Goal: Task Accomplishment & Management: Manage account settings

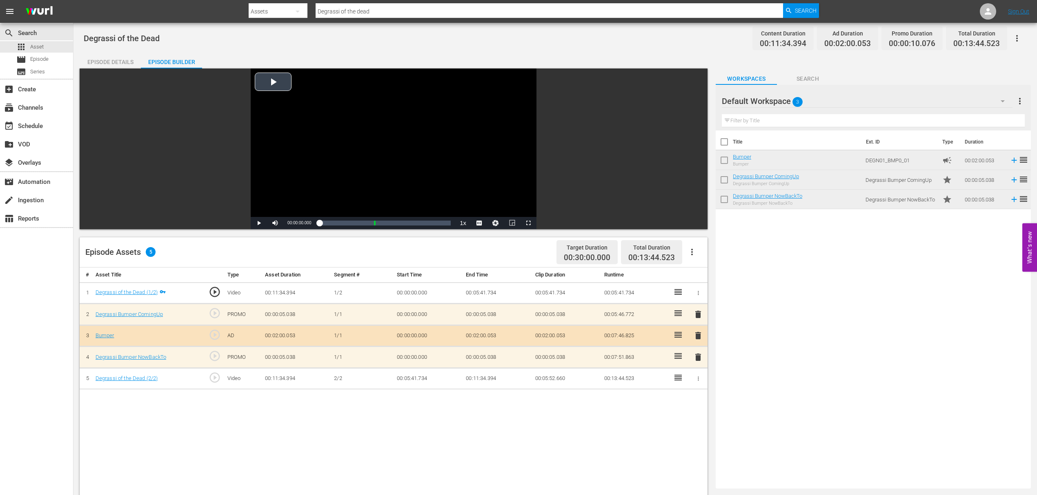
click at [277, 78] on div "Video Player" at bounding box center [394, 143] width 286 height 149
click at [332, 221] on div "Loaded : 1.73% 00:01:21.940 Degrassi of the Dead (1/2) 00:00:00.844" at bounding box center [384, 223] width 131 height 8
click at [259, 223] on span "Video Player" at bounding box center [259, 223] width 0 height 0
click at [1017, 40] on icon "button" at bounding box center [1017, 38] width 10 height 10
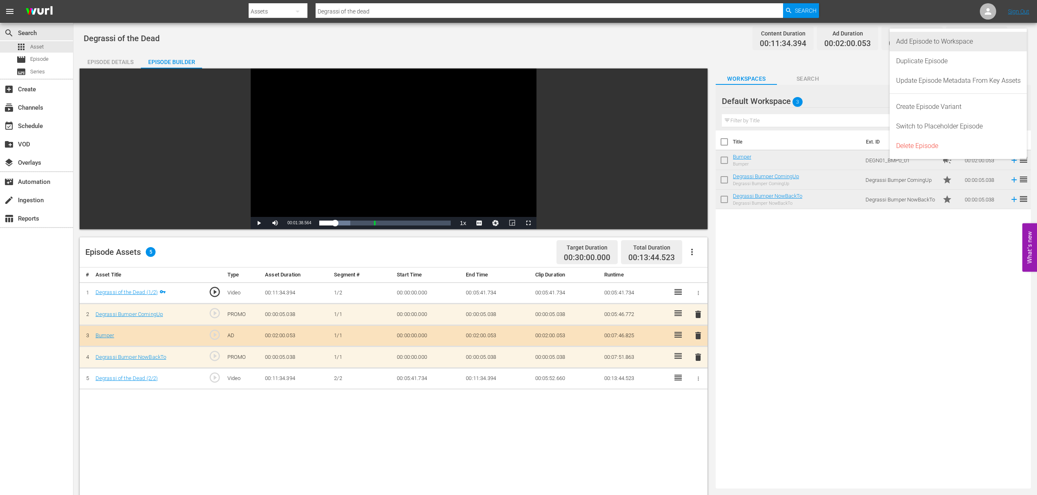
click at [965, 48] on div "Add Episode to Workspace" at bounding box center [958, 42] width 124 height 20
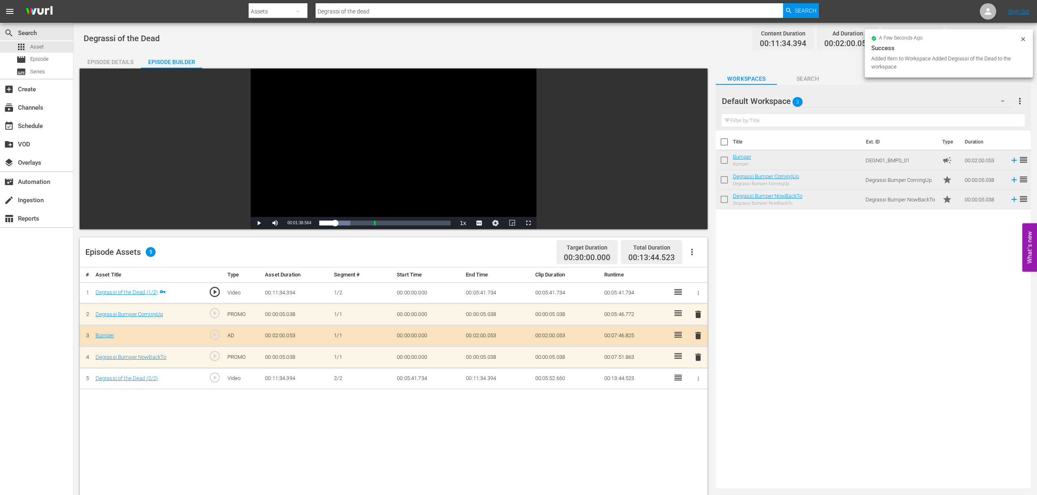
click at [877, 306] on div "Title Ext. ID Type Duration Bumper Bumper DEGN01_BMP0_01 campaign 00:02:00.053 …" at bounding box center [872, 308] width 315 height 355
click at [281, 453] on div "# Asset Title Type Asset Duration Segment # Start Time End Time Clip Duration R…" at bounding box center [394, 485] width 628 height 434
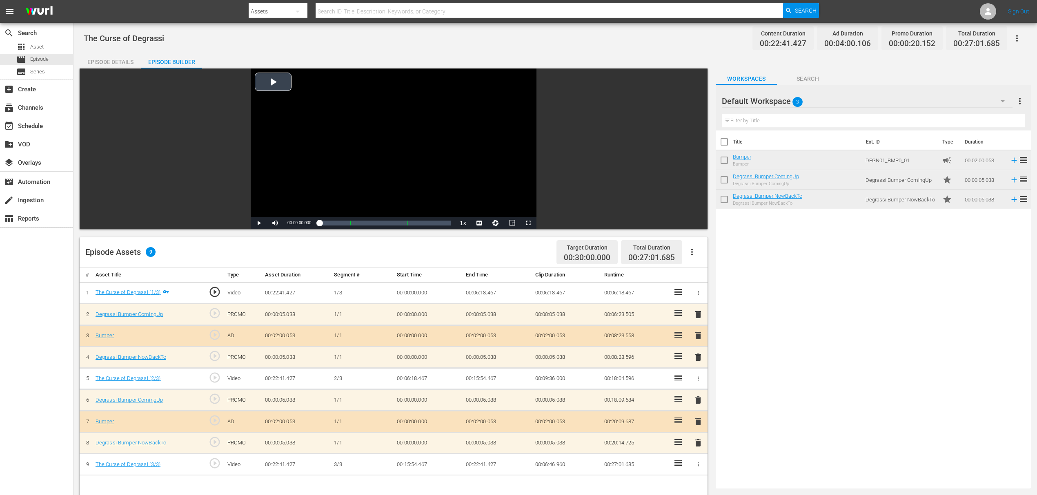
click at [271, 80] on div "Video Player" at bounding box center [394, 143] width 286 height 149
click at [327, 223] on div "00:01:35.689 The Curse of Degrassi (1/3)" at bounding box center [327, 223] width 0 height 8
click at [341, 219] on div "Loaded : 7.93% 00:04:21.887 The Curse of Degrassi (1/3) 00:01:36.425" at bounding box center [384, 223] width 131 height 8
click at [366, 220] on div "Loaded : 20.29% 00:09:39.173 The Curse of Degrassi (2/3) 00:04:32.330" at bounding box center [384, 223] width 131 height 8
click at [382, 220] on div "00:12:55.588 The Curse of Degrassi (2/3)" at bounding box center [382, 223] width 0 height 8
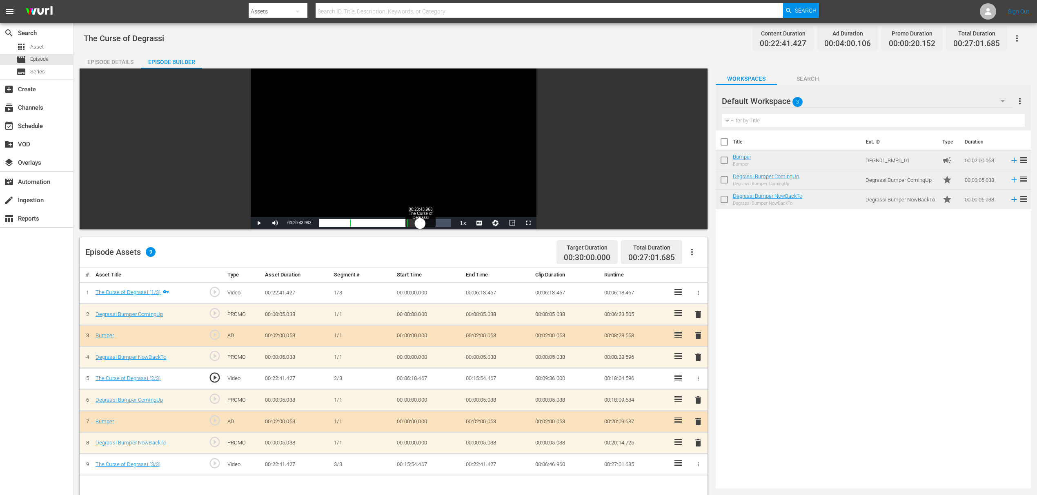
click at [420, 222] on div "Loaded : 48.08% 00:20:43.963 The Curse of Degrassi (3/3) 00:10:46.071" at bounding box center [384, 223] width 131 height 8
click at [441, 219] on div "Loaded : 74.55% 00:25:00.814 00:16:25.035 Cue Point 2: 00:18:04.596" at bounding box center [384, 223] width 131 height 8
click at [441, 222] on div "00:20:41.204" at bounding box center [380, 223] width 122 height 8
click at [469, 226] on button "Playback Rate" at bounding box center [463, 223] width 16 height 12
click at [461, 222] on button "Playback Rate" at bounding box center [463, 223] width 16 height 12
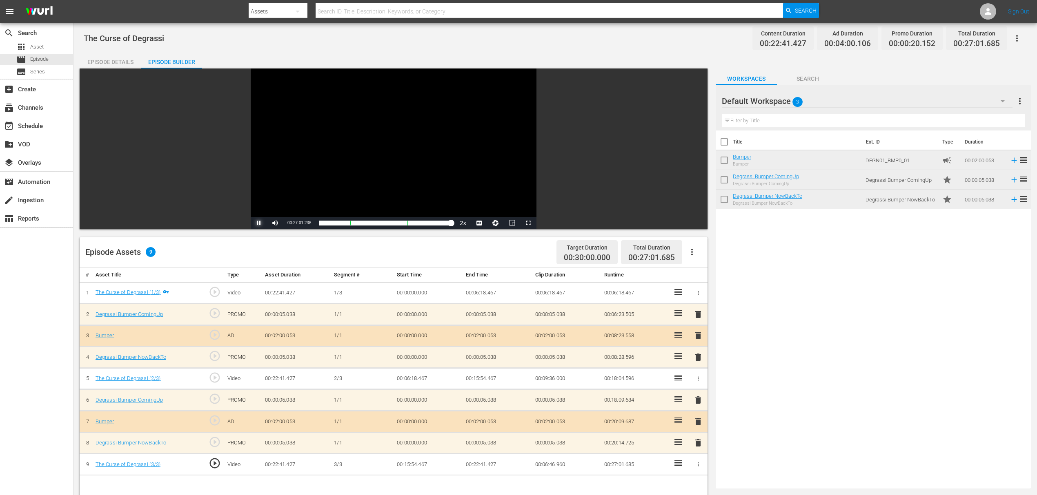
click at [259, 223] on span "Video Player" at bounding box center [259, 223] width 0 height 0
click at [826, 293] on div "Title Ext. ID Type Duration Bumper Bumper DEGN01_BMP0_01 campaign 00:02:00.053 …" at bounding box center [872, 308] width 315 height 355
click at [1021, 38] on icon "button" at bounding box center [1017, 38] width 10 height 10
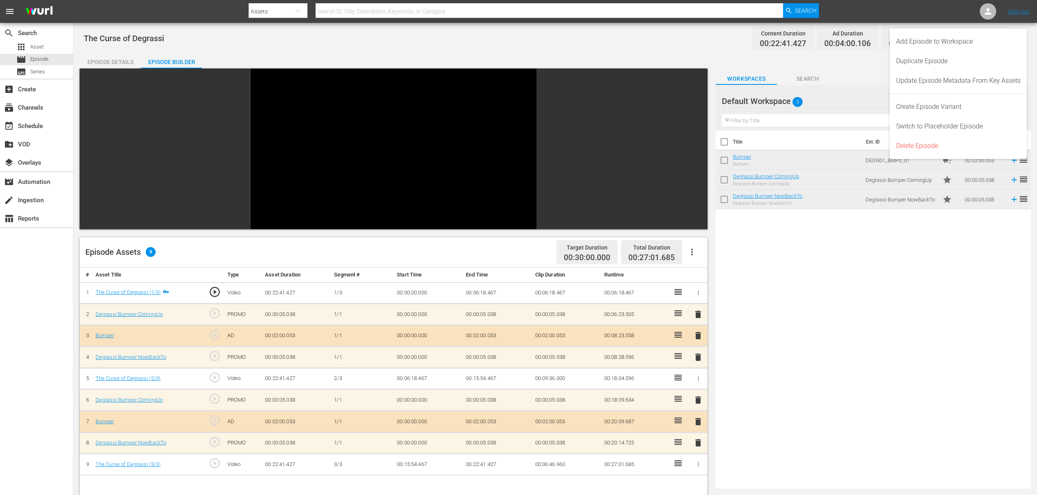
click at [816, 307] on div "Title Ext. ID Type Duration Bumper Bumper DEGN01_BMP0_01 campaign 00:02:00.053 …" at bounding box center [872, 308] width 315 height 355
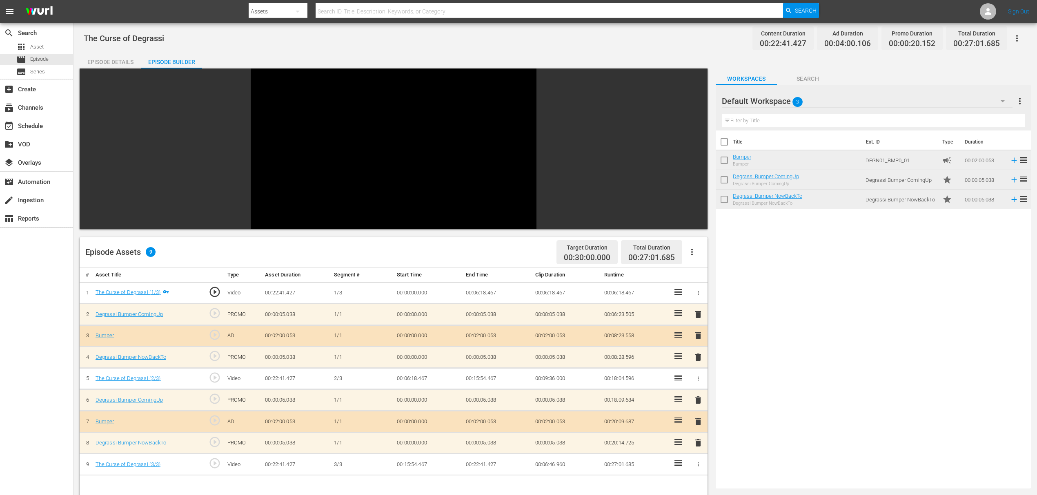
click at [804, 104] on div "Default Workspace 3" at bounding box center [867, 101] width 291 height 23
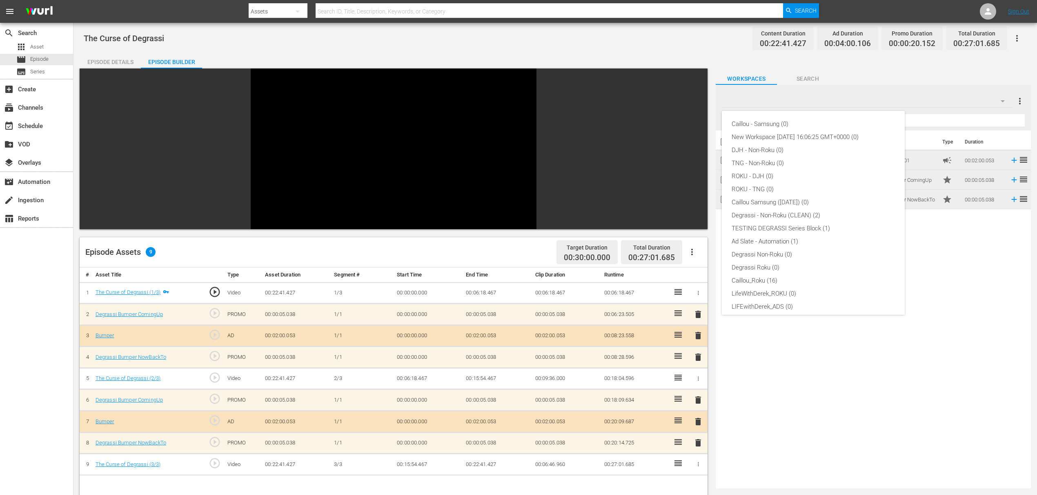
scroll to position [31, 0]
click at [977, 349] on div "Caillou - Samsung (0) New Workspace Fri Aug 15 2025 16:06:25 GMT+0000 (0) DJH -…" at bounding box center [518, 247] width 1037 height 495
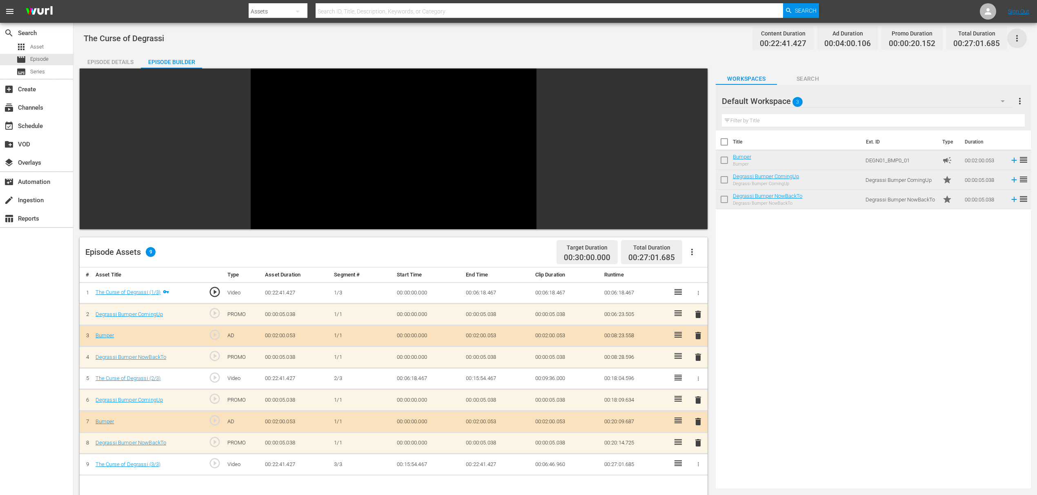
click at [1020, 38] on icon "button" at bounding box center [1017, 38] width 10 height 10
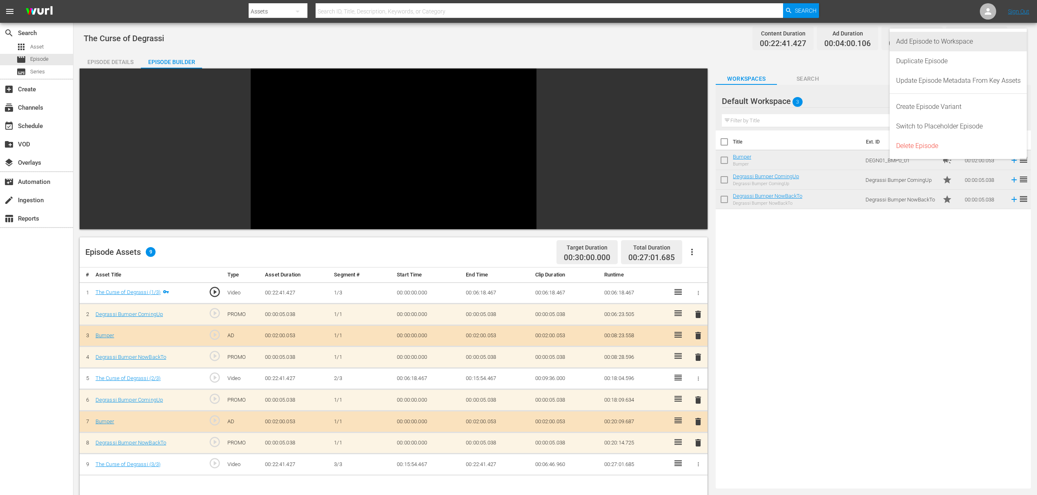
click at [980, 46] on div "Add Episode to Workspace" at bounding box center [958, 42] width 124 height 20
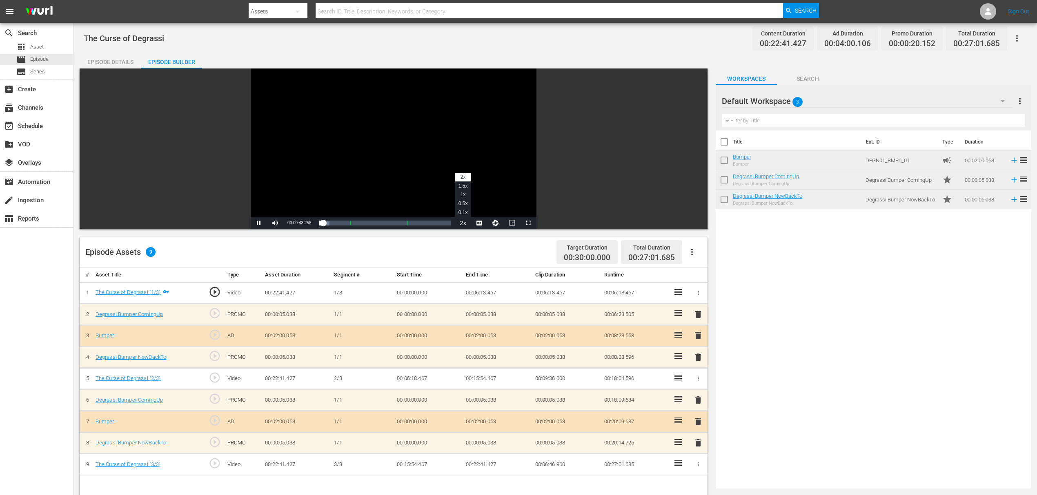
click at [460, 226] on button "Playback Rate" at bounding box center [463, 223] width 16 height 12
click at [463, 219] on button "Playback Rate" at bounding box center [463, 223] width 16 height 12
click at [463, 215] on li "0.1x" at bounding box center [463, 212] width 16 height 9
click at [462, 224] on button "Playback Rate" at bounding box center [463, 223] width 16 height 12
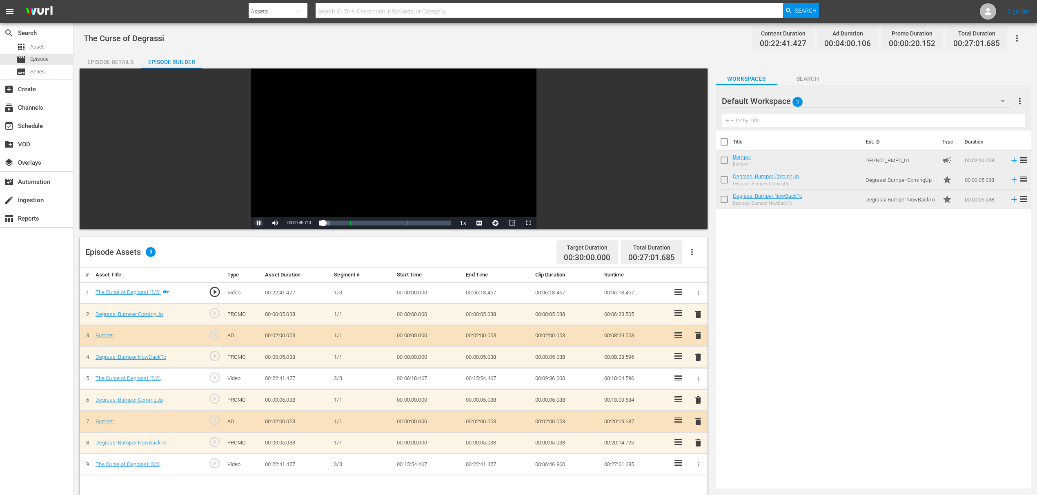
click at [259, 223] on span "Video Player" at bounding box center [259, 223] width 0 height 0
click at [836, 101] on div "Default Workspace 3" at bounding box center [867, 101] width 291 height 23
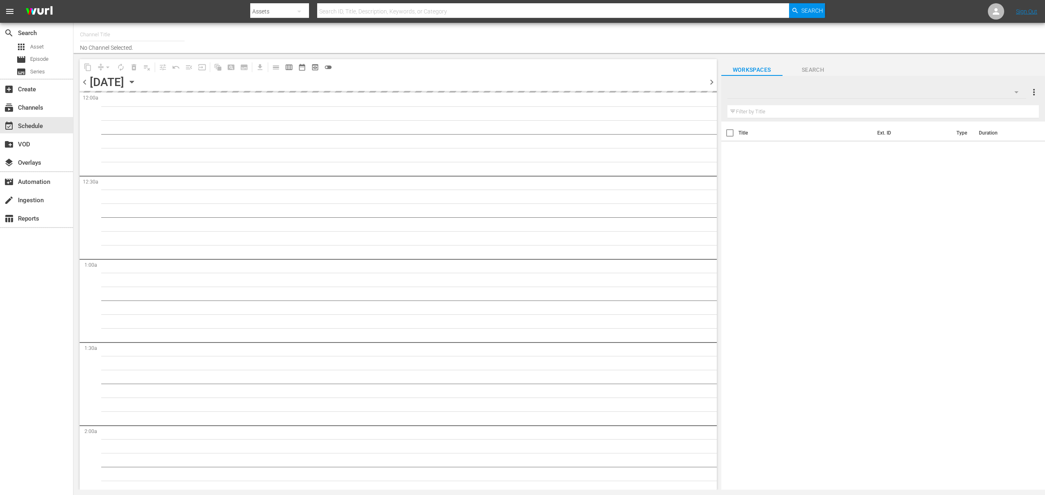
type input "Degrassi US (715)"
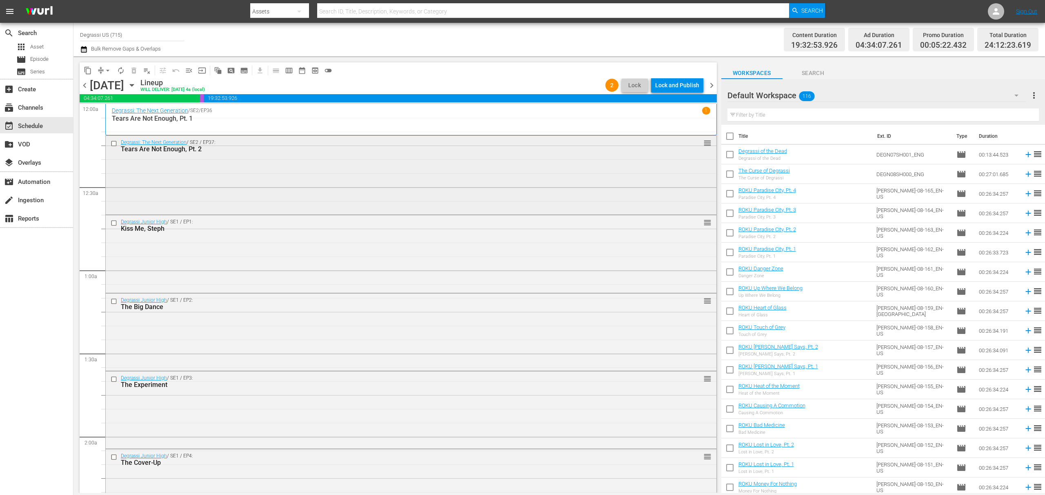
drag, startPoint x: 86, startPoint y: 174, endPoint x: 113, endPoint y: 162, distance: 29.8
click at [80, 90] on span "chevron_left" at bounding box center [85, 85] width 10 height 10
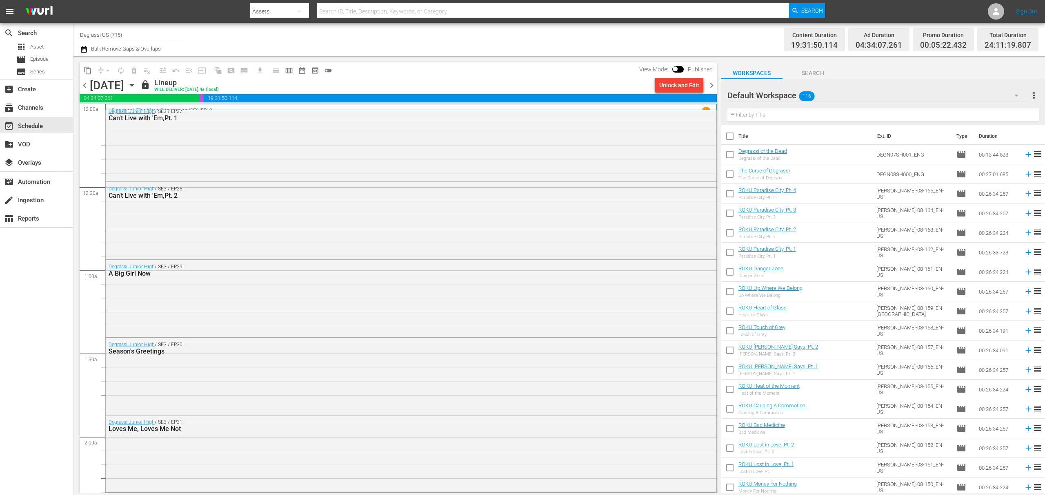
click at [698, 93] on div "chevron_left Thursday, October 30th October 30th lock Lineup WILL DELIVER: 10/2…" at bounding box center [398, 86] width 637 height 16
click at [698, 89] on div "Unlock and Edit" at bounding box center [679, 85] width 40 height 15
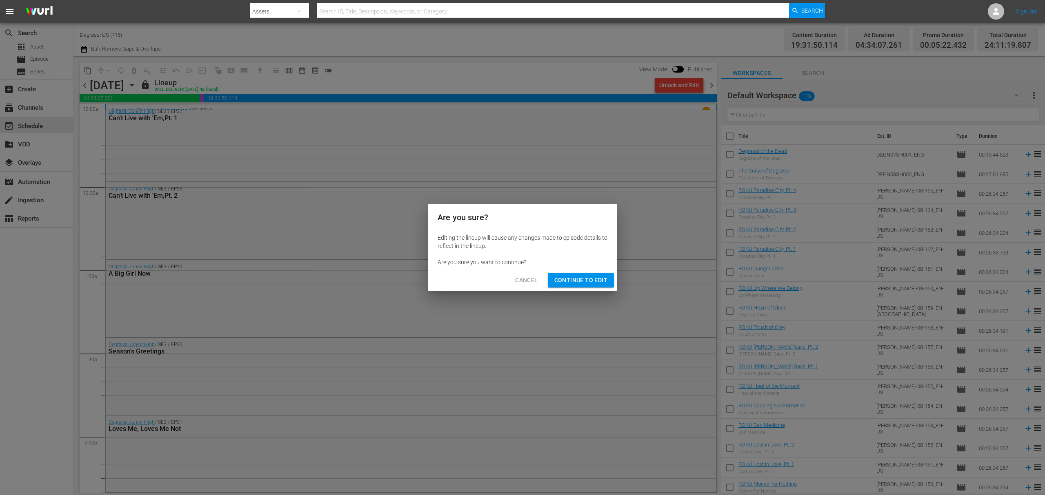
click at [584, 284] on span "Continue to Edit" at bounding box center [580, 280] width 53 height 10
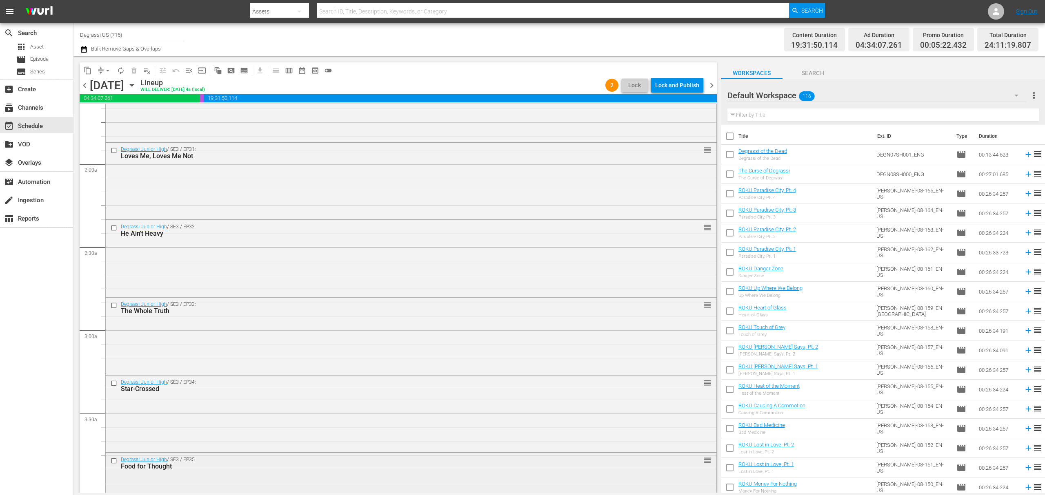
scroll to position [167, 0]
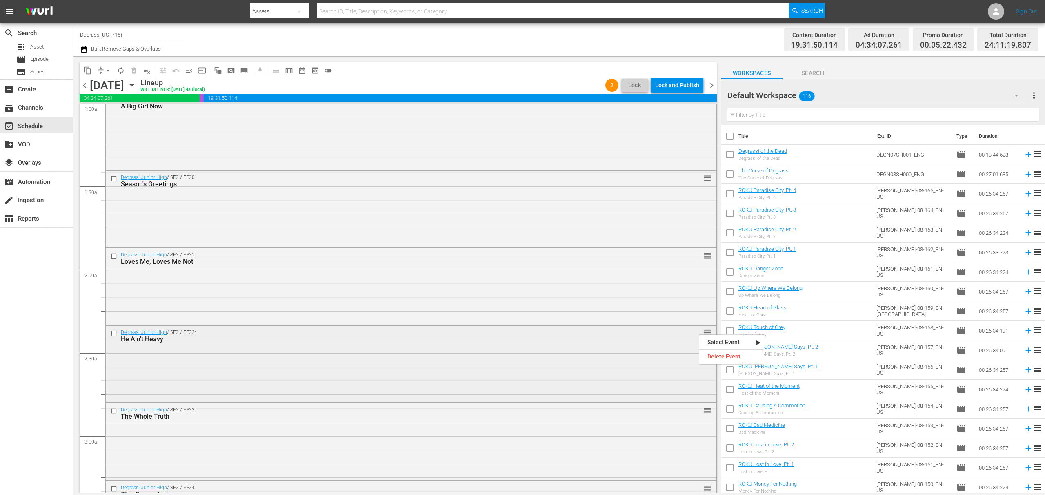
click at [703, 334] on span "reorder" at bounding box center [707, 333] width 8 height 9
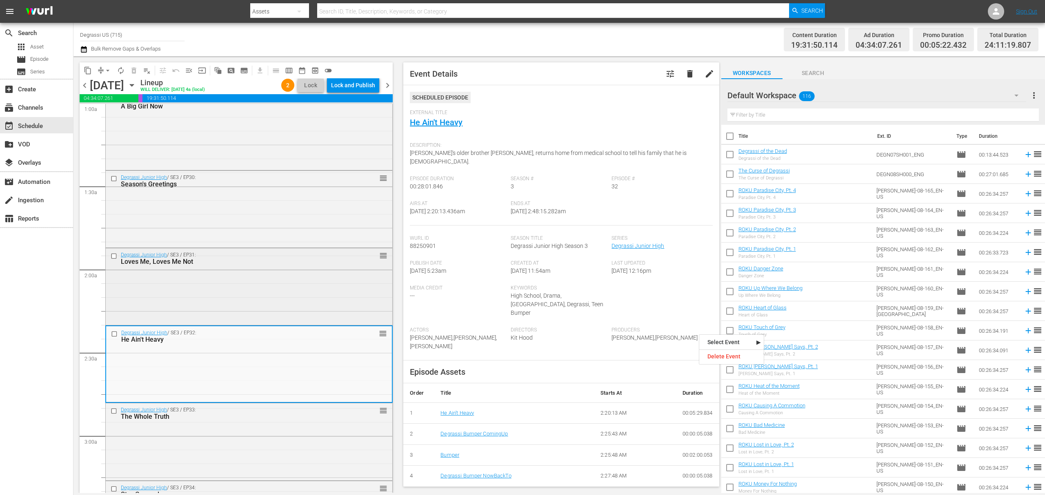
scroll to position [0, 0]
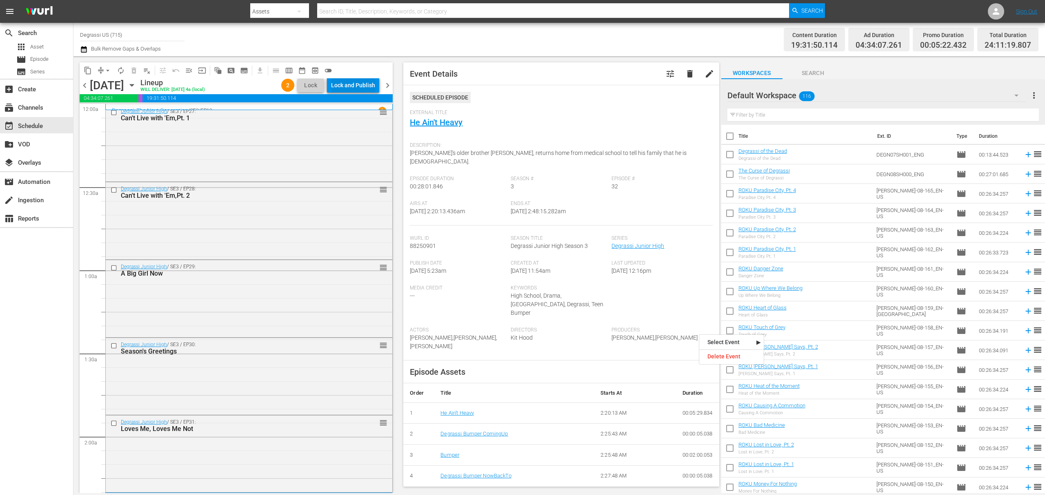
click at [374, 91] on div "Lock and Publish" at bounding box center [353, 85] width 44 height 15
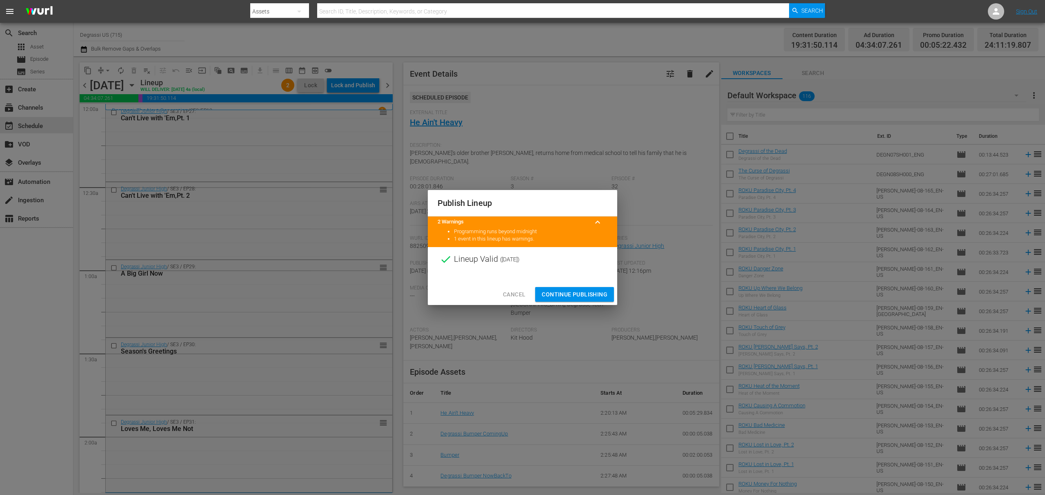
click at [603, 290] on span "Continue Publishing" at bounding box center [575, 295] width 66 height 10
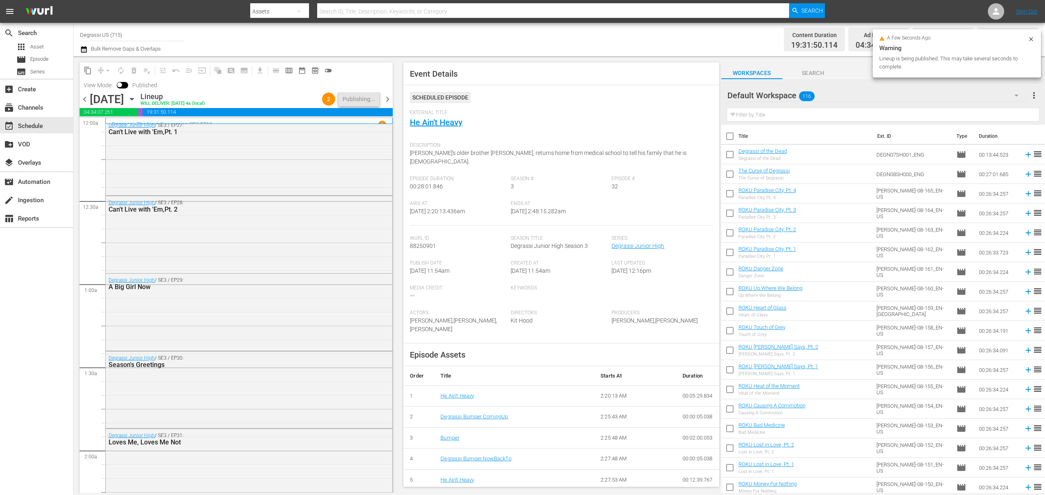
click at [389, 102] on span "chevron_right" at bounding box center [387, 99] width 10 height 10
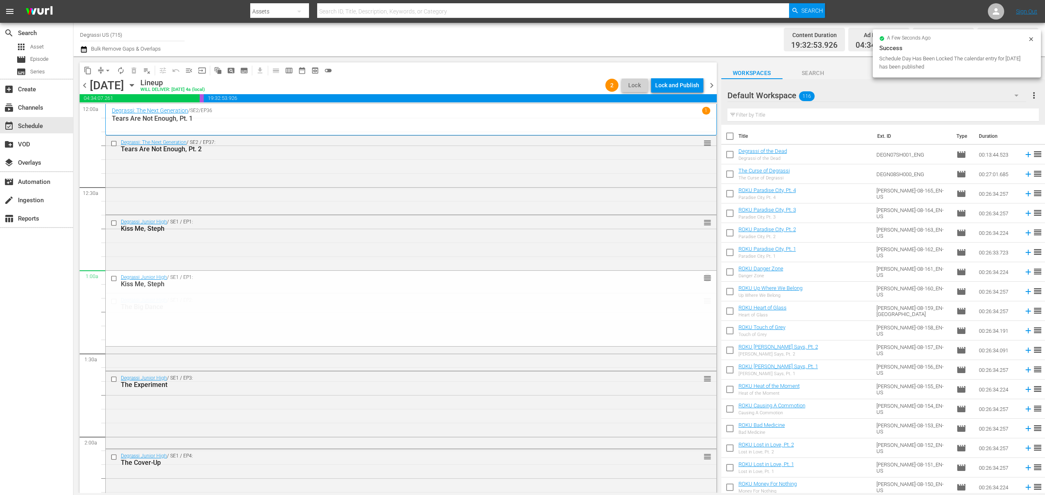
drag, startPoint x: 695, startPoint y: 224, endPoint x: 685, endPoint y: 271, distance: 47.7
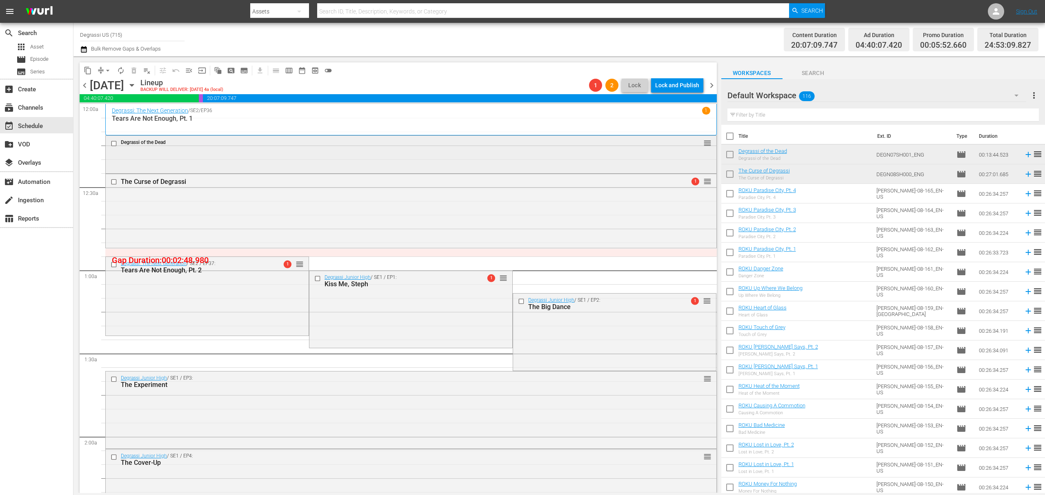
click at [112, 143] on input "checkbox" at bounding box center [115, 143] width 9 height 7
click at [133, 74] on button "delete_forever_outlined" at bounding box center [133, 70] width 13 height 13
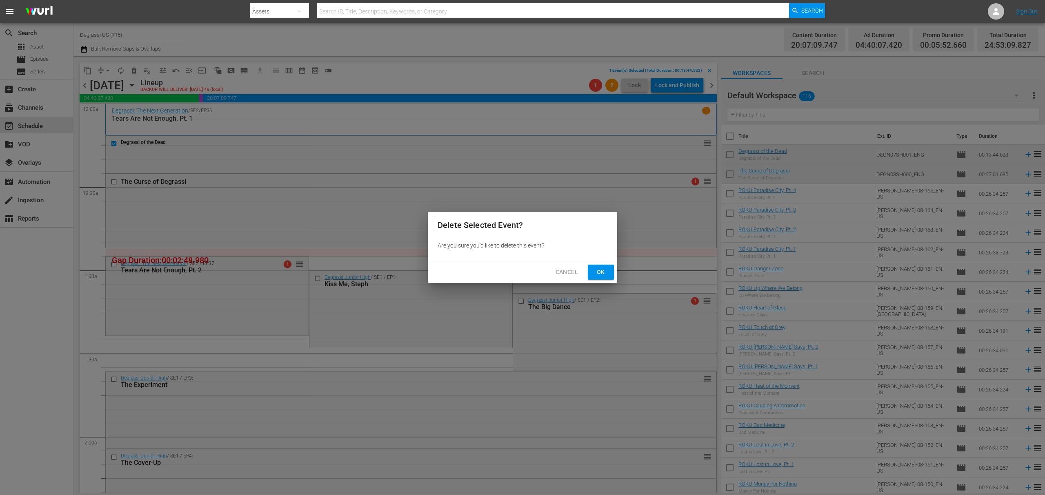
click at [610, 273] on button "Ok" at bounding box center [601, 272] width 26 height 15
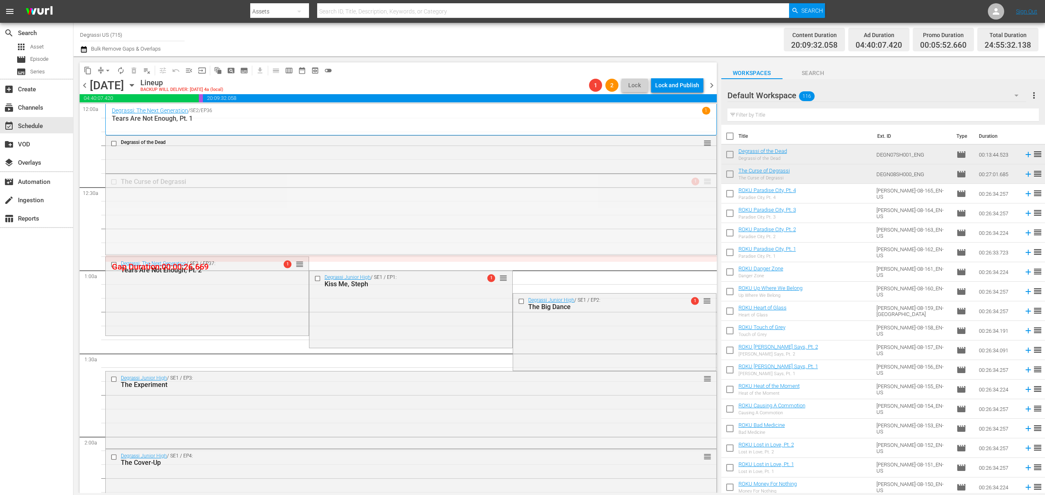
drag, startPoint x: 698, startPoint y: 181, endPoint x: 681, endPoint y: 253, distance: 73.8
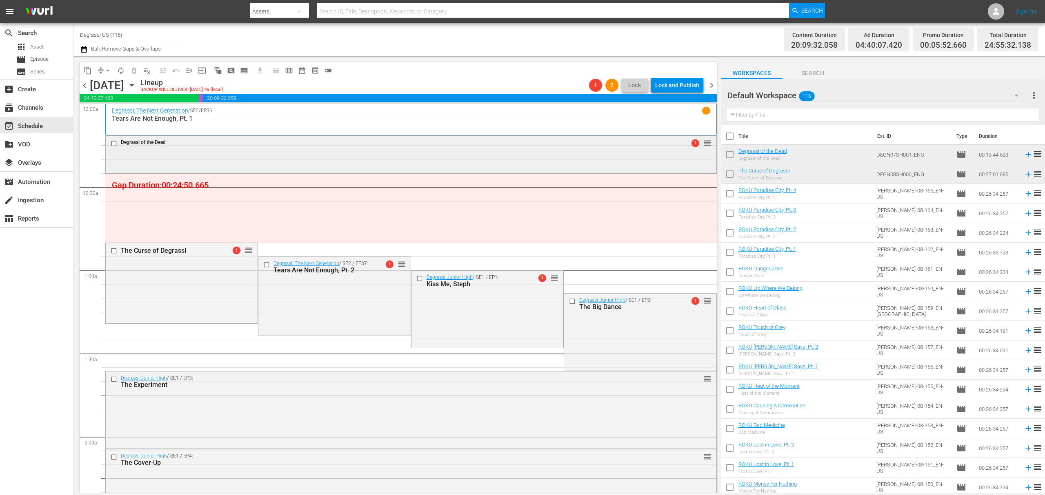
click at [113, 143] on input "checkbox" at bounding box center [115, 143] width 9 height 7
click at [136, 69] on span "delete_forever_outlined" at bounding box center [134, 71] width 8 height 8
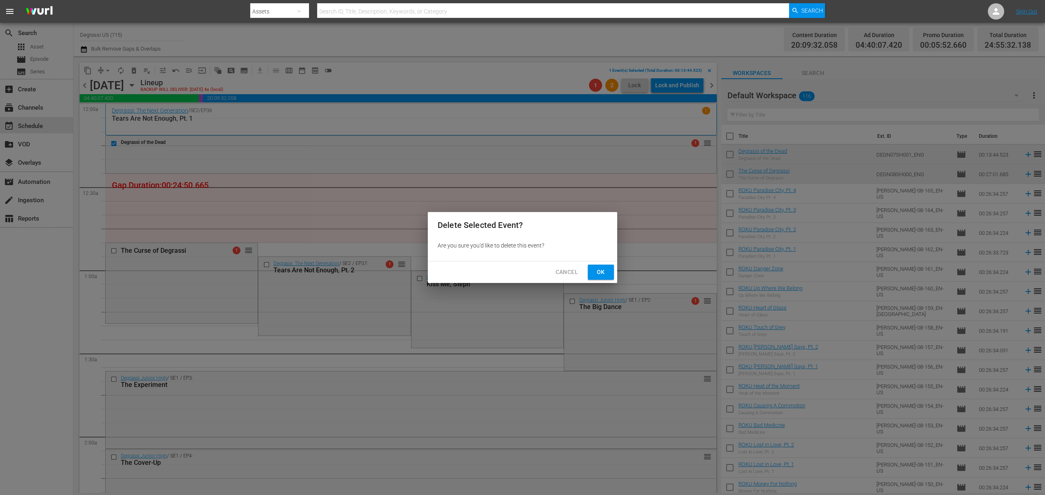
click at [604, 278] on span "Ok" at bounding box center [600, 272] width 13 height 10
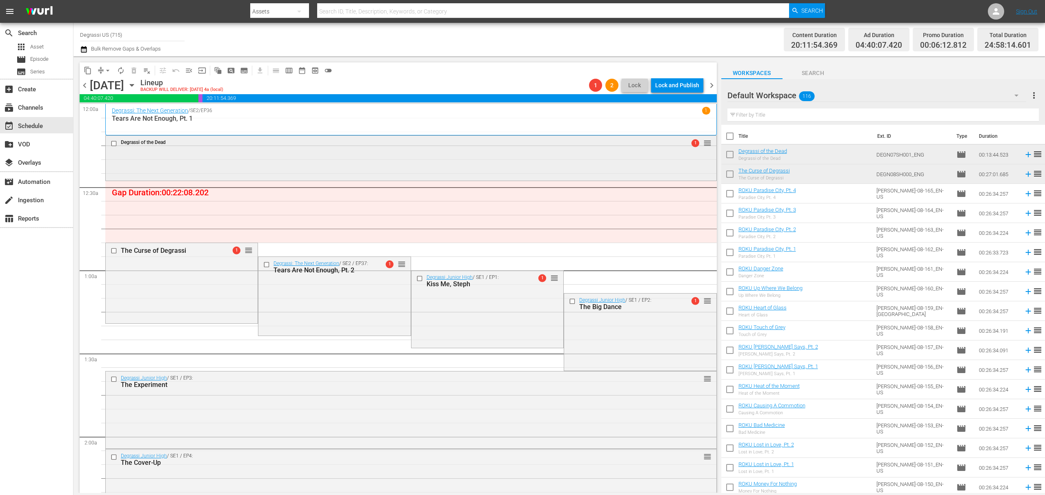
click at [675, 157] on div "Degrassi of the Dead 1 reorder" at bounding box center [411, 157] width 611 height 43
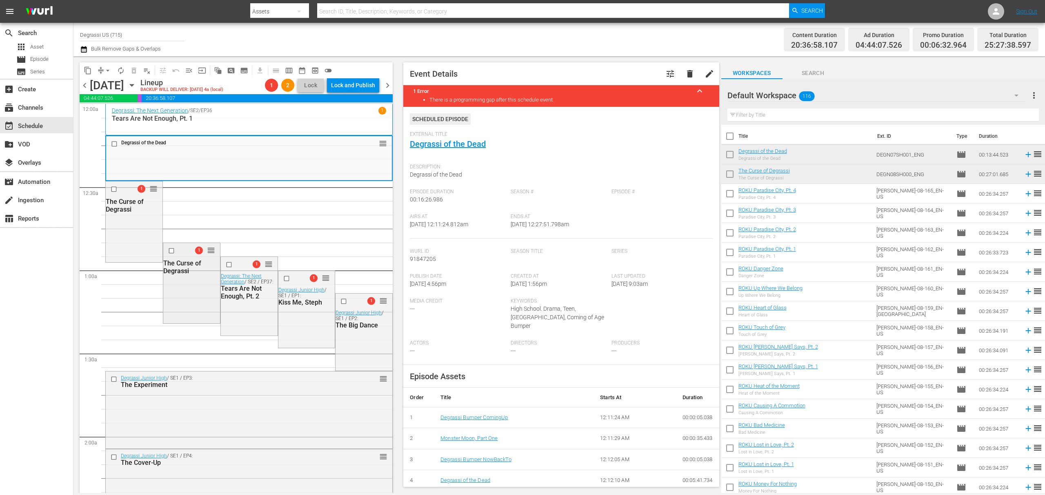
click at [168, 250] on input "checkbox" at bounding box center [172, 250] width 9 height 7
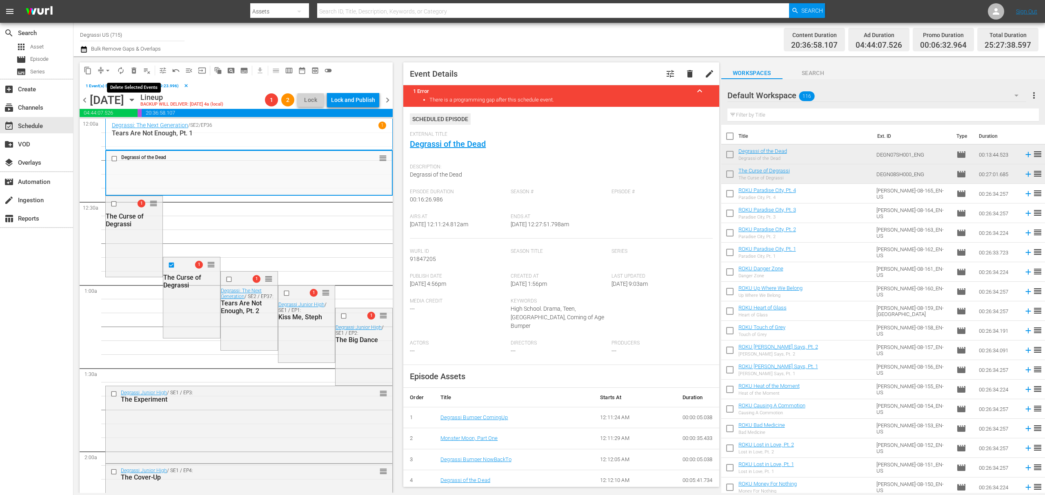
click at [133, 74] on button "delete_forever_outlined" at bounding box center [133, 70] width 13 height 13
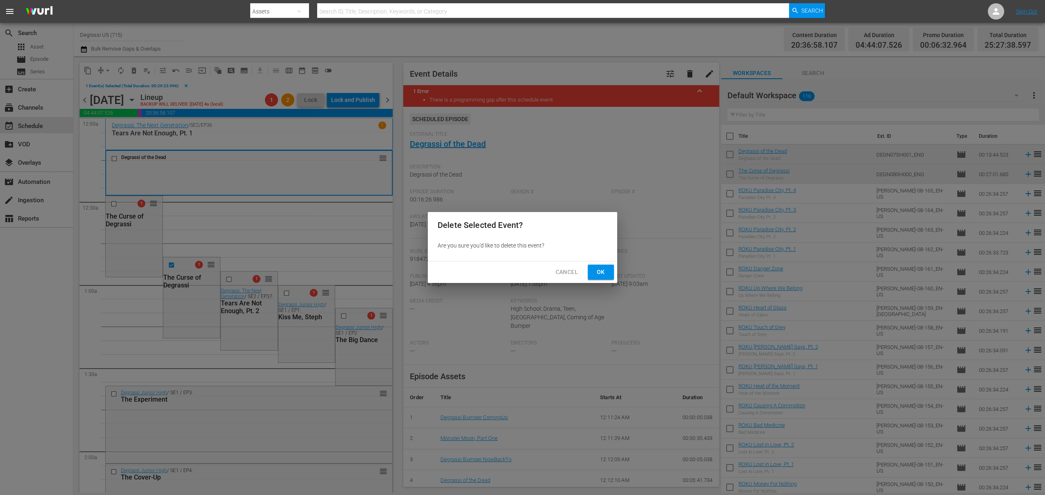
click at [598, 273] on span "Ok" at bounding box center [600, 272] width 13 height 10
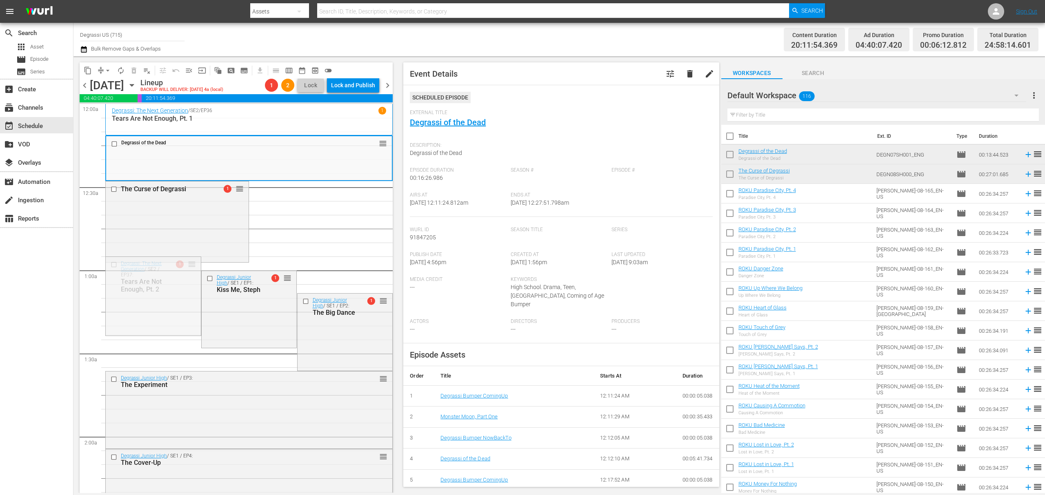
drag, startPoint x: 191, startPoint y: 265, endPoint x: 203, endPoint y: 134, distance: 131.6
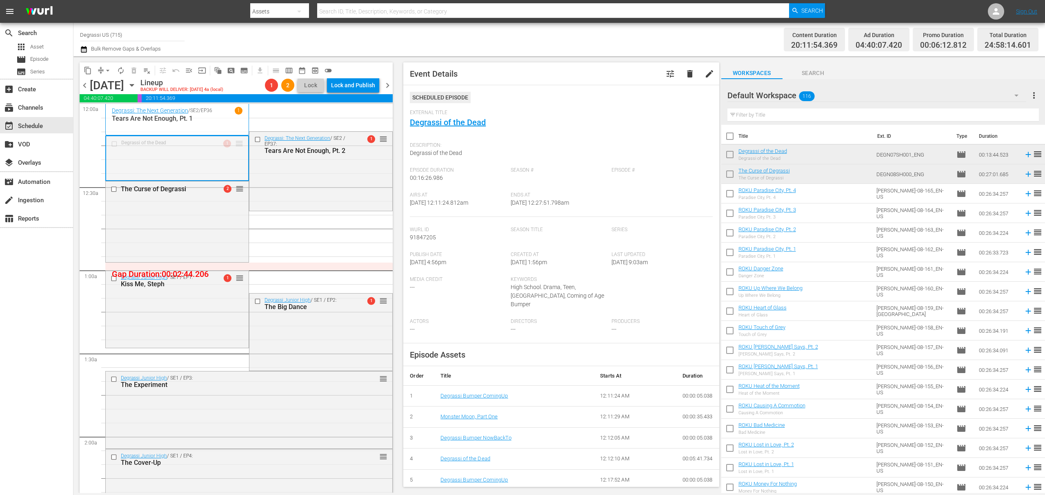
drag, startPoint x: 235, startPoint y: 140, endPoint x: 236, endPoint y: 170, distance: 29.4
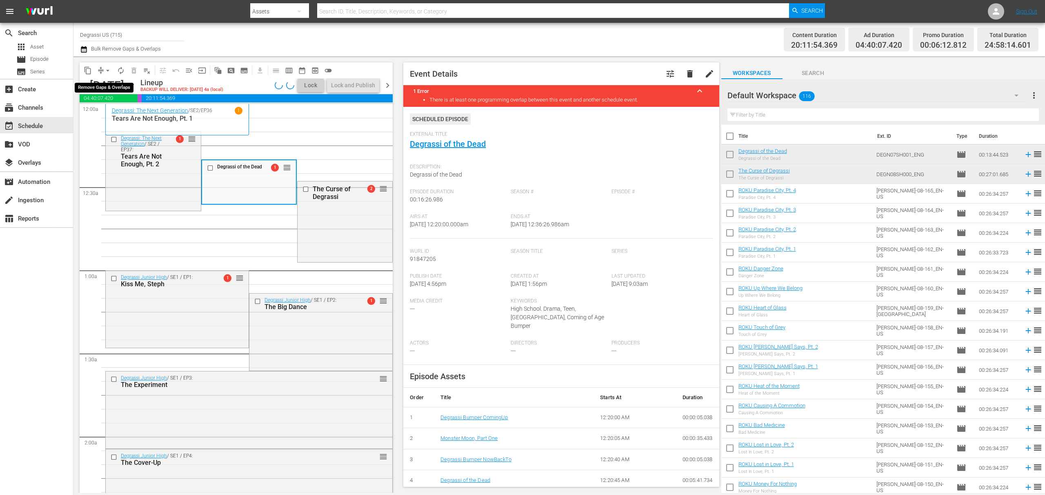
click at [102, 71] on button "arrow_drop_down" at bounding box center [107, 70] width 13 height 13
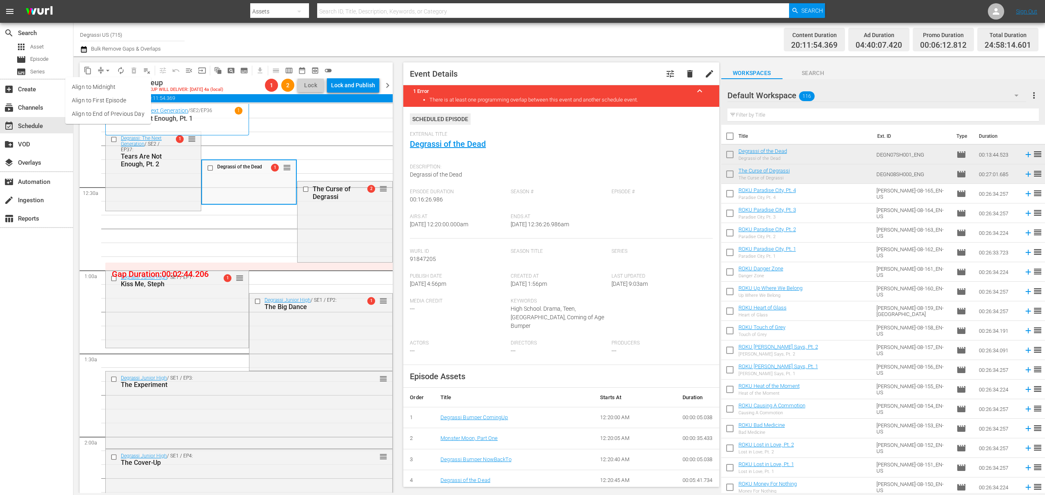
click at [120, 111] on li "Align to End of Previous Day" at bounding box center [108, 113] width 86 height 13
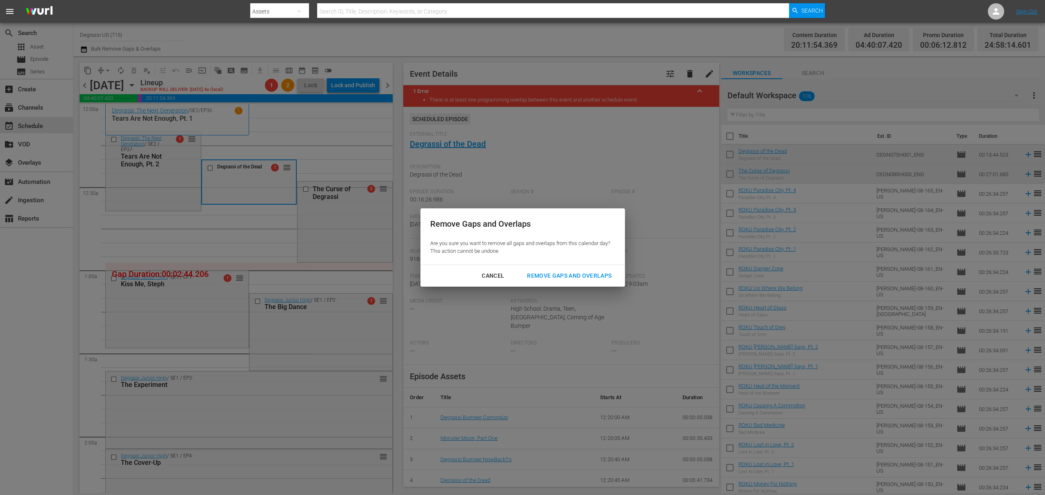
click at [582, 273] on div "Remove Gaps and Overlaps" at bounding box center [569, 276] width 98 height 10
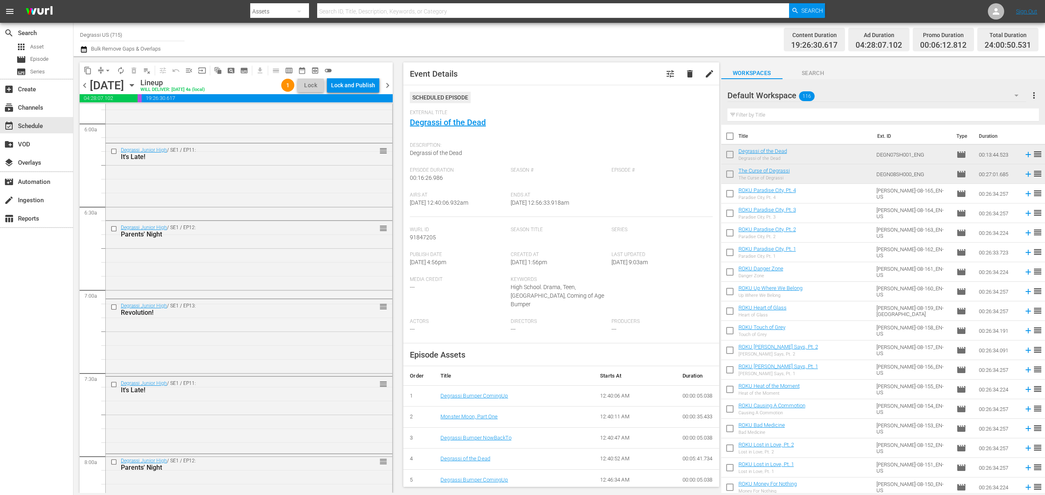
scroll to position [1088, 0]
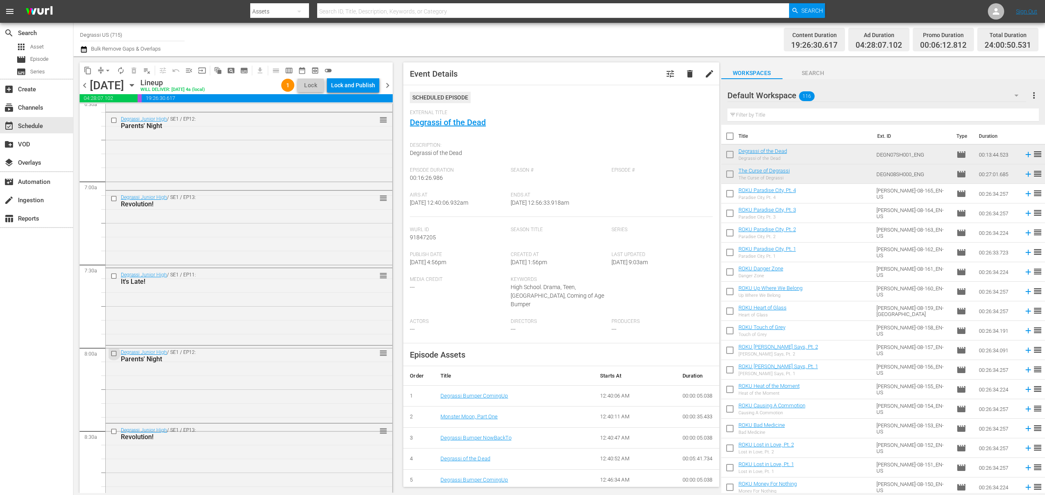
drag, startPoint x: 114, startPoint y: 353, endPoint x: 104, endPoint y: 413, distance: 60.9
click at [114, 353] on input "checkbox" at bounding box center [115, 353] width 9 height 7
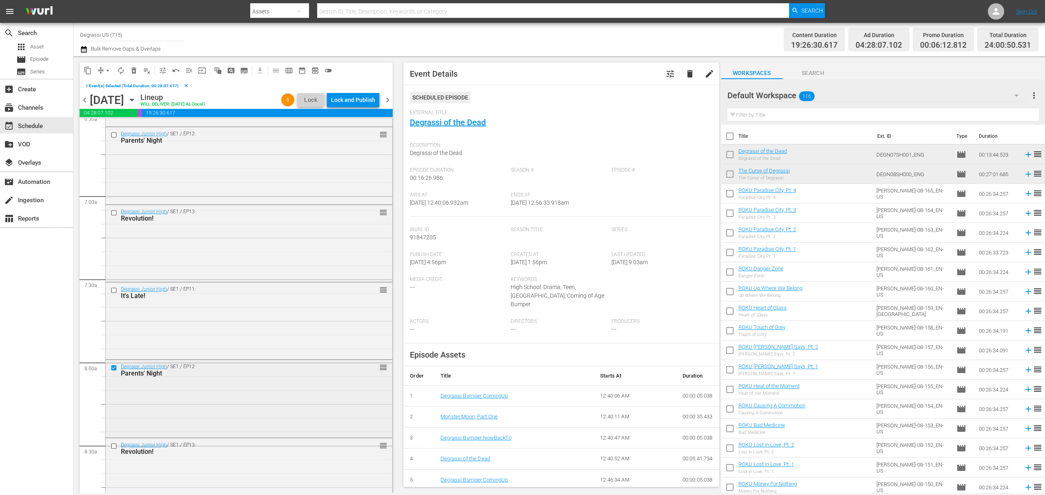
scroll to position [1197, 0]
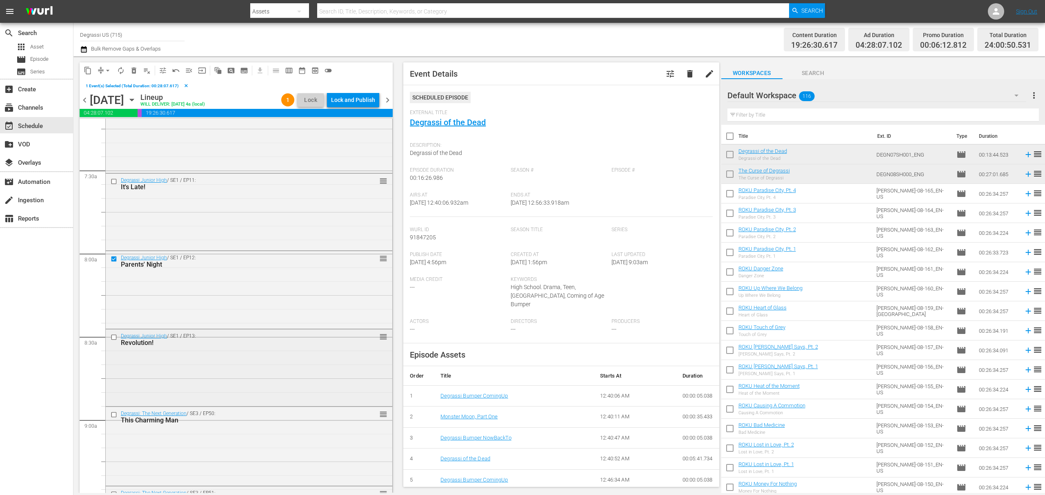
click at [111, 337] on input "checkbox" at bounding box center [115, 337] width 9 height 7
click at [134, 72] on span "delete_forever_outlined" at bounding box center [134, 71] width 8 height 8
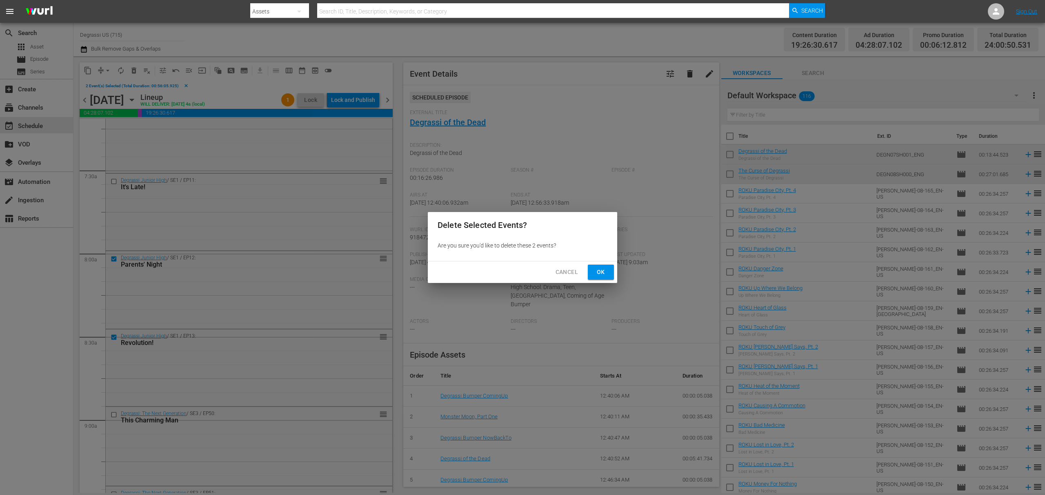
click at [600, 270] on span "Ok" at bounding box center [600, 272] width 13 height 10
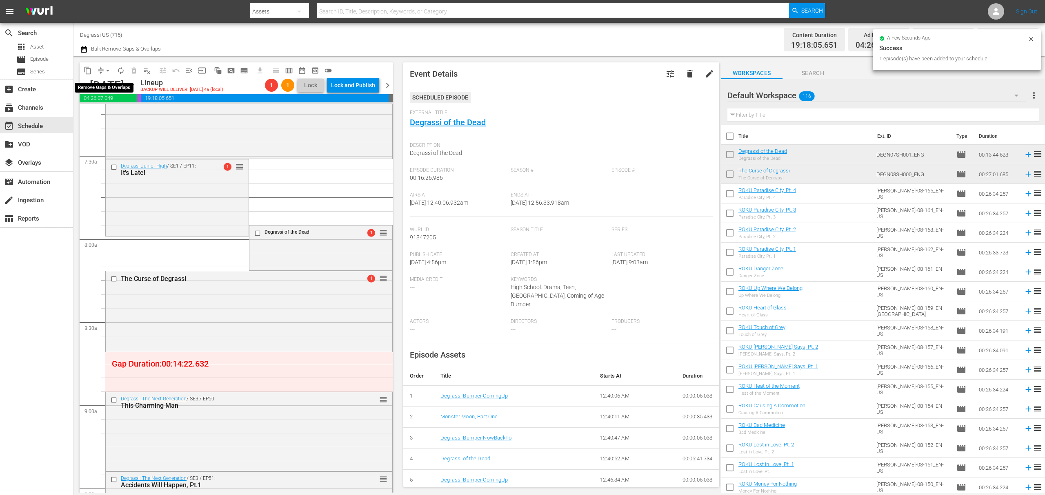
click at [104, 72] on span "arrow_drop_down" at bounding box center [108, 71] width 8 height 8
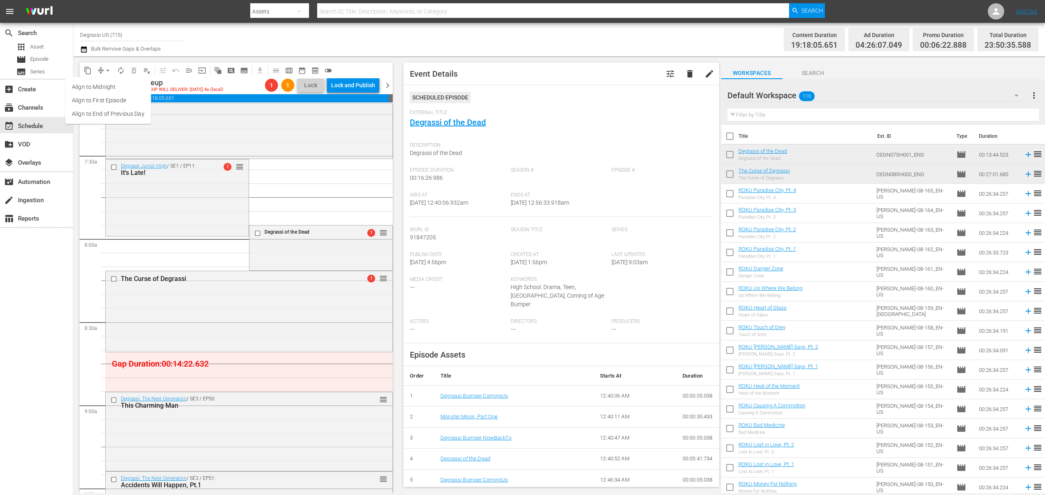
click at [104, 114] on li "Align to End of Previous Day" at bounding box center [108, 113] width 86 height 13
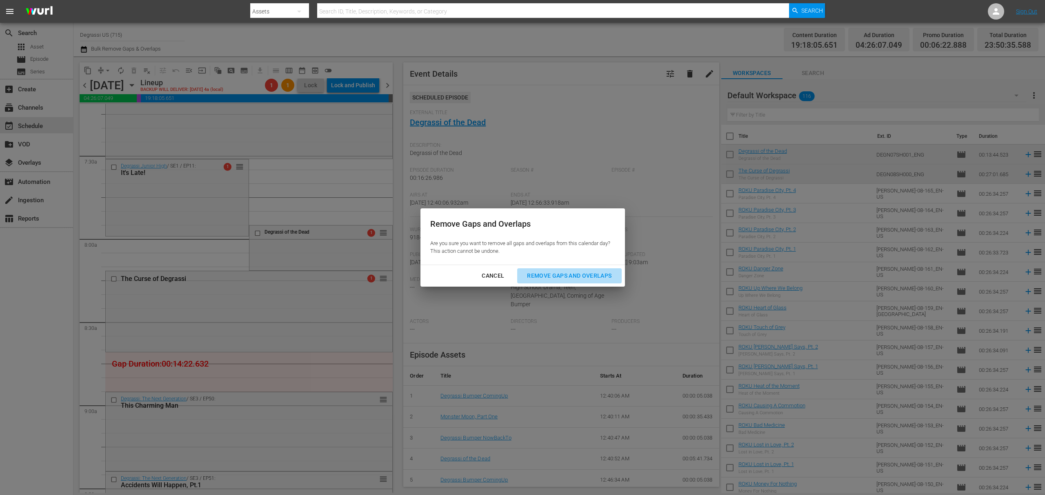
click at [577, 275] on div "Remove Gaps and Overlaps" at bounding box center [569, 276] width 98 height 10
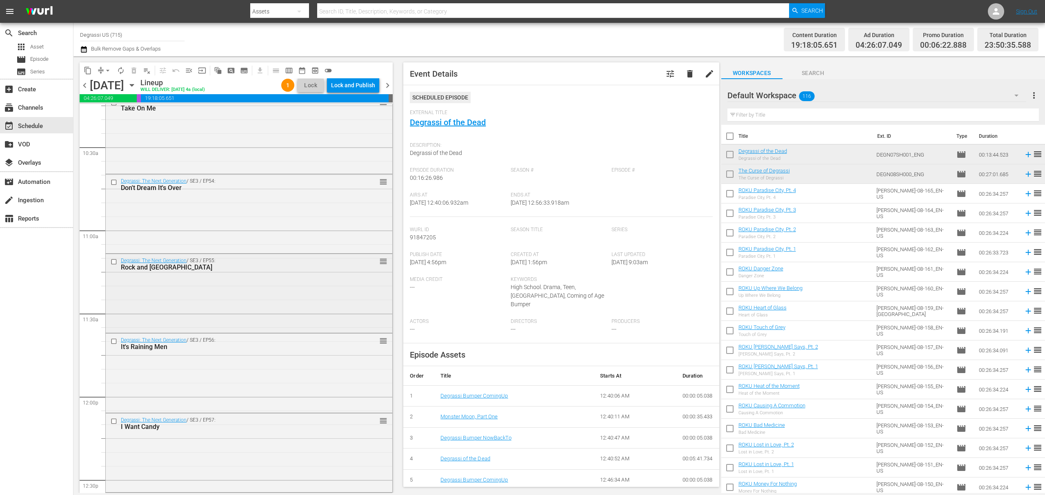
scroll to position [1741, 0]
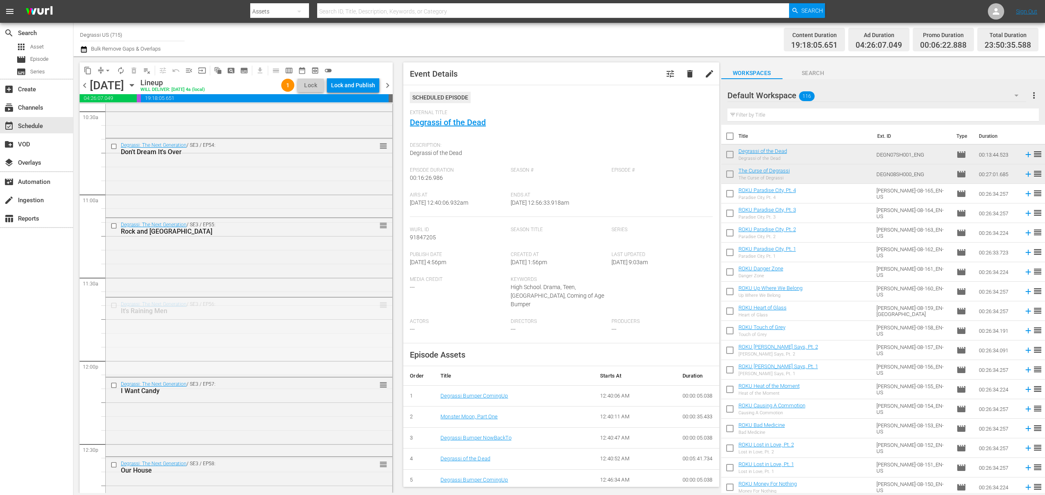
drag, startPoint x: 378, startPoint y: 304, endPoint x: 349, endPoint y: 367, distance: 68.1
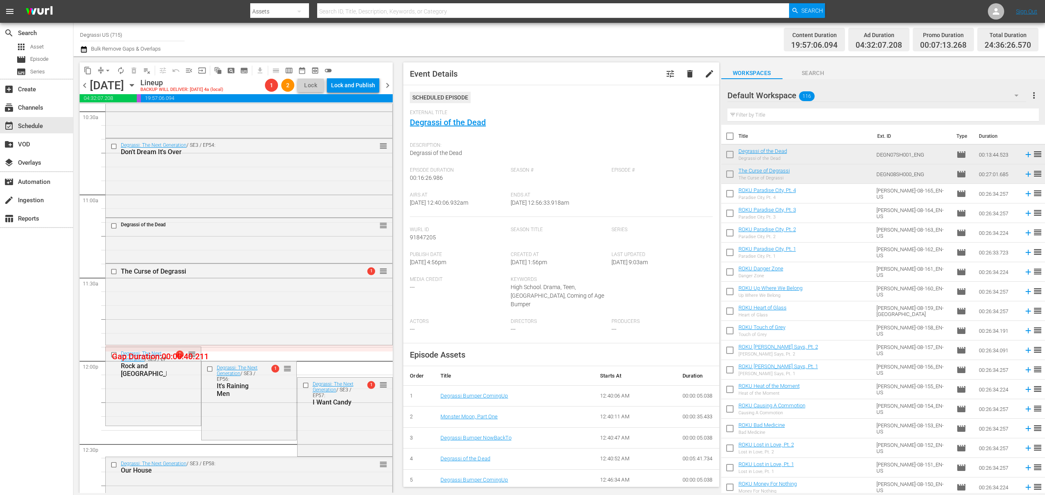
click at [105, 74] on button "arrow_drop_down" at bounding box center [107, 70] width 13 height 13
click at [109, 113] on li "Align to End of Previous Day" at bounding box center [108, 113] width 86 height 13
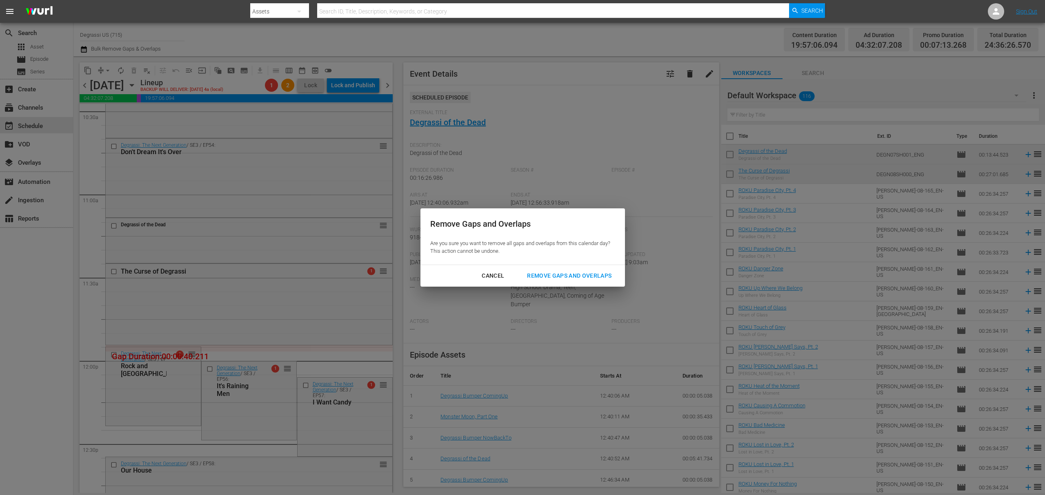
click at [560, 271] on div "Remove Gaps and Overlaps" at bounding box center [569, 276] width 98 height 10
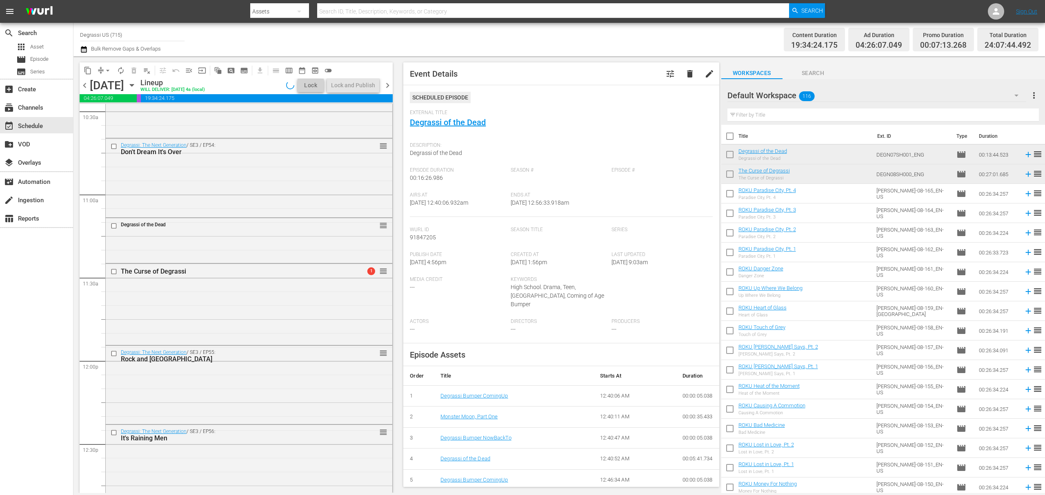
drag, startPoint x: 336, startPoint y: 287, endPoint x: 333, endPoint y: 291, distance: 5.9
click at [82, 419] on div "31 The Curse of Degrassi reorder The Curse of Degrassi reorder The Curse of Deg…" at bounding box center [236, 361] width 313 height 3996
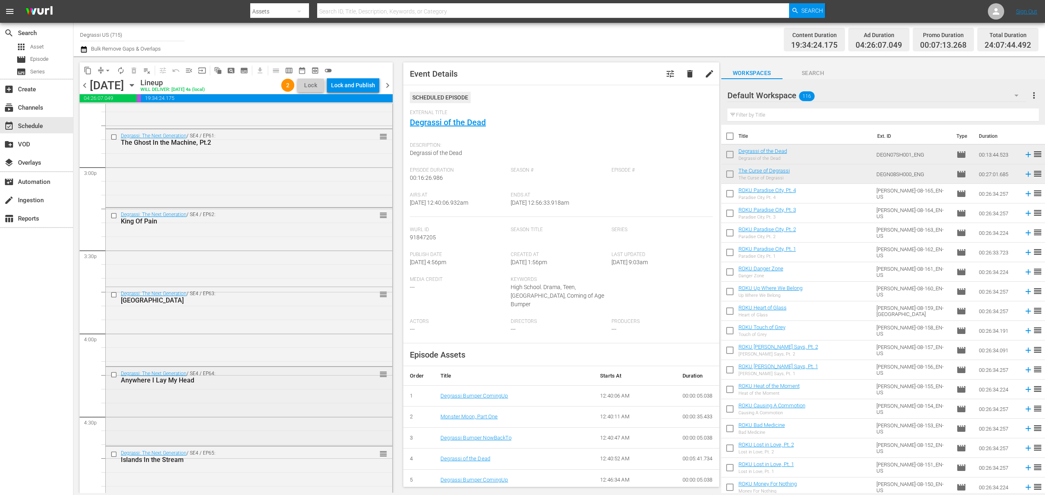
scroll to position [2503, 0]
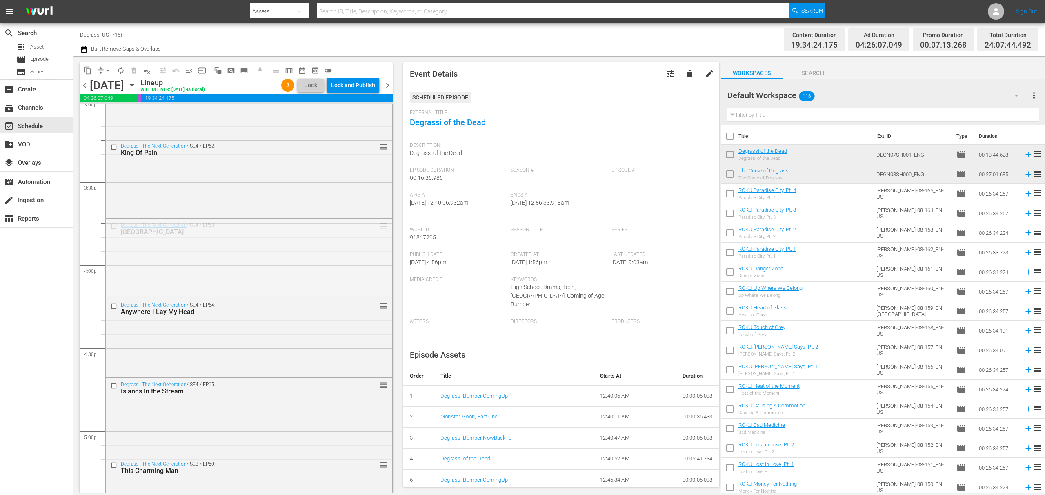
drag, startPoint x: 371, startPoint y: 226, endPoint x: 365, endPoint y: 285, distance: 59.1
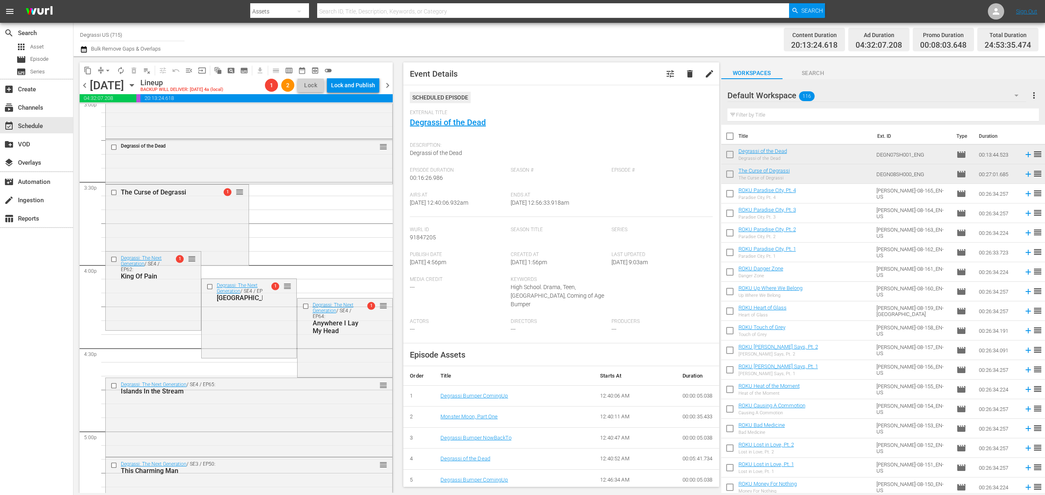
click at [104, 69] on span "arrow_drop_down" at bounding box center [108, 71] width 8 height 8
click at [105, 113] on li "Align to End of Previous Day" at bounding box center [108, 113] width 86 height 13
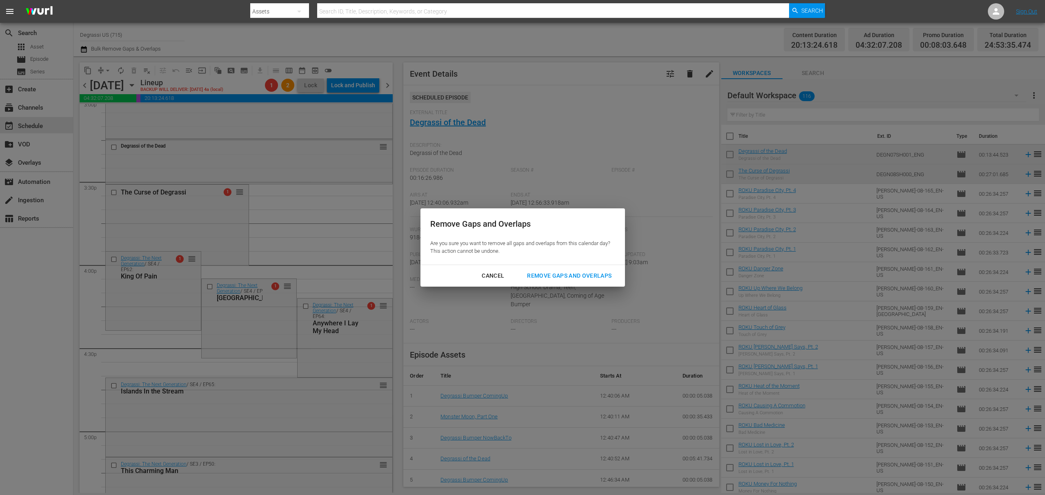
click at [606, 278] on div "Remove Gaps and Overlaps" at bounding box center [569, 276] width 98 height 10
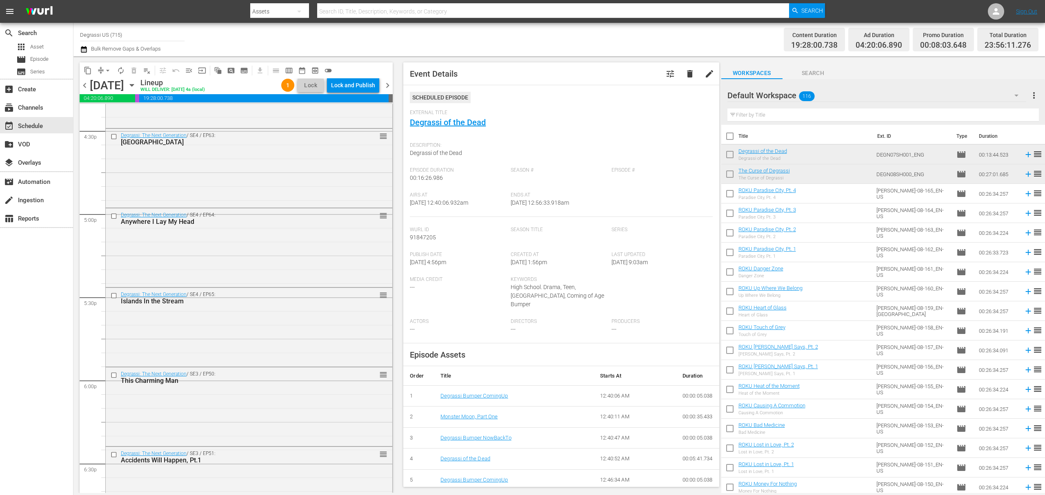
scroll to position [2830, 0]
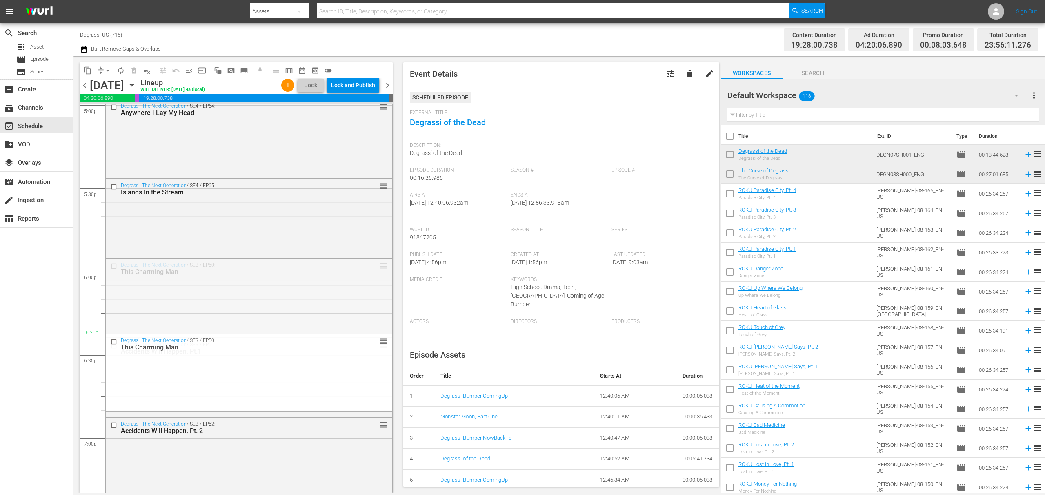
drag, startPoint x: 373, startPoint y: 268, endPoint x: 346, endPoint y: 331, distance: 68.8
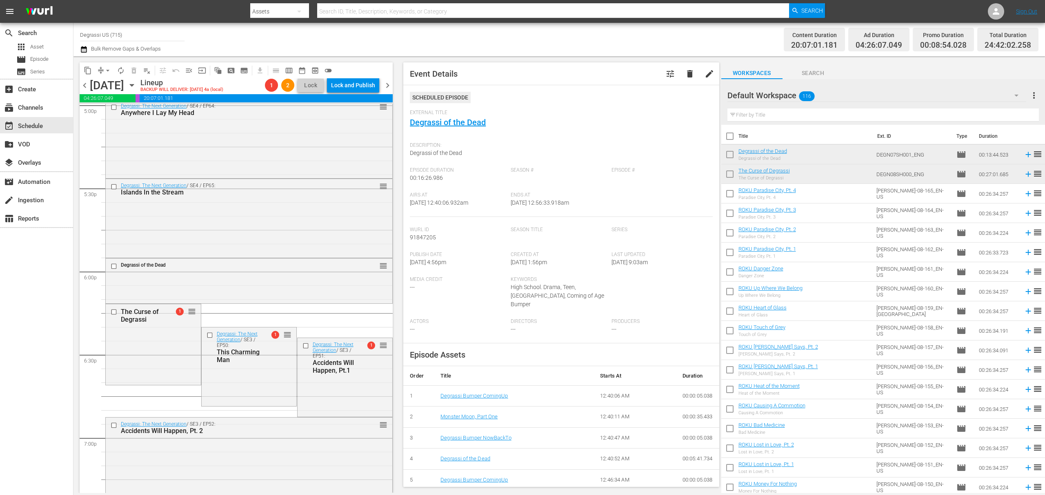
click at [105, 71] on span "arrow_drop_down" at bounding box center [108, 71] width 8 height 8
click at [103, 115] on li "Align to End of Previous Day" at bounding box center [108, 113] width 86 height 13
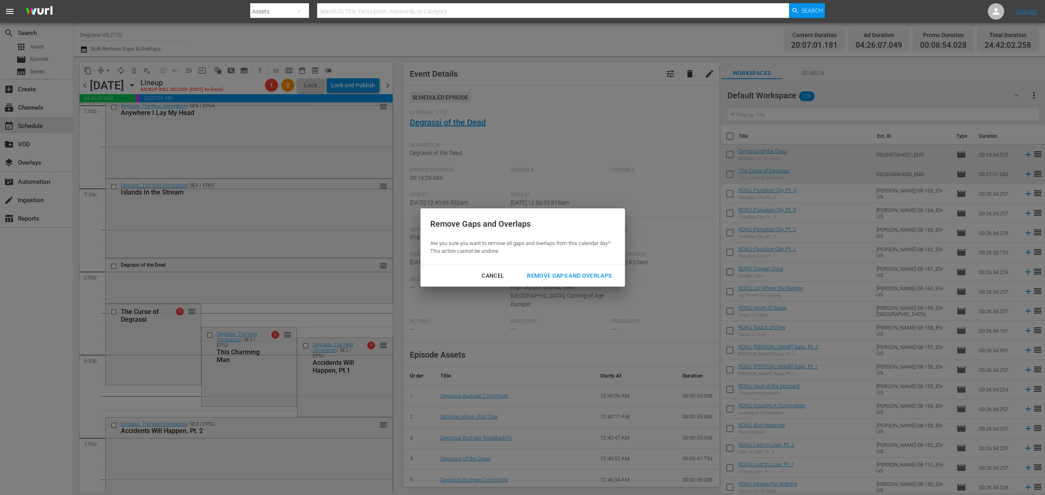
click at [585, 275] on div "Remove Gaps and Overlaps" at bounding box center [569, 276] width 98 height 10
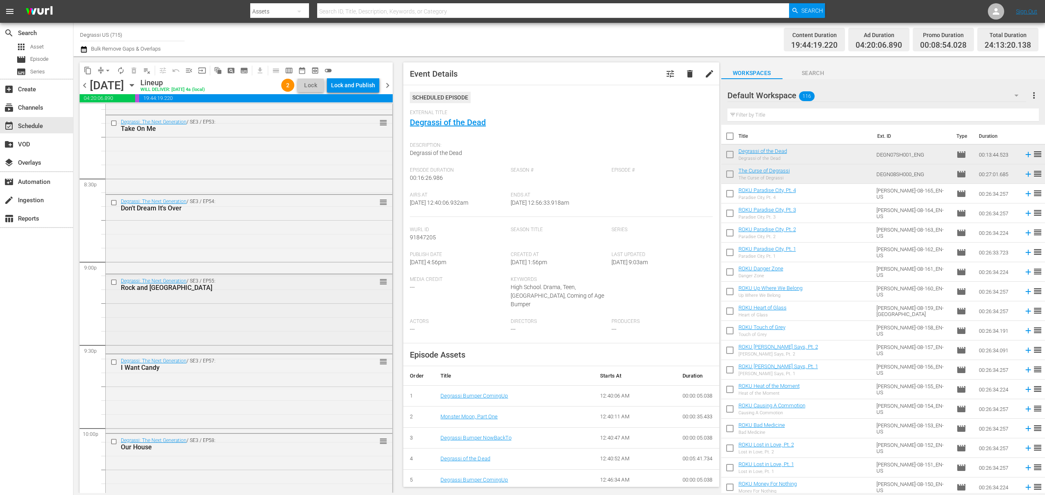
scroll to position [3374, 0]
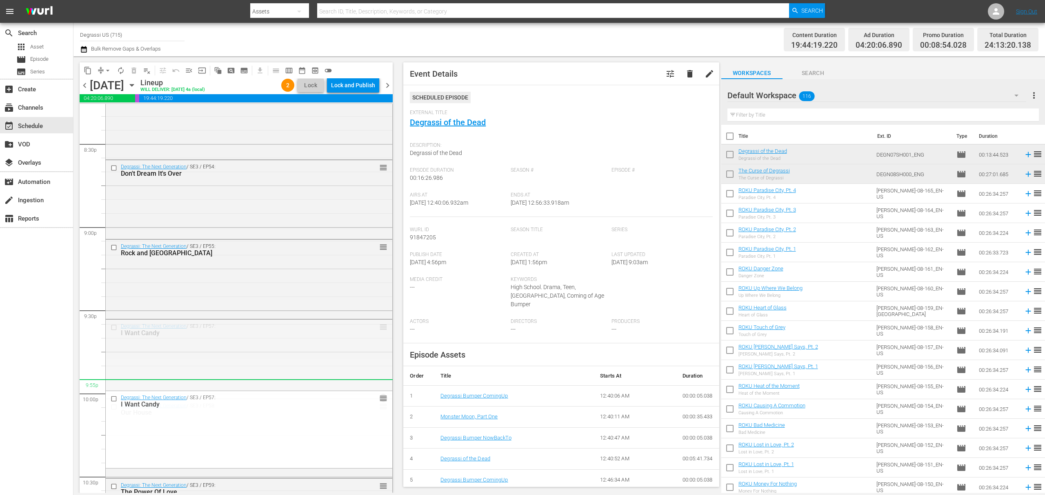
drag, startPoint x: 374, startPoint y: 327, endPoint x: 354, endPoint y: 389, distance: 65.2
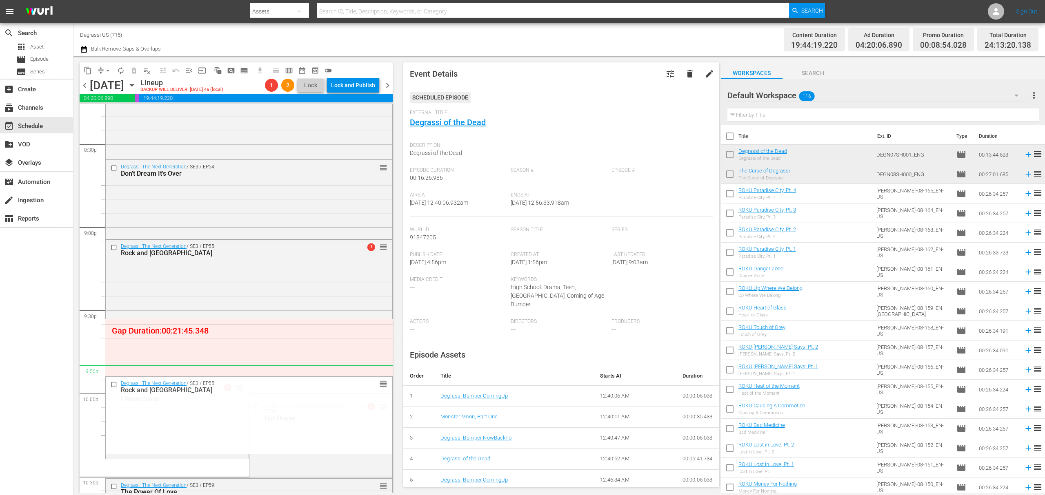
drag, startPoint x: 354, startPoint y: 389, endPoint x: 335, endPoint y: 377, distance: 22.3
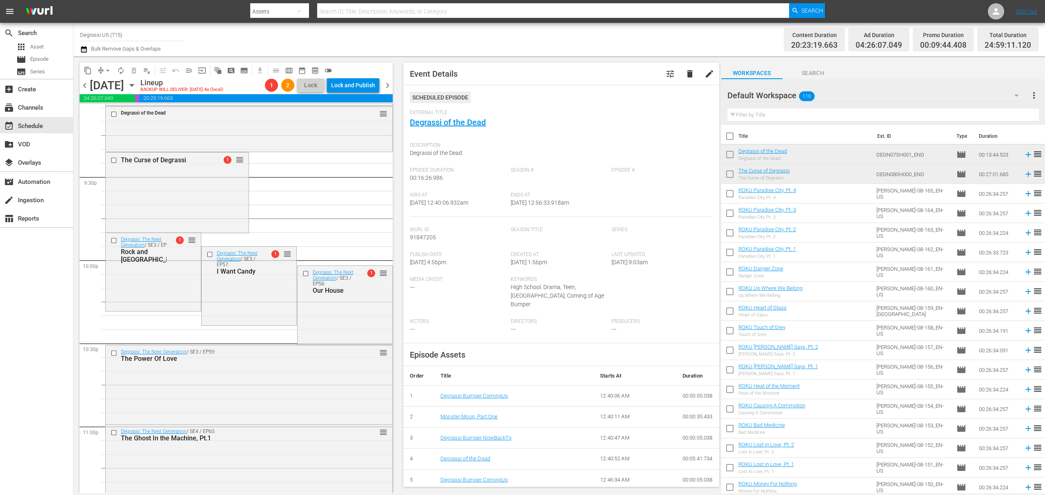
scroll to position [3483, 0]
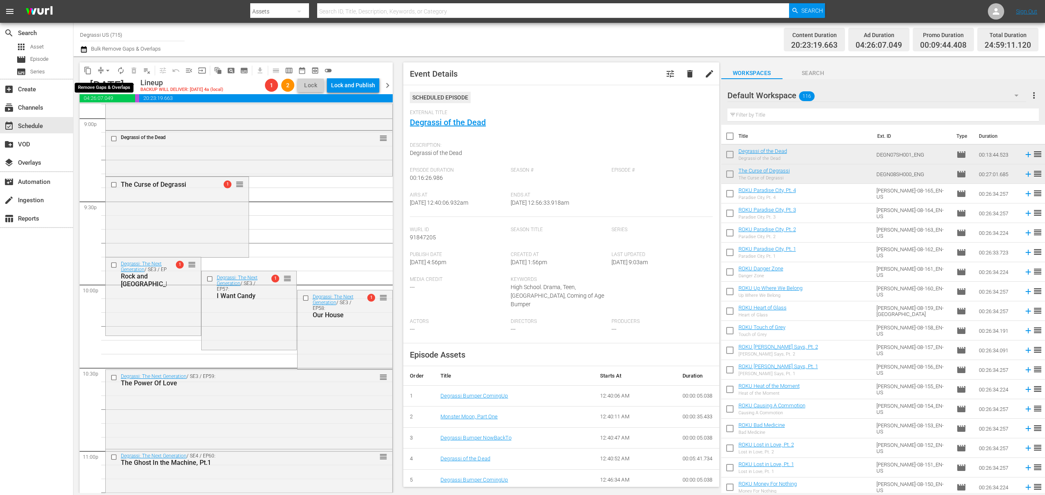
click at [106, 64] on button "arrow_drop_down" at bounding box center [107, 70] width 13 height 13
click at [104, 107] on li "Align to End of Previous Day" at bounding box center [108, 113] width 86 height 13
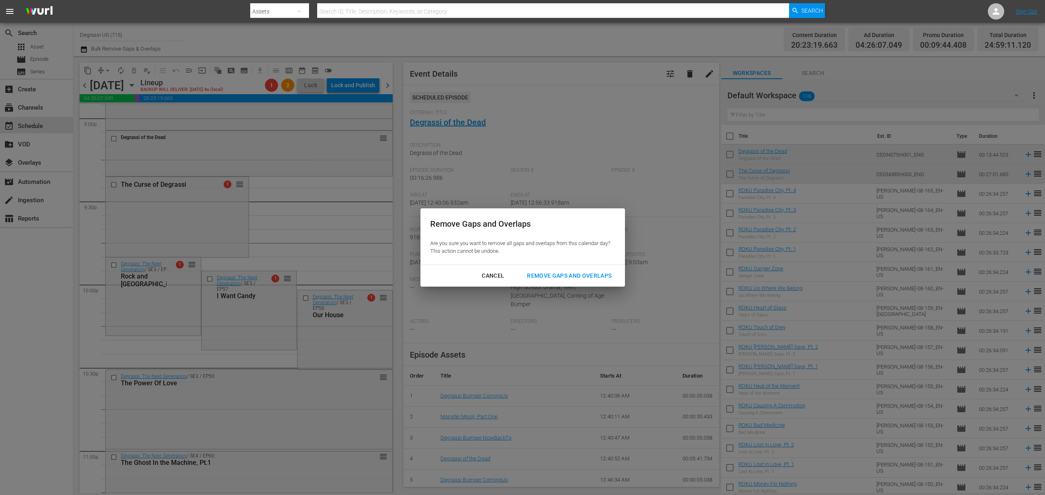
click at [580, 282] on button "Remove Gaps and Overlaps" at bounding box center [569, 276] width 104 height 15
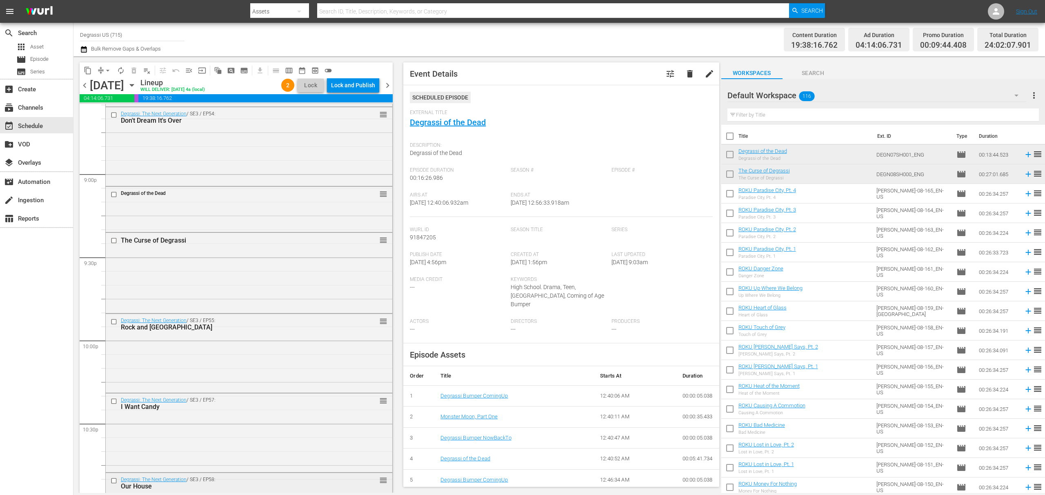
scroll to position [3644, 0]
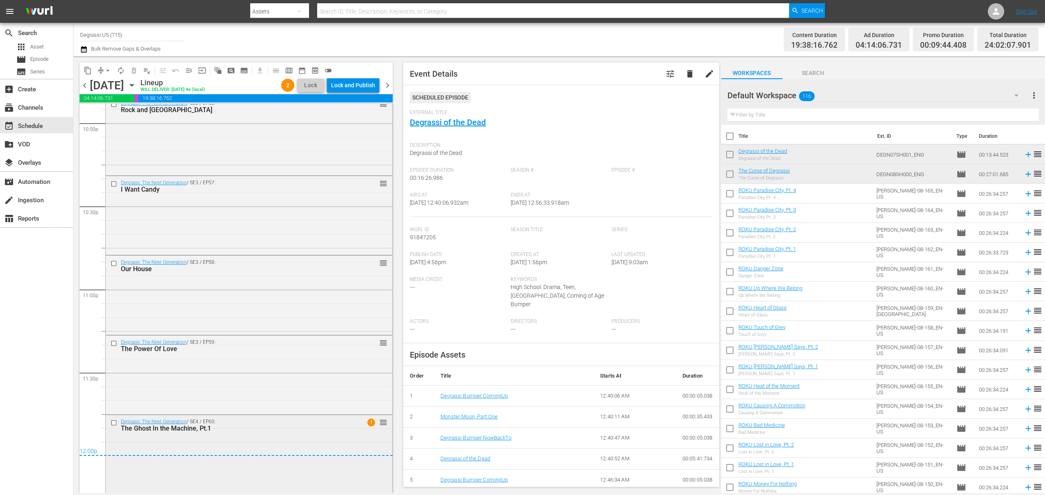
click at [113, 424] on input "checkbox" at bounding box center [115, 423] width 9 height 7
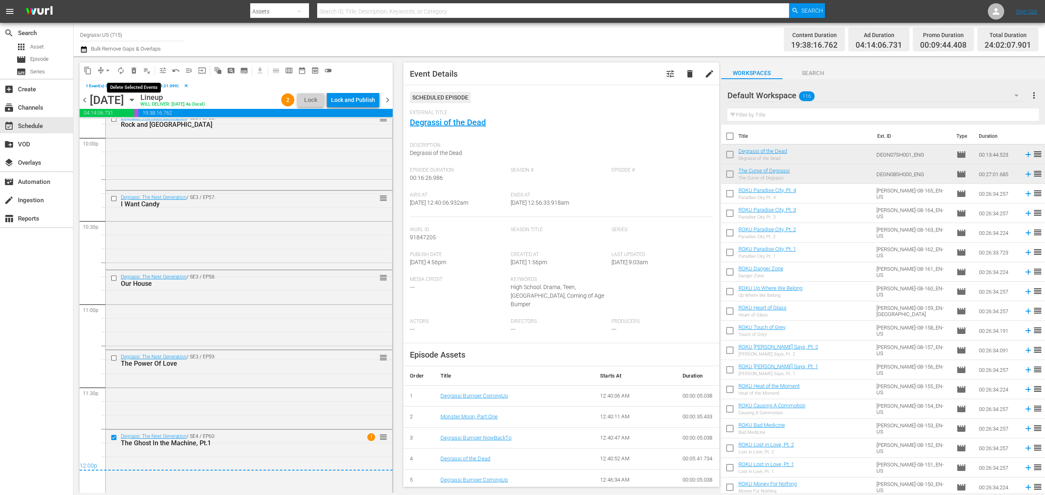
click at [136, 70] on span "delete_forever_outlined" at bounding box center [134, 71] width 8 height 8
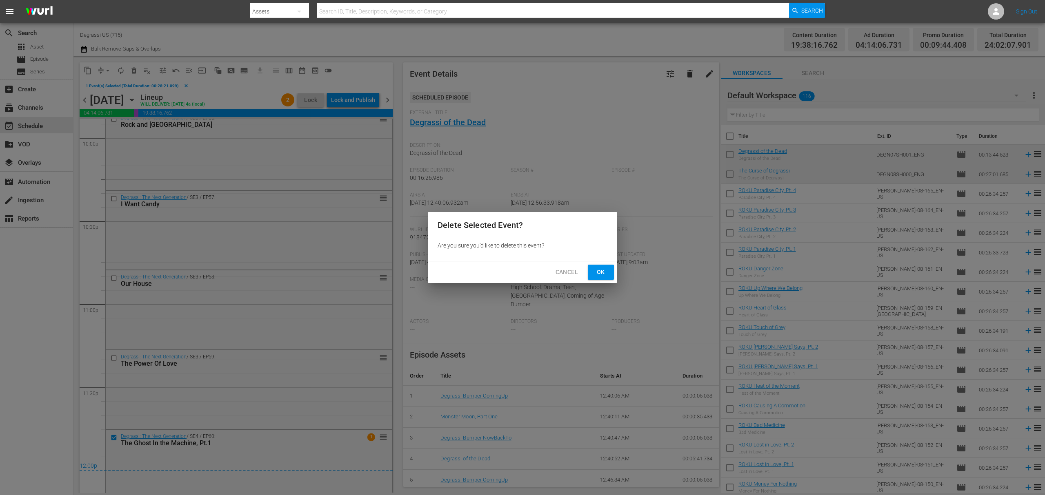
click at [607, 268] on button "Ok" at bounding box center [601, 272] width 26 height 15
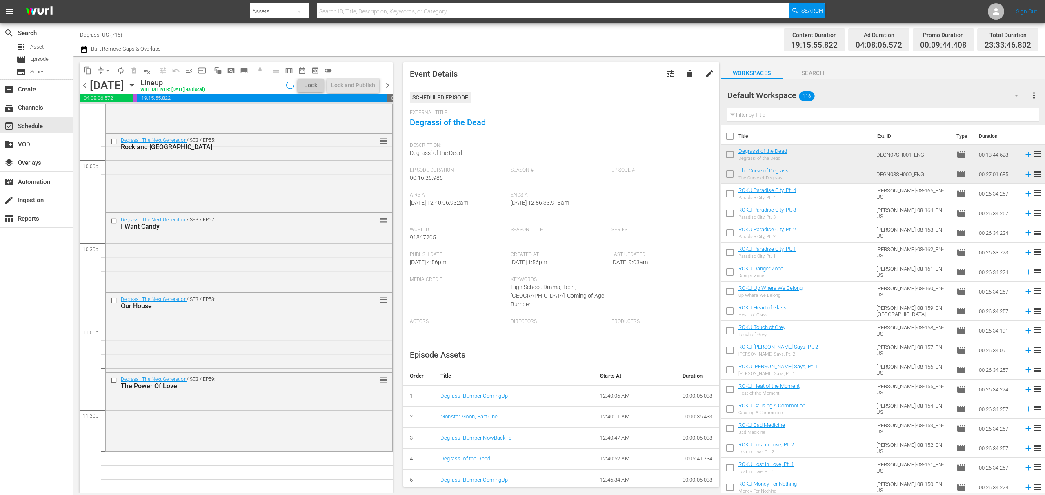
scroll to position [3607, 0]
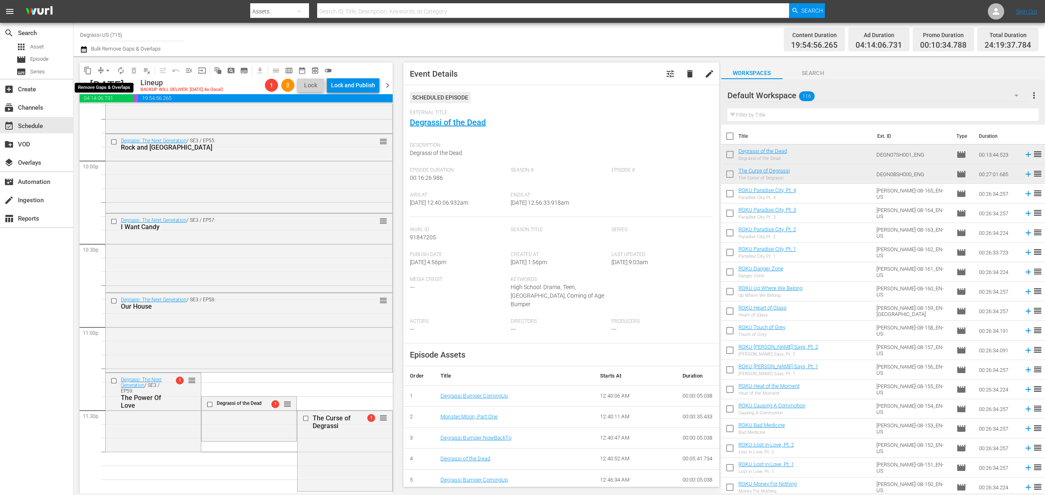
click at [108, 70] on span "arrow_drop_down" at bounding box center [108, 71] width 8 height 8
click at [113, 114] on li "Align to End of Previous Day" at bounding box center [108, 113] width 86 height 13
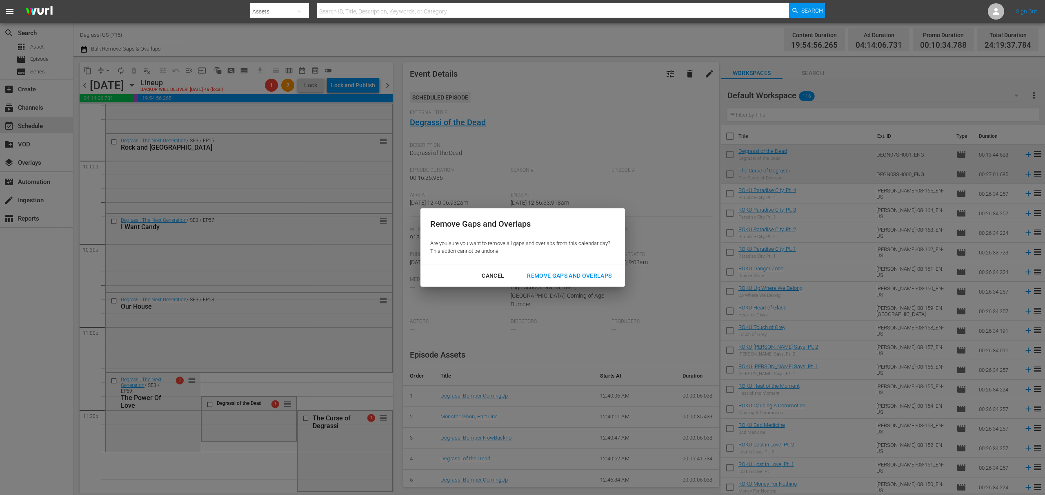
click at [562, 275] on div "Remove Gaps and Overlaps" at bounding box center [569, 276] width 98 height 10
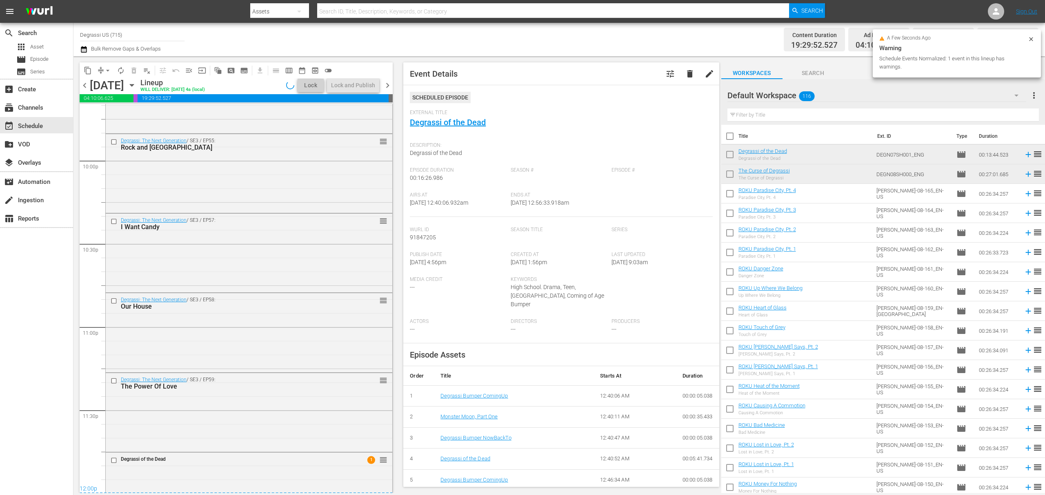
scroll to position [3611, 0]
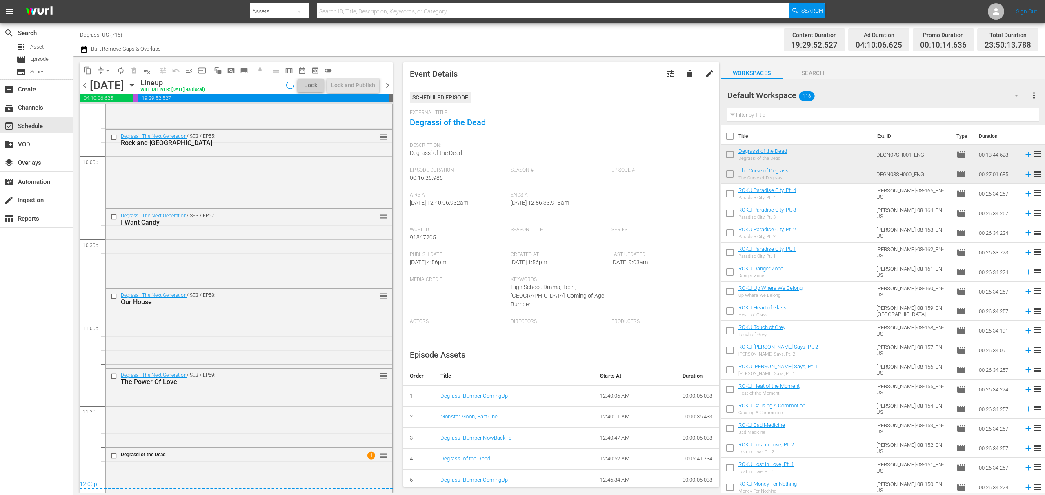
click at [389, 87] on span "chevron_right" at bounding box center [387, 85] width 10 height 10
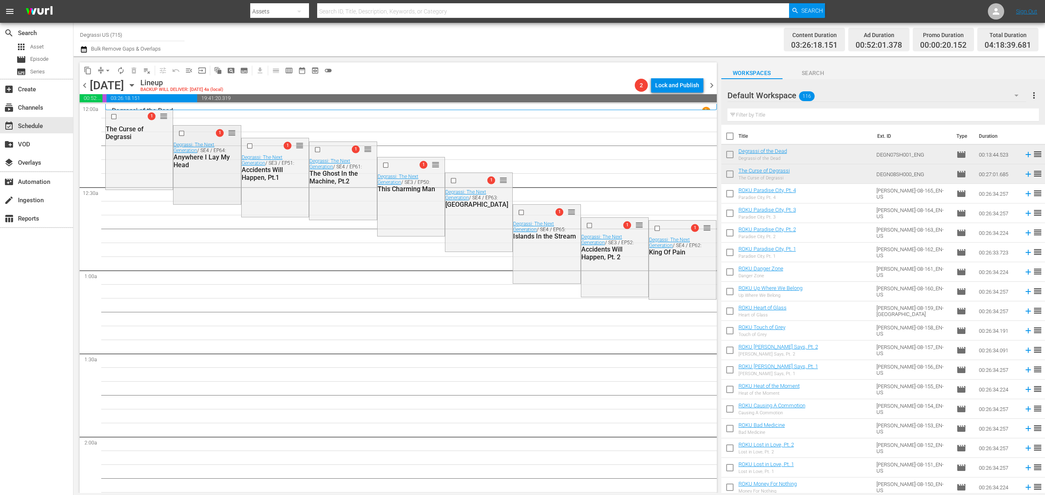
click at [180, 133] on input "checkbox" at bounding box center [182, 133] width 9 height 7
click at [246, 146] on input "checkbox" at bounding box center [250, 146] width 9 height 7
click at [314, 149] on input "checkbox" at bounding box center [318, 149] width 9 height 7
click at [384, 164] on input "checkbox" at bounding box center [386, 165] width 9 height 7
click at [450, 179] on input "checkbox" at bounding box center [454, 181] width 9 height 7
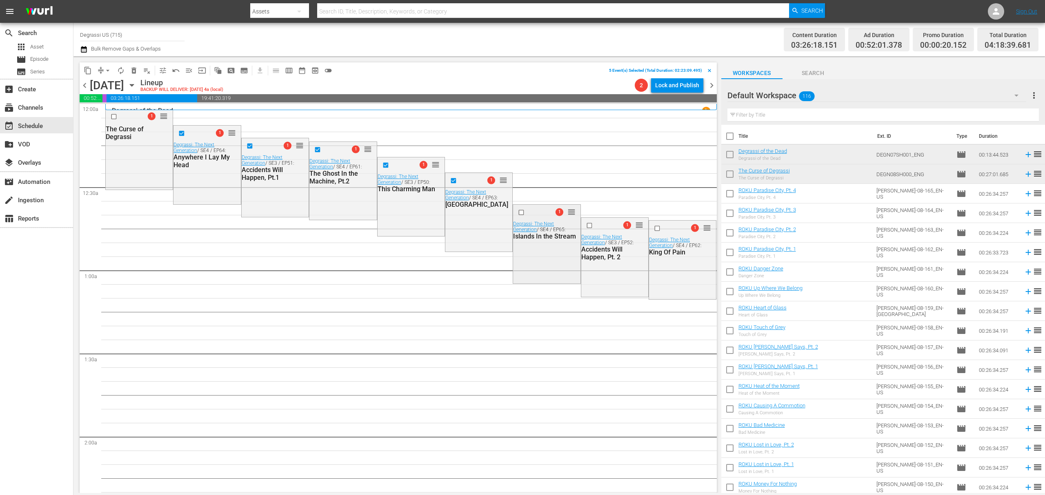
click at [518, 212] on input "checkbox" at bounding box center [522, 212] width 9 height 7
click at [586, 225] on input "checkbox" at bounding box center [590, 225] width 9 height 7
click at [654, 229] on input "checkbox" at bounding box center [658, 228] width 9 height 7
click at [136, 68] on span "delete_forever_outlined" at bounding box center [134, 71] width 8 height 8
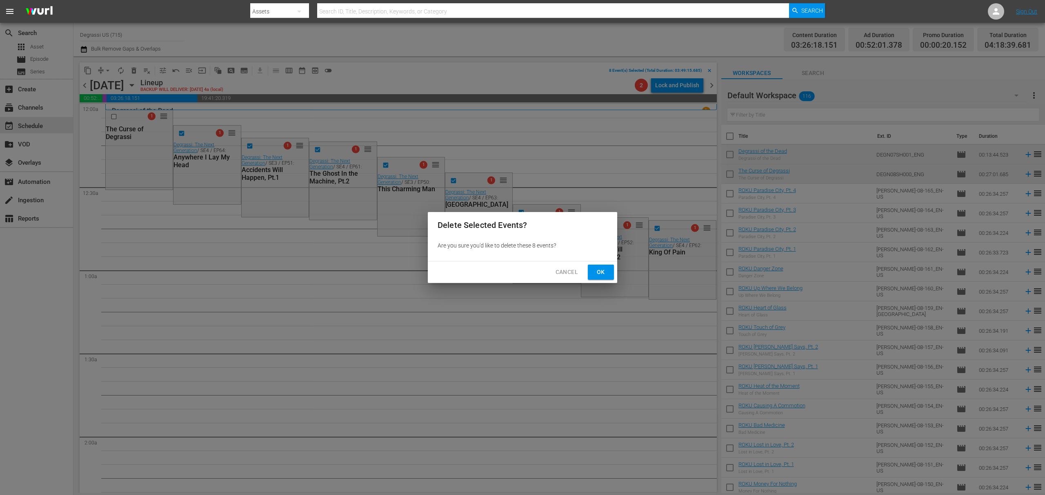
click at [604, 271] on span "Ok" at bounding box center [600, 272] width 13 height 10
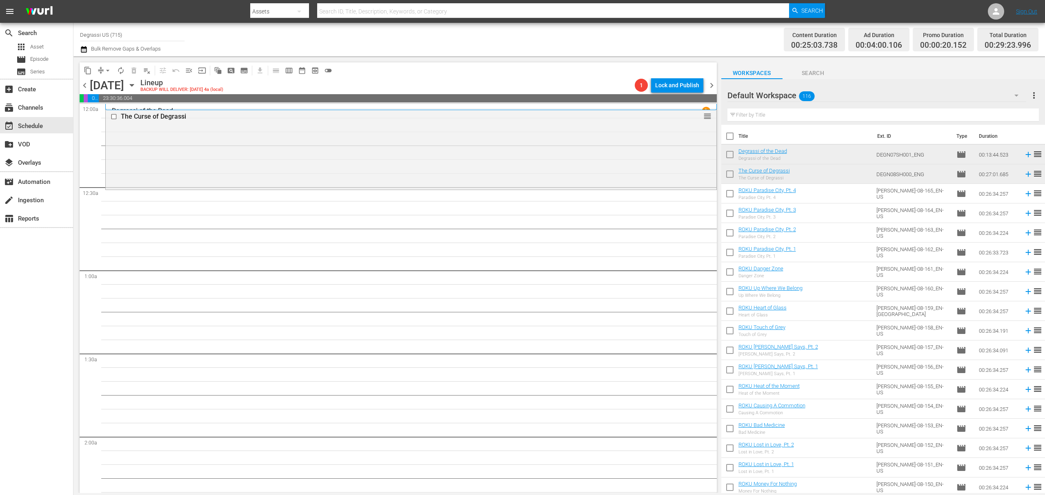
click at [85, 82] on span "chevron_left" at bounding box center [85, 85] width 10 height 10
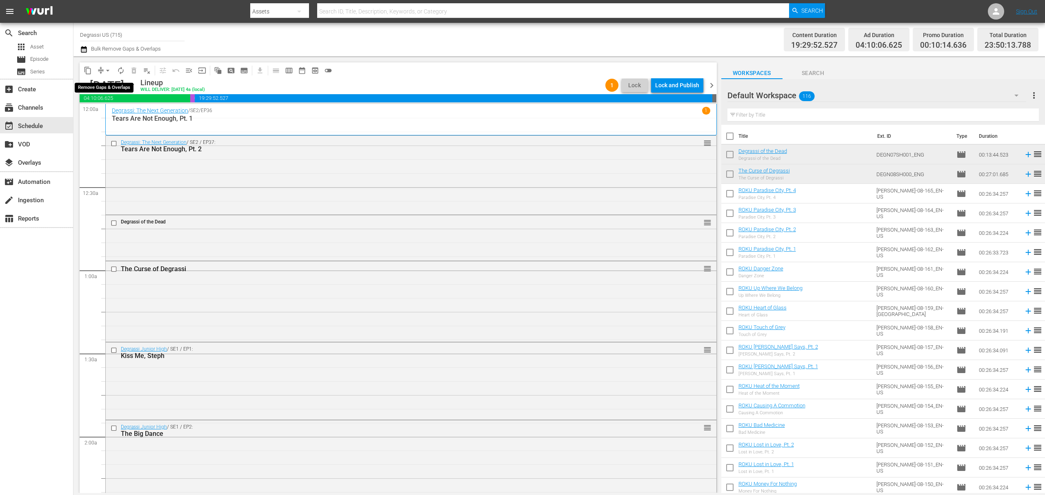
click at [110, 74] on span "arrow_drop_down" at bounding box center [108, 71] width 8 height 8
click at [110, 113] on li "Align to End of Previous Day" at bounding box center [108, 113] width 86 height 13
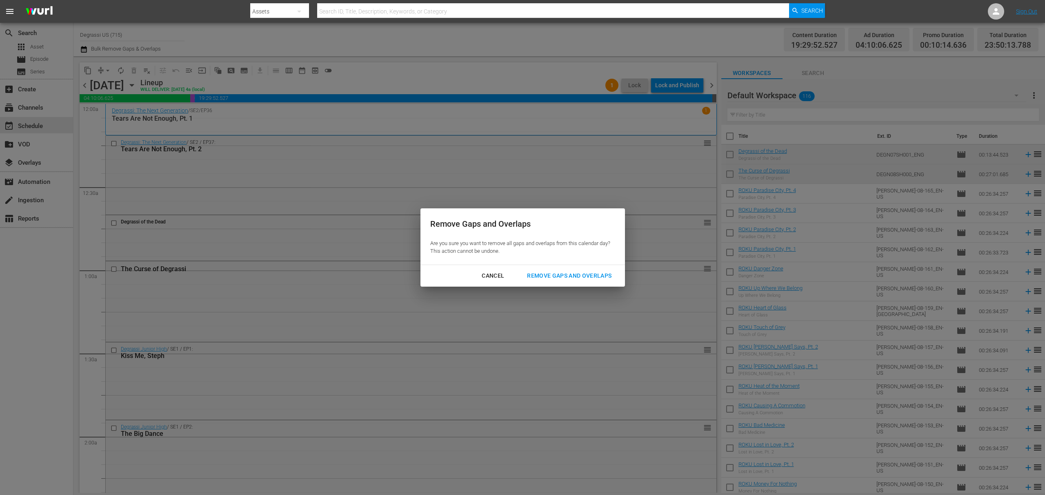
click at [569, 274] on div "Remove Gaps and Overlaps" at bounding box center [569, 276] width 98 height 10
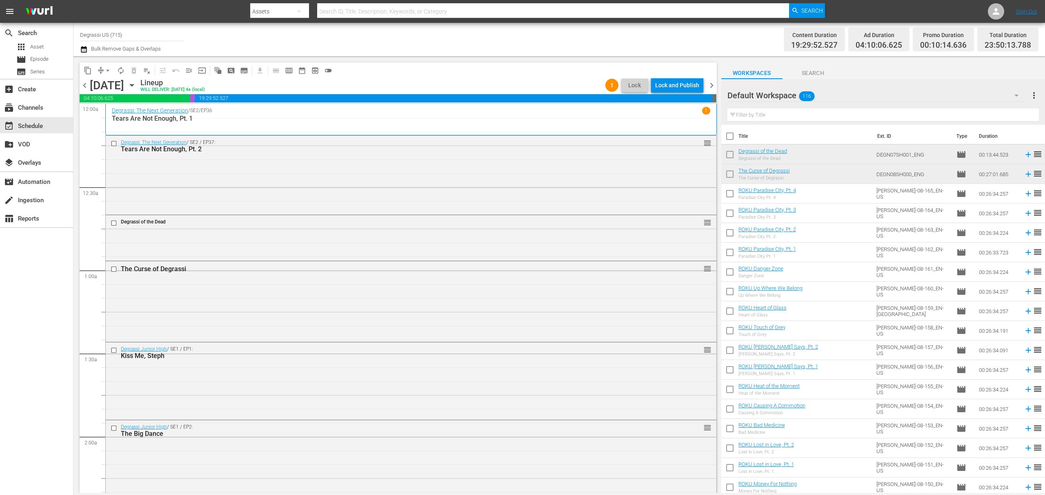
click at [715, 84] on span "chevron_right" at bounding box center [711, 85] width 10 height 10
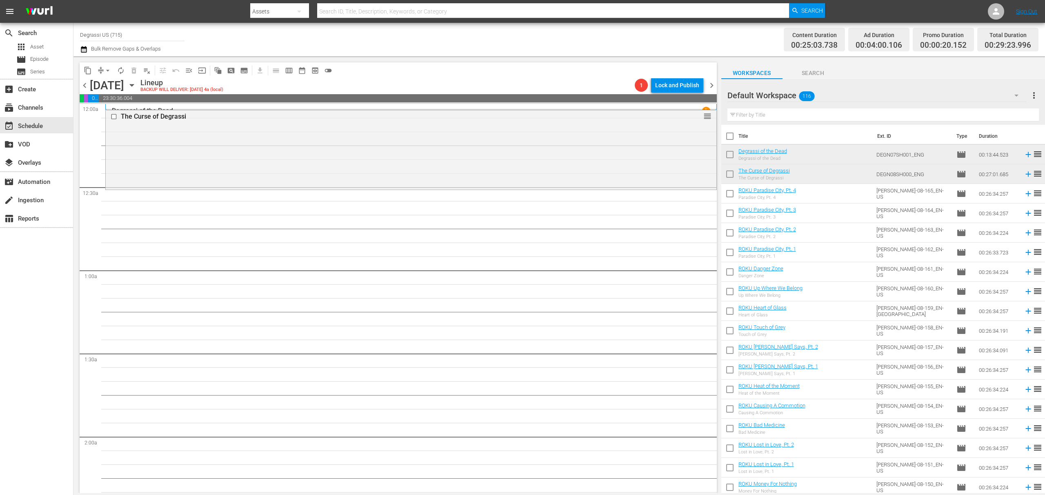
click at [82, 84] on span "chevron_left" at bounding box center [85, 85] width 10 height 10
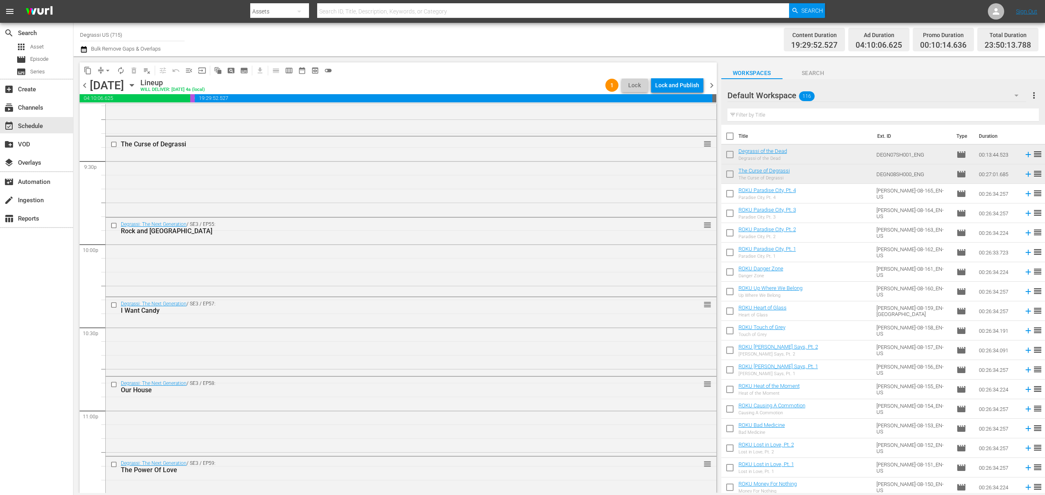
scroll to position [3611, 0]
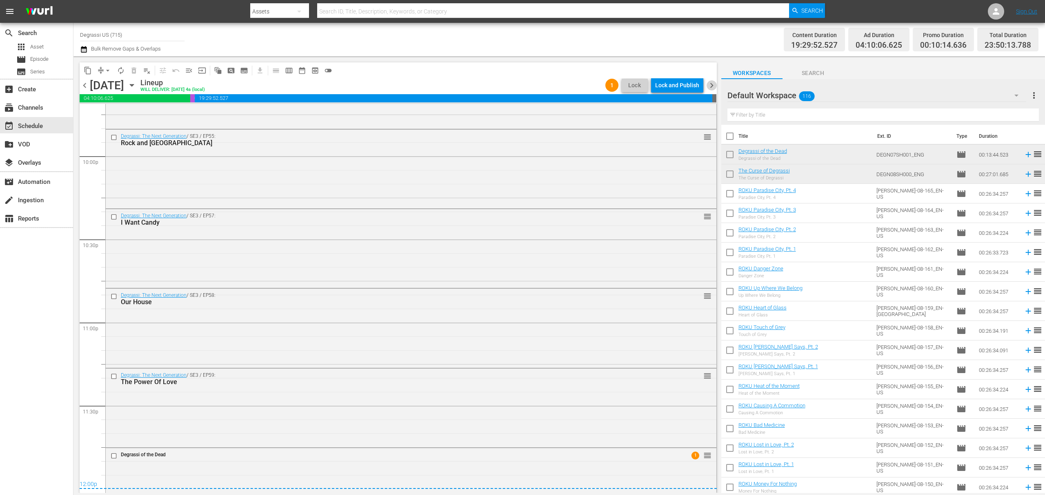
click at [714, 88] on span "chevron_right" at bounding box center [711, 85] width 10 height 10
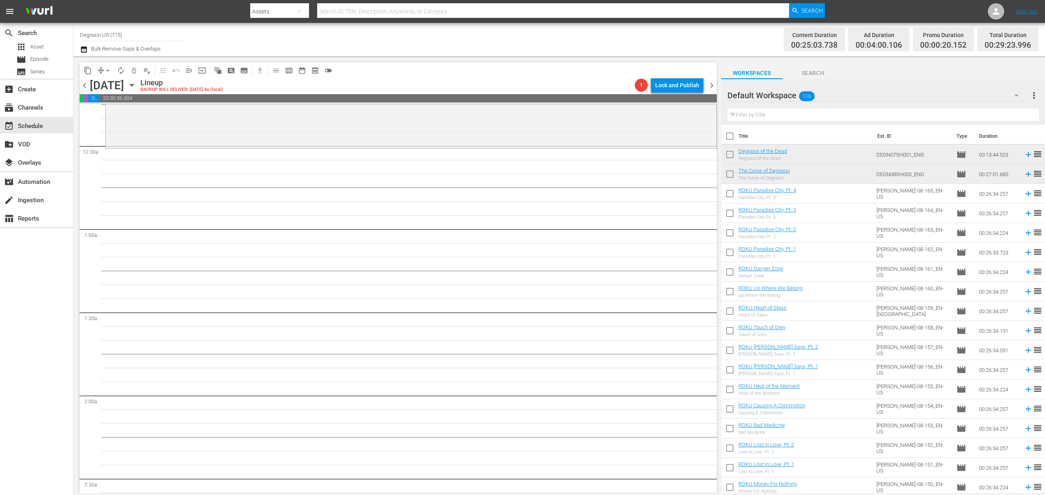
scroll to position [6, 0]
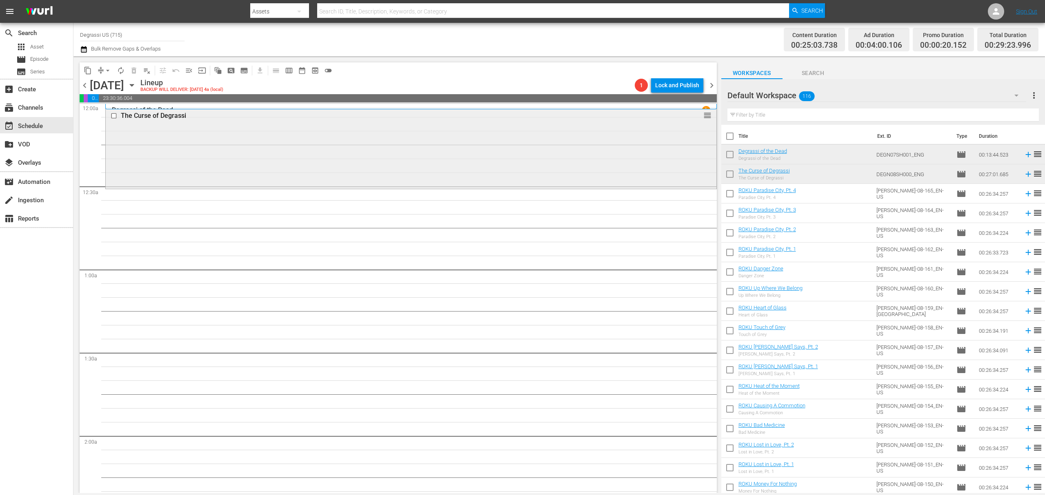
scroll to position [0, 0]
drag, startPoint x: 441, startPoint y: 266, endPoint x: 451, endPoint y: 279, distance: 16.1
click at [80, 85] on span "chevron_left" at bounding box center [85, 85] width 10 height 10
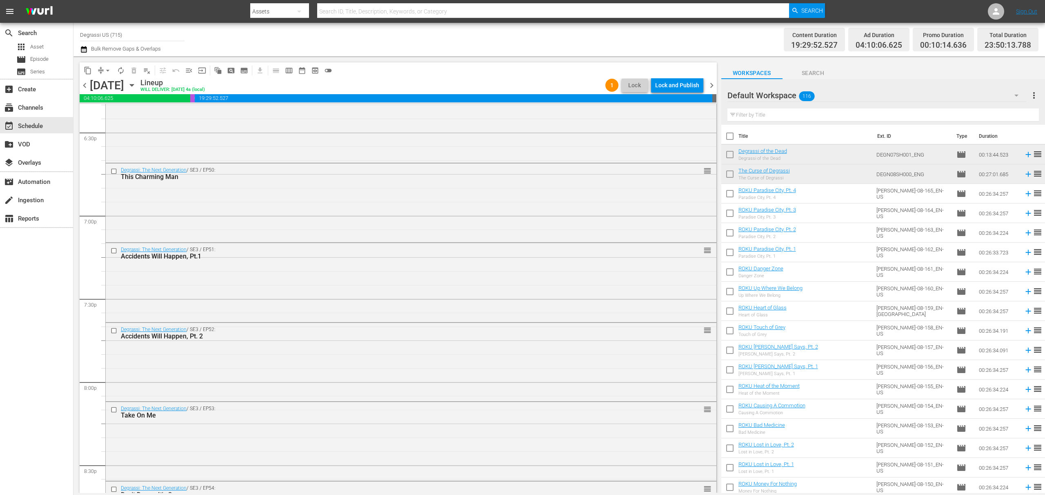
scroll to position [3611, 0]
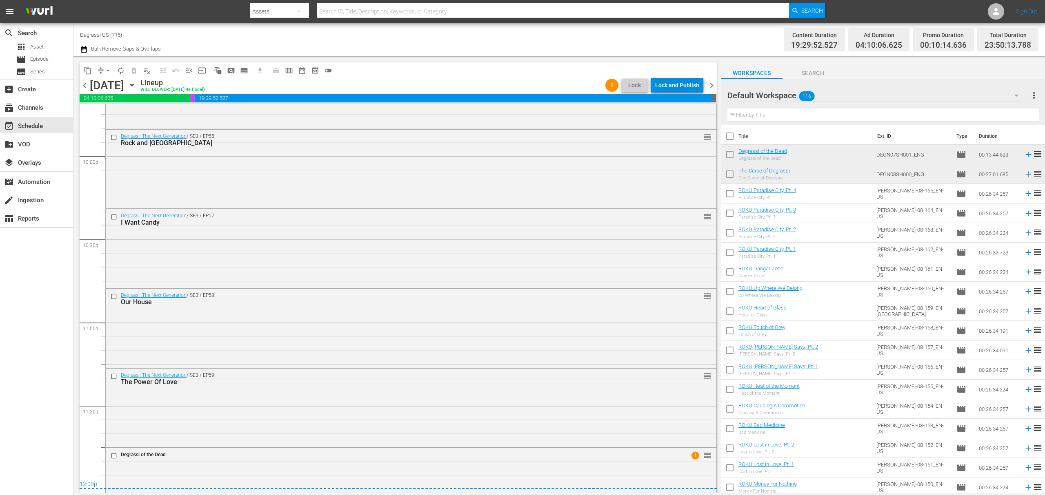
click at [670, 90] on div "Lock and Publish" at bounding box center [677, 85] width 44 height 15
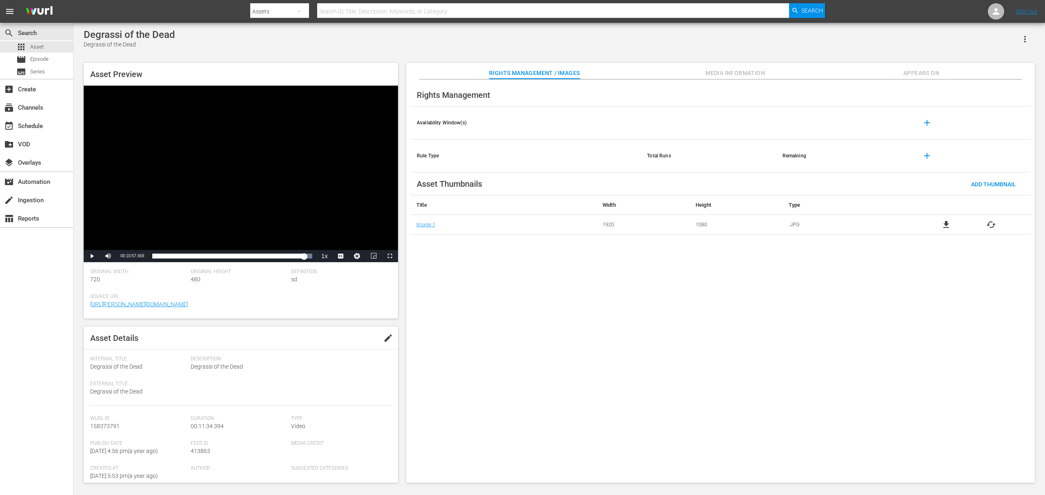
click at [763, 77] on span "Media Information" at bounding box center [734, 73] width 61 height 10
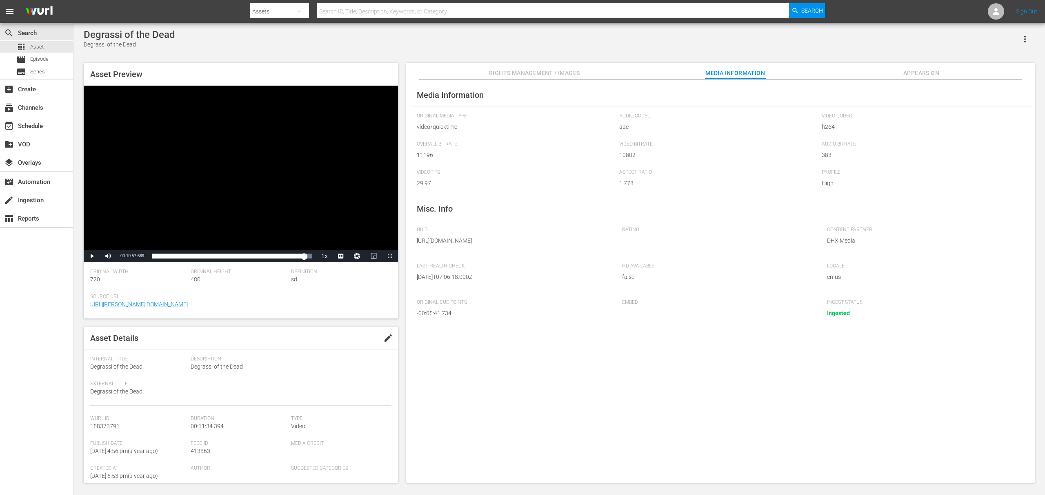
click at [960, 68] on div "Rights Management / Images Media Information Appears On" at bounding box center [721, 71] width 588 height 16
click at [957, 69] on div "Rights Management / Images Media Information Appears On" at bounding box center [721, 71] width 588 height 16
click at [939, 78] on span "Appears On" at bounding box center [921, 73] width 61 height 10
click at [515, 74] on span "Rights Management / Images" at bounding box center [534, 73] width 91 height 10
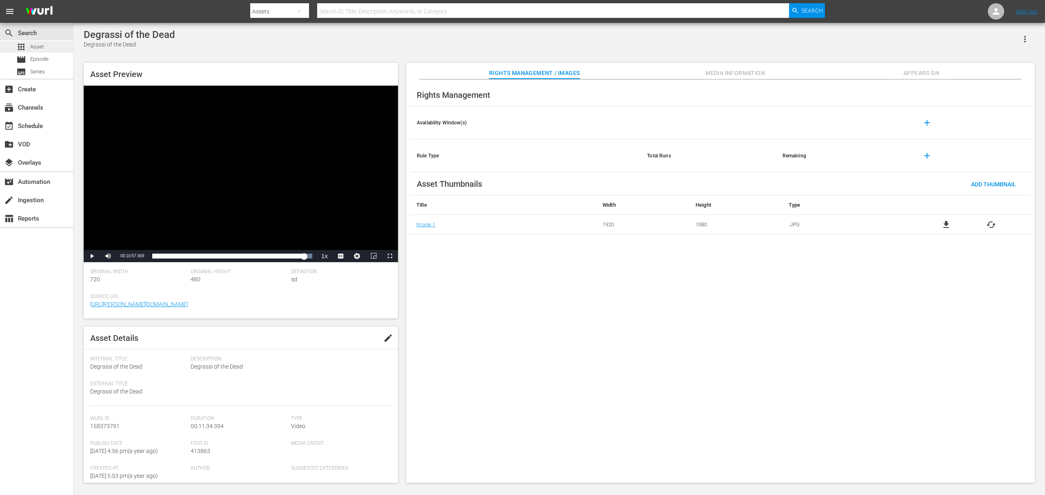
click at [55, 44] on div "apps Asset" at bounding box center [36, 46] width 73 height 11
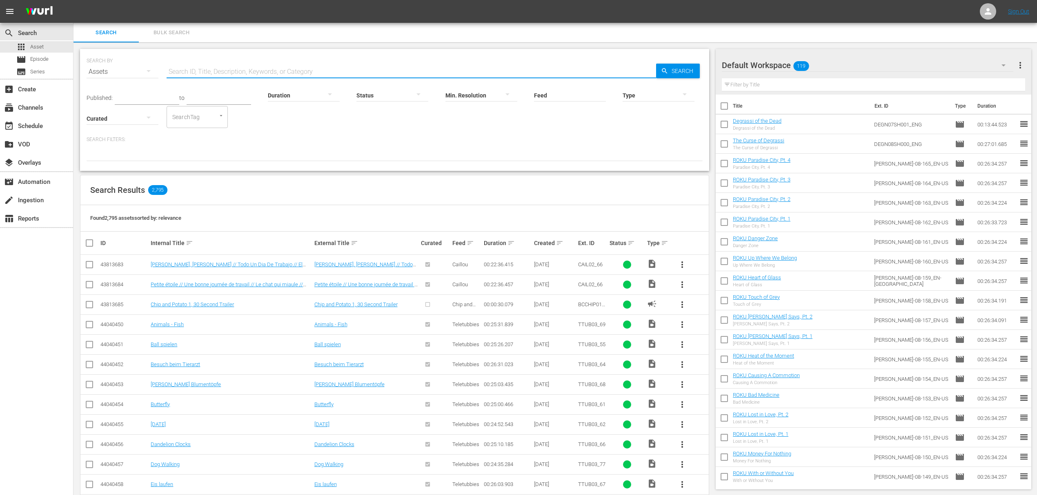
click at [302, 62] on input "text" at bounding box center [411, 72] width 489 height 20
type input "Degrassi of the dead"
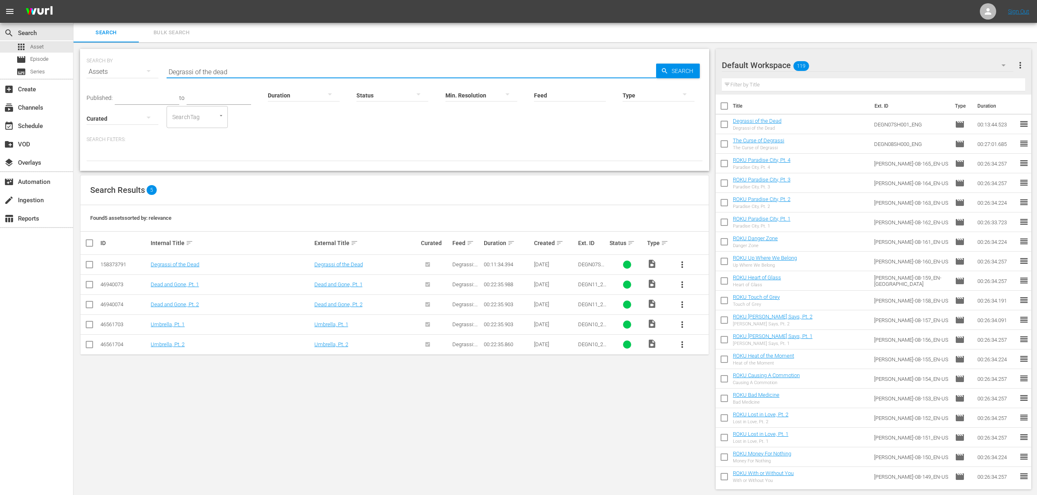
click at [683, 265] on span "more_vert" at bounding box center [682, 265] width 10 height 10
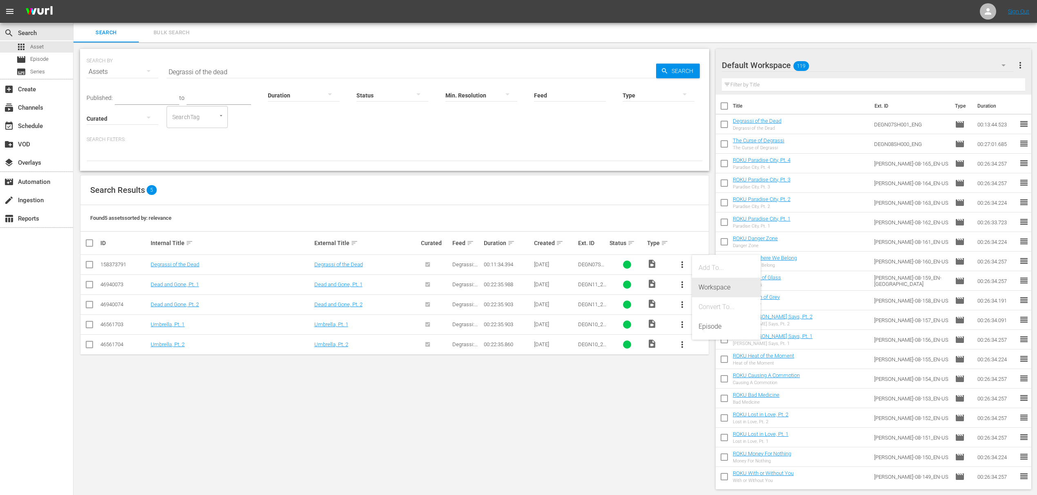
click at [722, 289] on div "Workspace" at bounding box center [726, 288] width 56 height 20
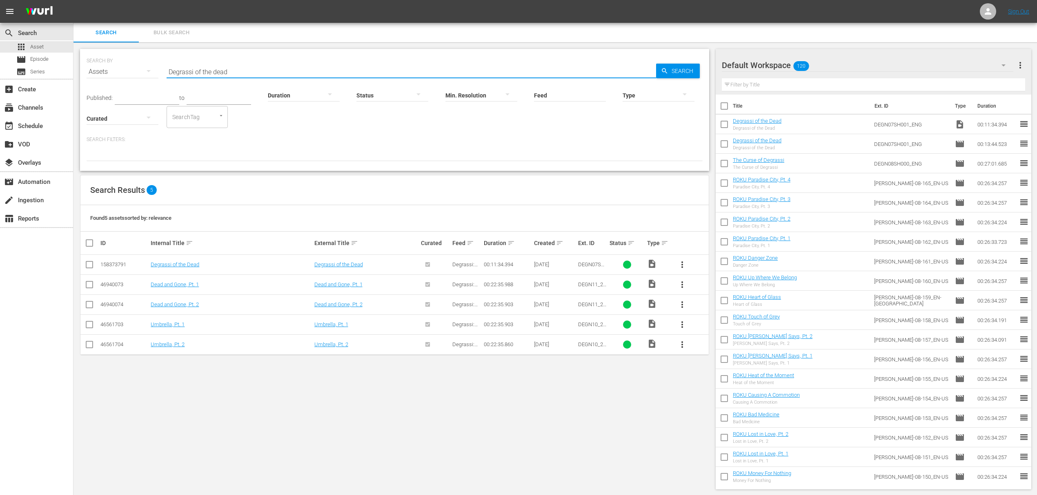
drag, startPoint x: 242, startPoint y: 70, endPoint x: 85, endPoint y: 48, distance: 157.9
click at [85, 48] on div "SEARCH BY Search By Assets Search ID, Title, Description, Keywords, or Category…" at bounding box center [394, 269] width 642 height 454
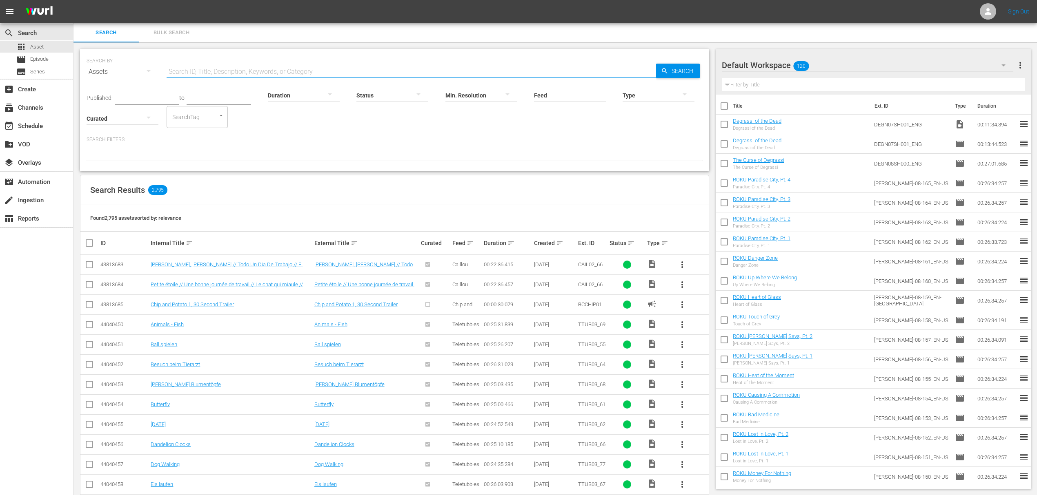
click at [339, 76] on input "text" at bounding box center [411, 72] width 489 height 20
type input "Monster Moon"
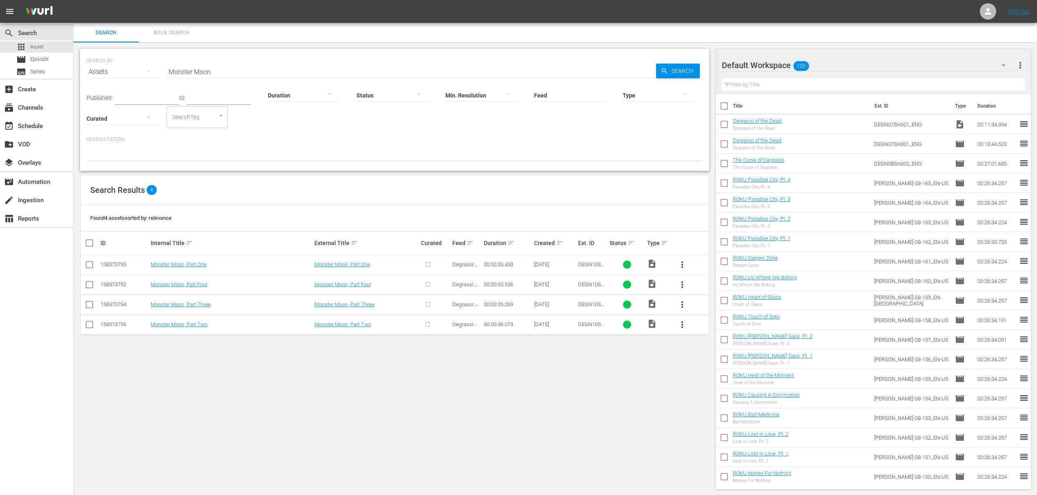
click at [684, 258] on button "more_vert" at bounding box center [682, 265] width 20 height 20
click at [721, 292] on div "Workspace" at bounding box center [726, 288] width 56 height 20
click at [687, 282] on button "more_vert" at bounding box center [682, 285] width 20 height 20
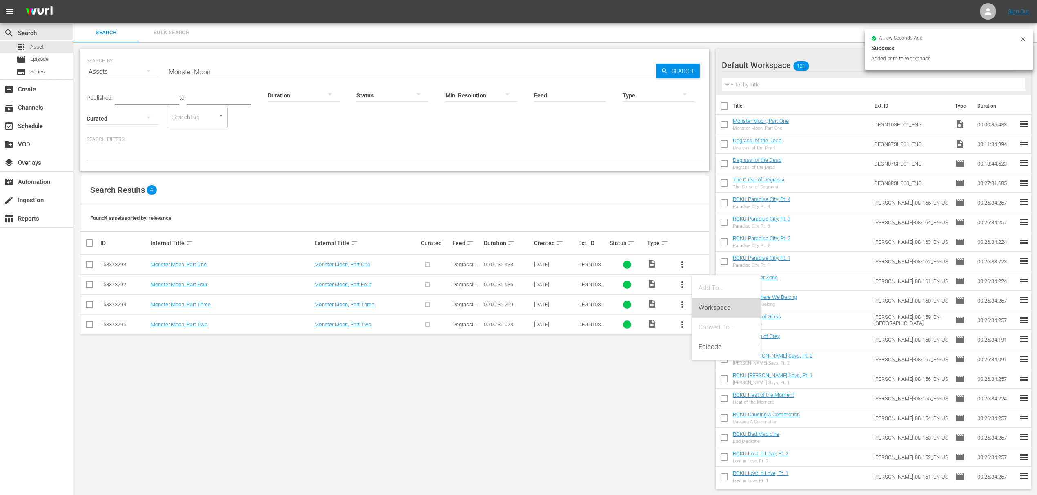
click at [704, 304] on div "Workspace" at bounding box center [726, 308] width 56 height 20
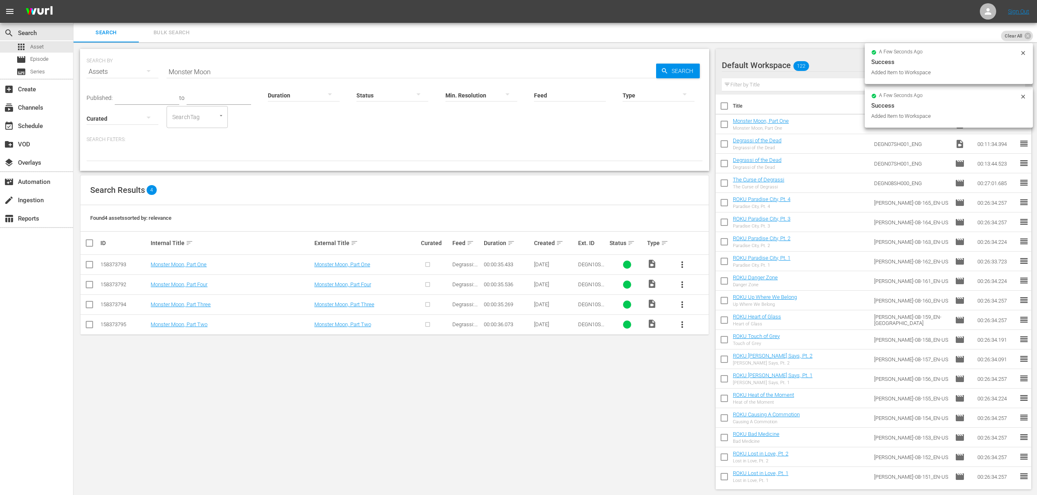
click at [683, 305] on span "more_vert" at bounding box center [682, 305] width 10 height 10
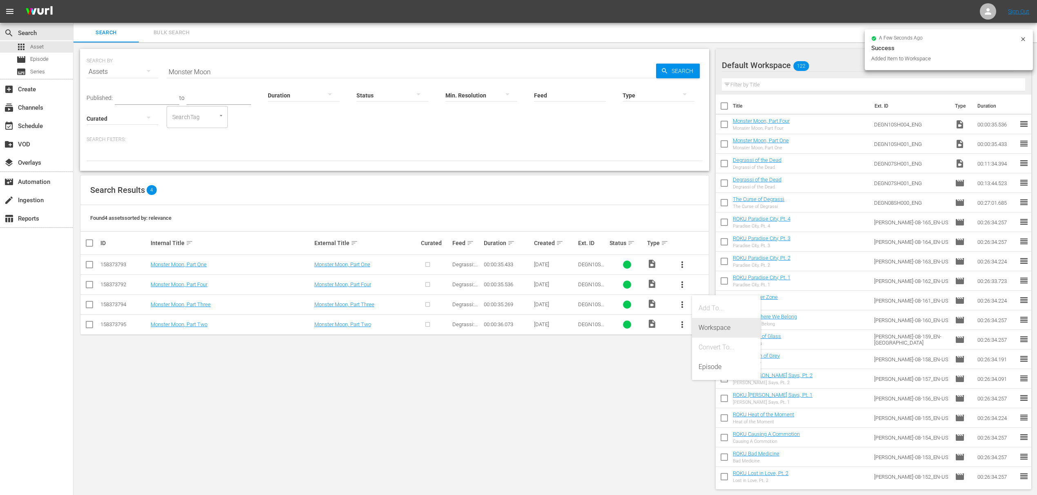
click at [702, 322] on div "Workspace" at bounding box center [726, 328] width 56 height 20
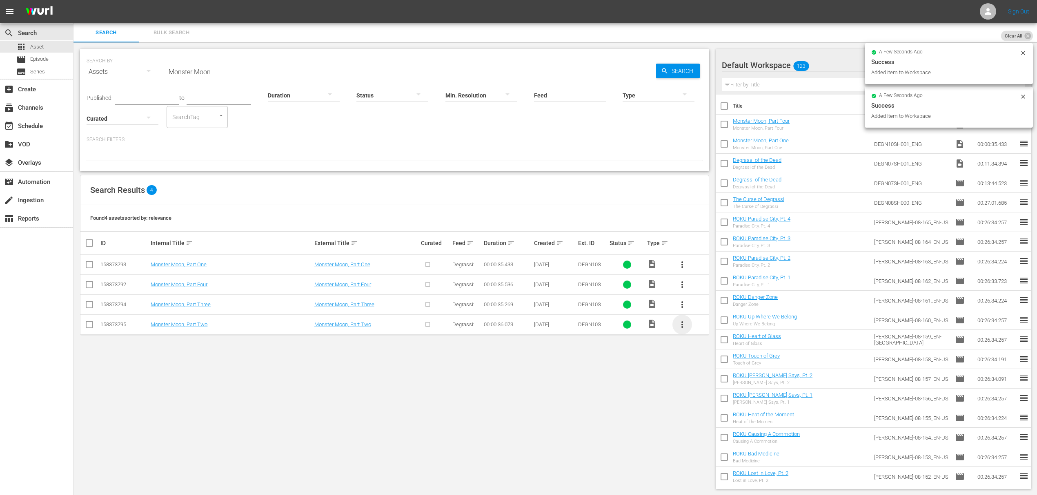
click at [682, 325] on span "more_vert" at bounding box center [682, 325] width 10 height 10
click at [714, 350] on div "Workspace" at bounding box center [726, 348] width 56 height 20
click at [453, 408] on div "SEARCH BY Search By Assets Search ID, Title, Description, Keywords, or Category…" at bounding box center [394, 269] width 642 height 454
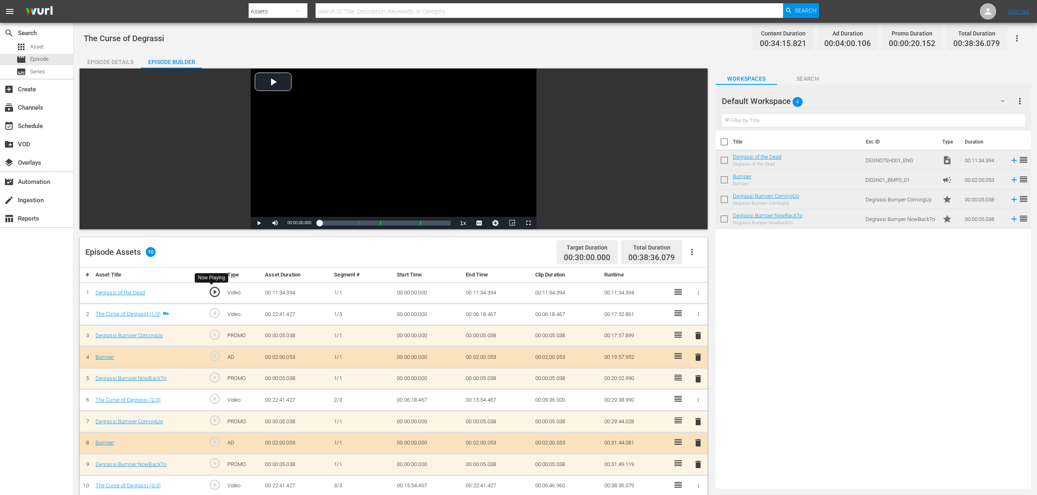
click at [211, 292] on span "play_circle_outline" at bounding box center [215, 292] width 12 height 12
click at [269, 85] on div "Video Player" at bounding box center [394, 143] width 286 height 149
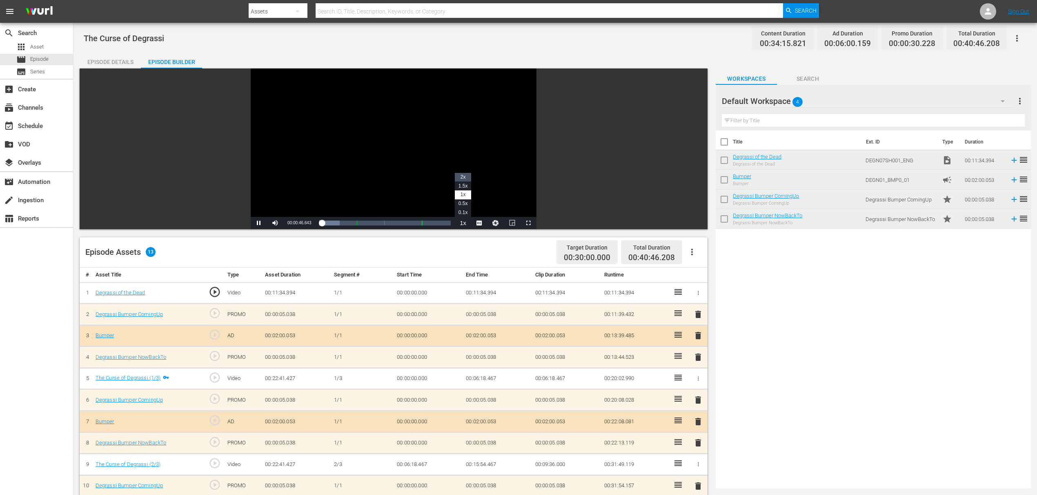
click at [467, 177] on li "2x" at bounding box center [463, 177] width 16 height 9
click at [275, 223] on span "Video Player" at bounding box center [275, 223] width 0 height 0
click at [699, 356] on span "delete" at bounding box center [698, 358] width 10 height 10
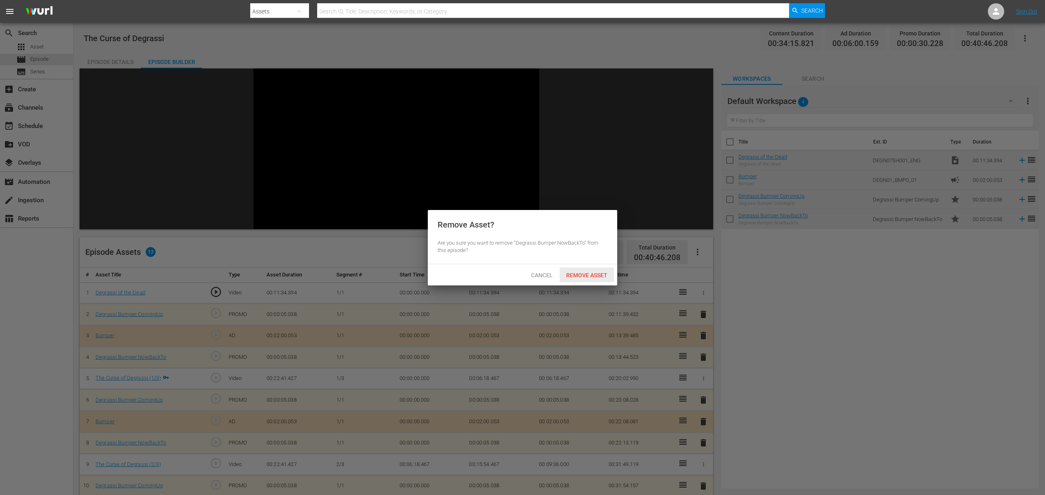
click at [608, 273] on span "Remove Asset" at bounding box center [587, 275] width 54 height 7
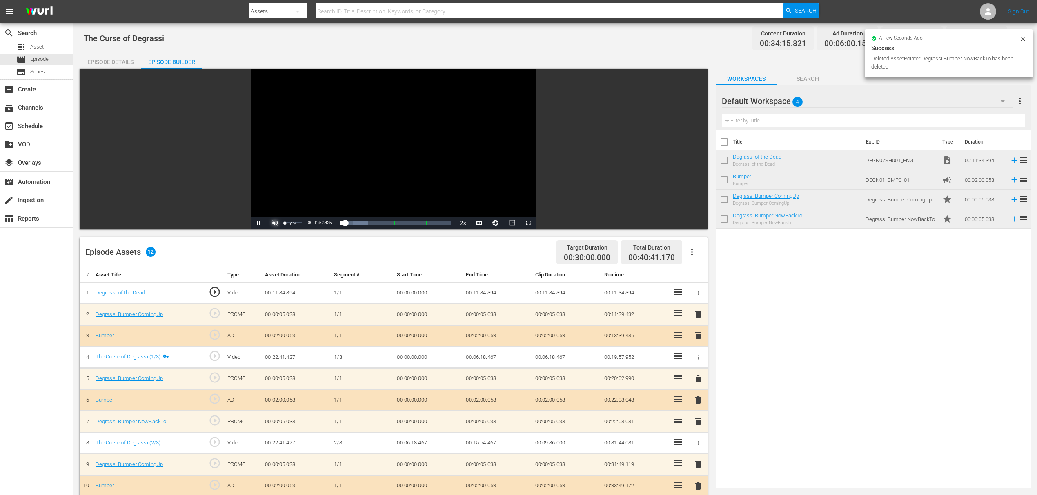
click at [275, 223] on span "Video Player" at bounding box center [275, 223] width 0 height 0
click at [259, 223] on span "Video Player" at bounding box center [259, 223] width 0 height 0
click at [700, 333] on span "delete" at bounding box center [698, 336] width 10 height 10
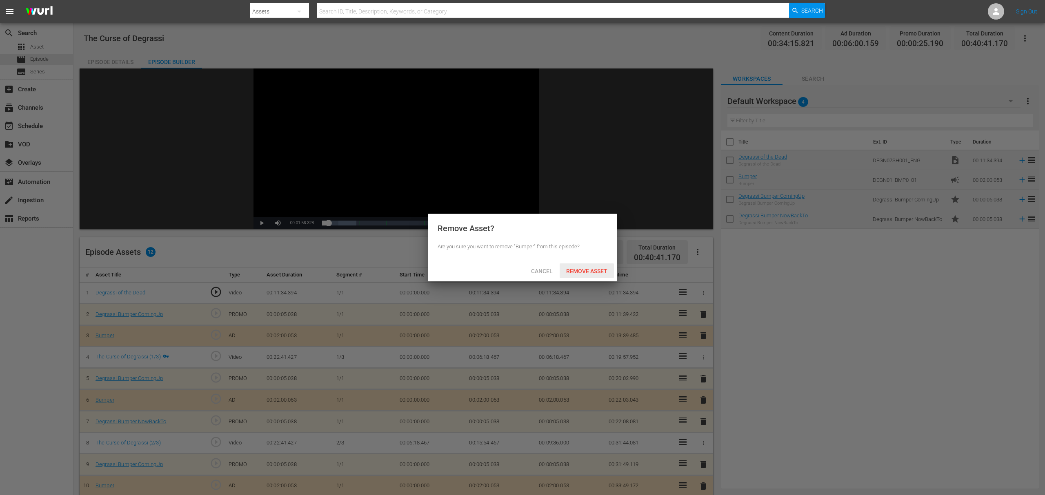
click at [581, 267] on div "Remove Asset" at bounding box center [587, 271] width 54 height 15
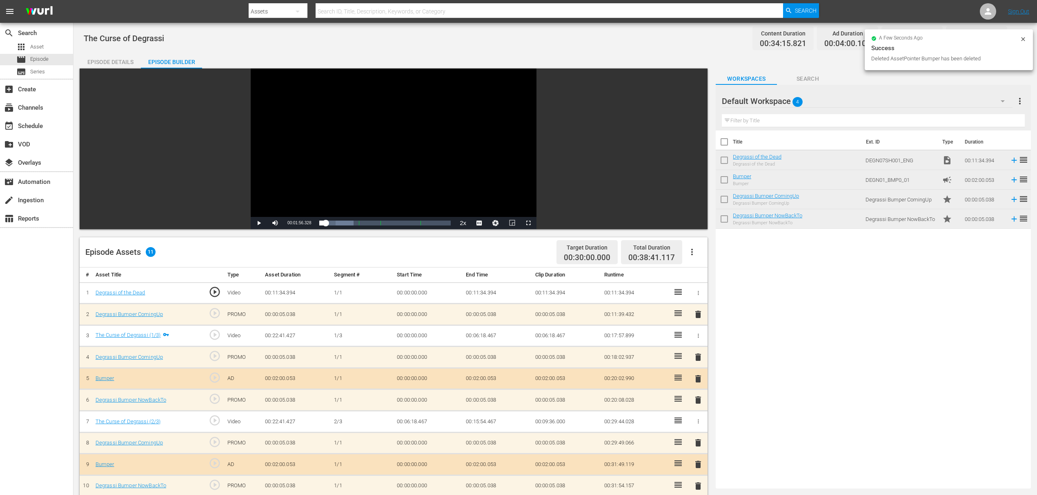
click at [699, 313] on span "delete" at bounding box center [698, 315] width 10 height 10
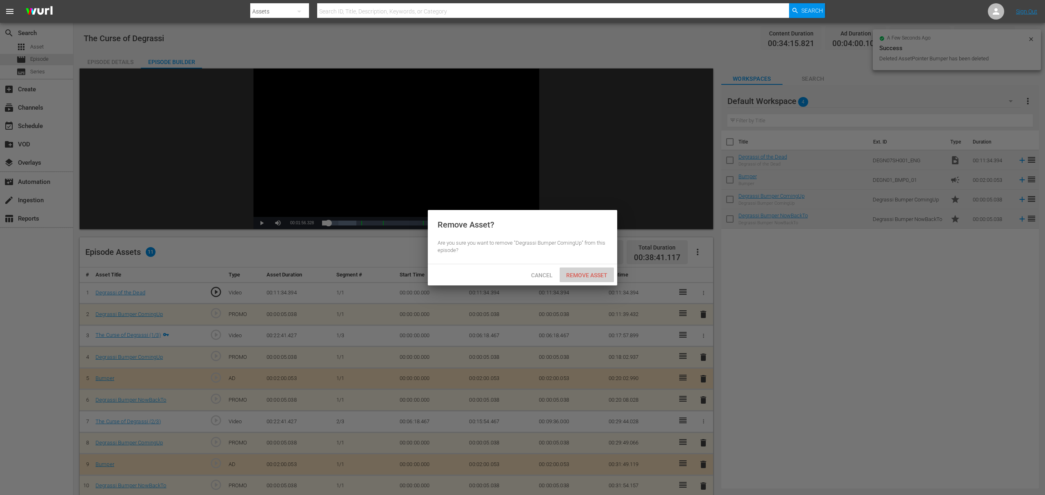
click at [604, 274] on span "Remove Asset" at bounding box center [587, 275] width 54 height 7
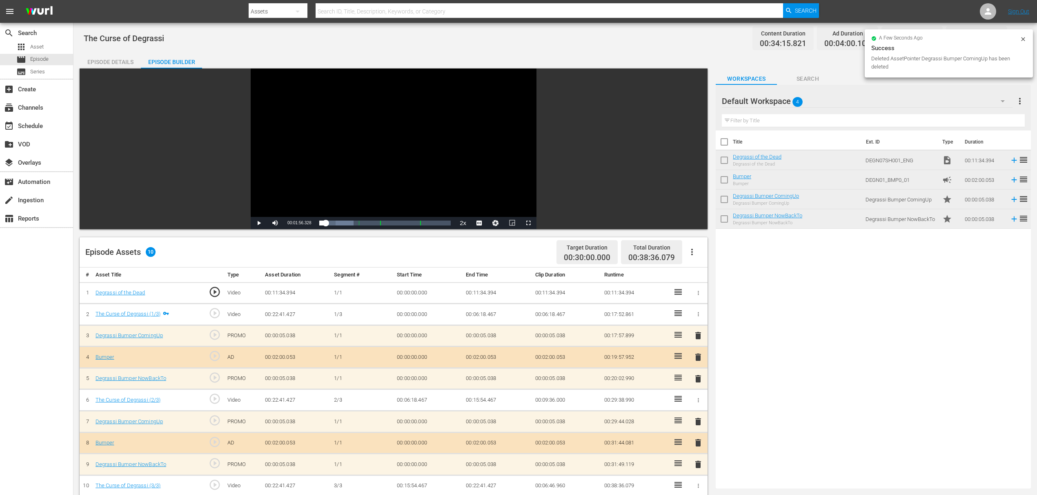
click at [695, 289] on div at bounding box center [698, 293] width 9 height 9
click at [695, 290] on icon "button" at bounding box center [698, 293] width 6 height 6
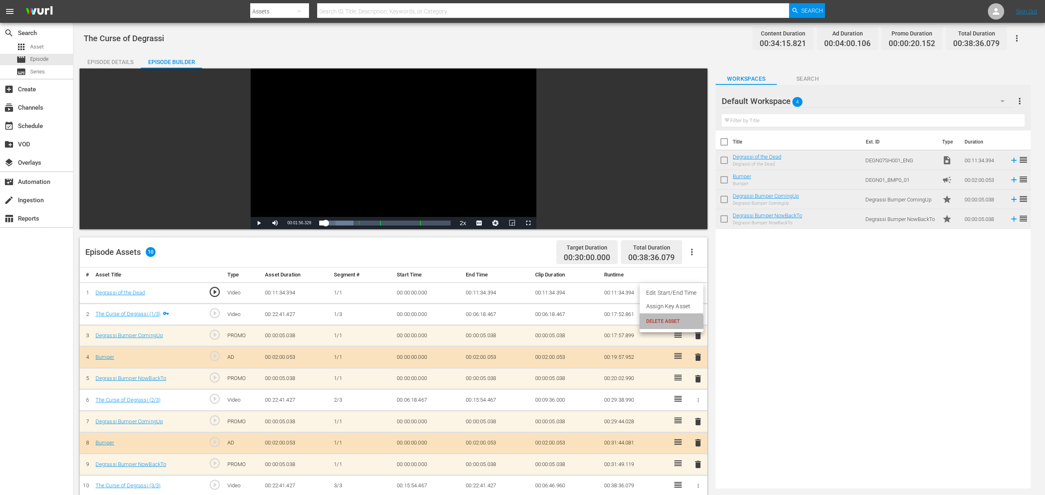
click at [662, 322] on span "DELETE ASSET" at bounding box center [671, 321] width 51 height 7
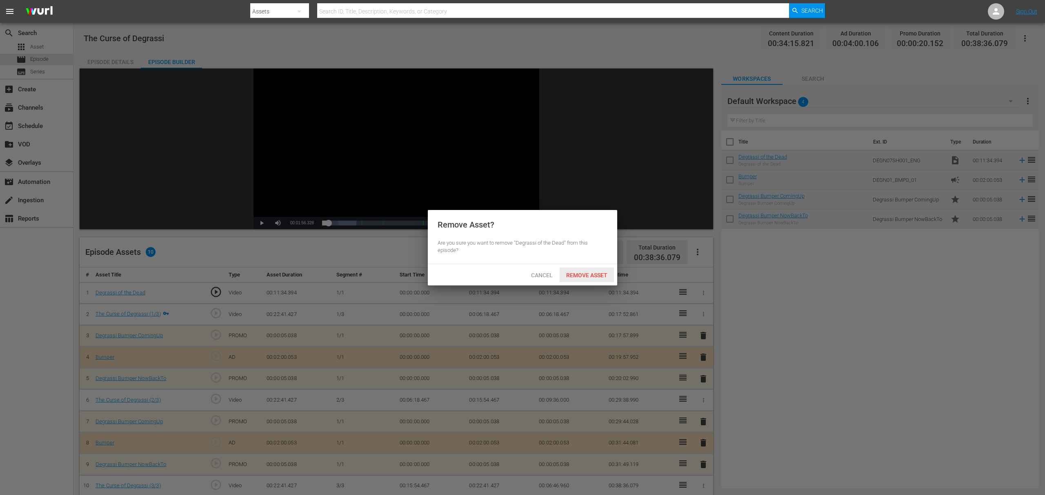
click at [593, 269] on div "Remove Asset" at bounding box center [587, 275] width 54 height 15
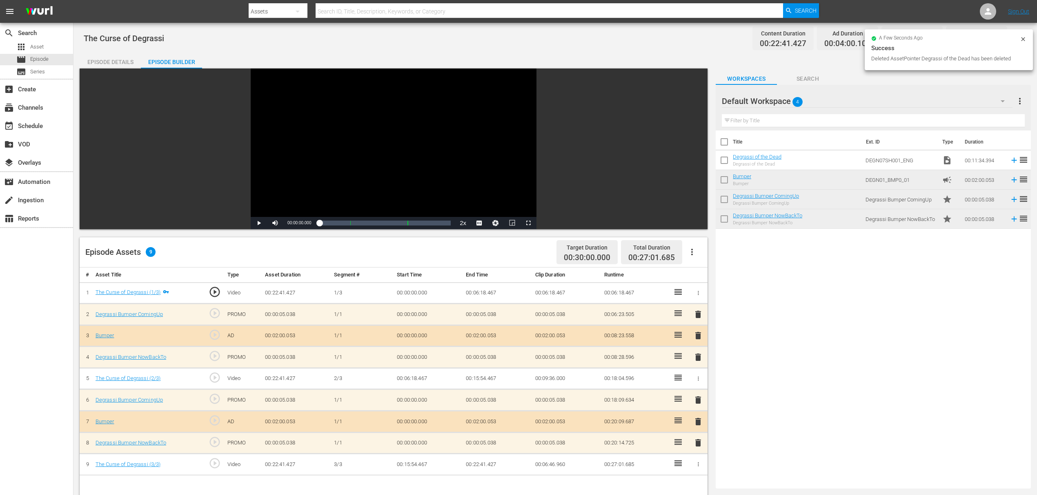
click at [838, 387] on div "Title Ext. ID Type Duration Degrassi of the Dead Degrassi of the Dead DEGN07SH0…" at bounding box center [872, 308] width 315 height 355
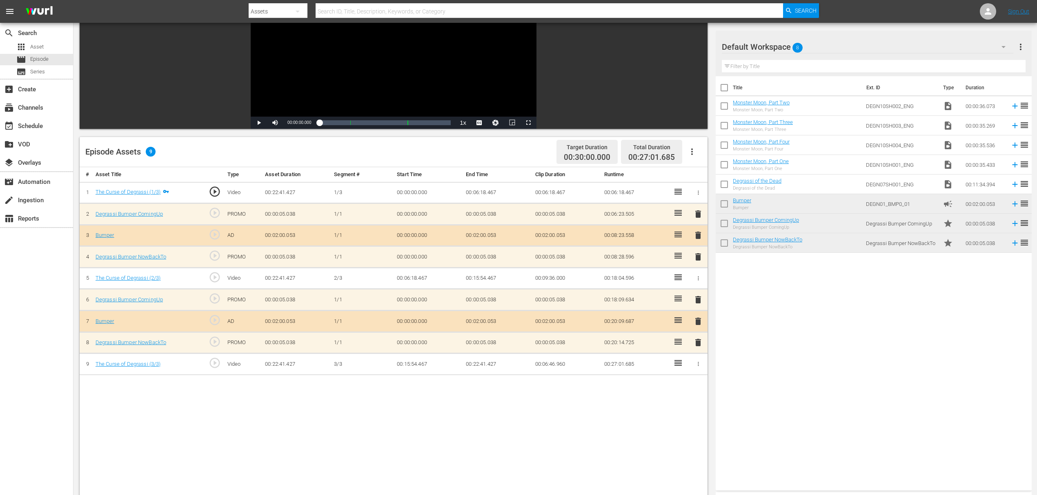
scroll to position [109, 0]
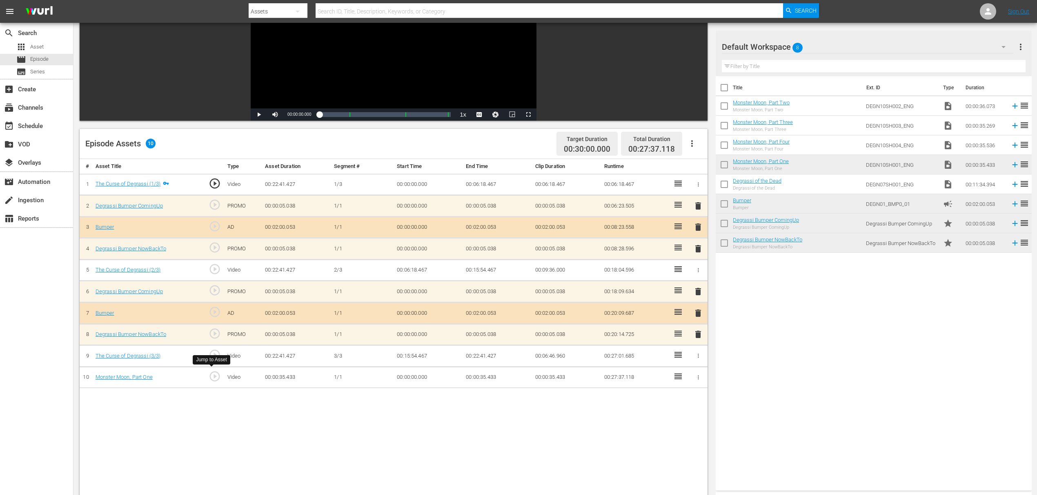
click at [215, 372] on span "play_circle_outline" at bounding box center [215, 377] width 12 height 12
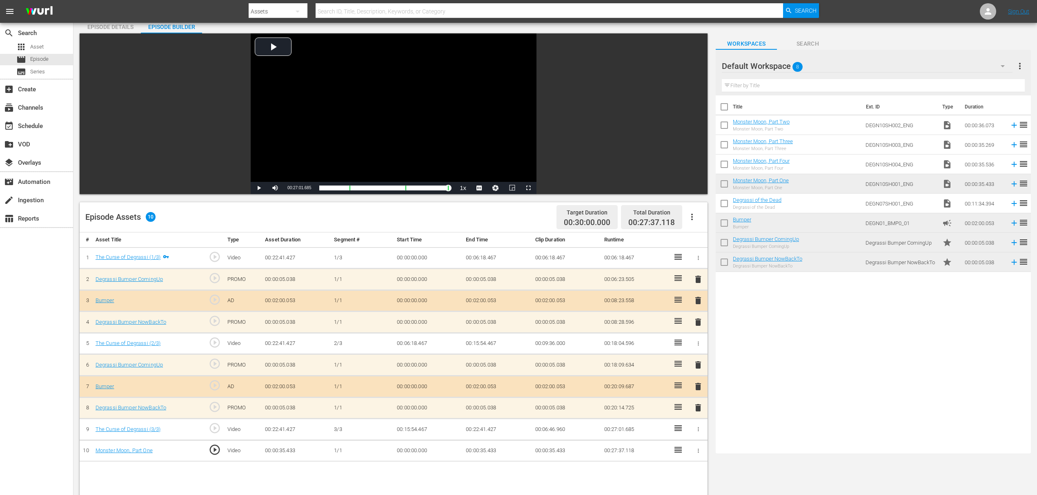
scroll to position [0, 0]
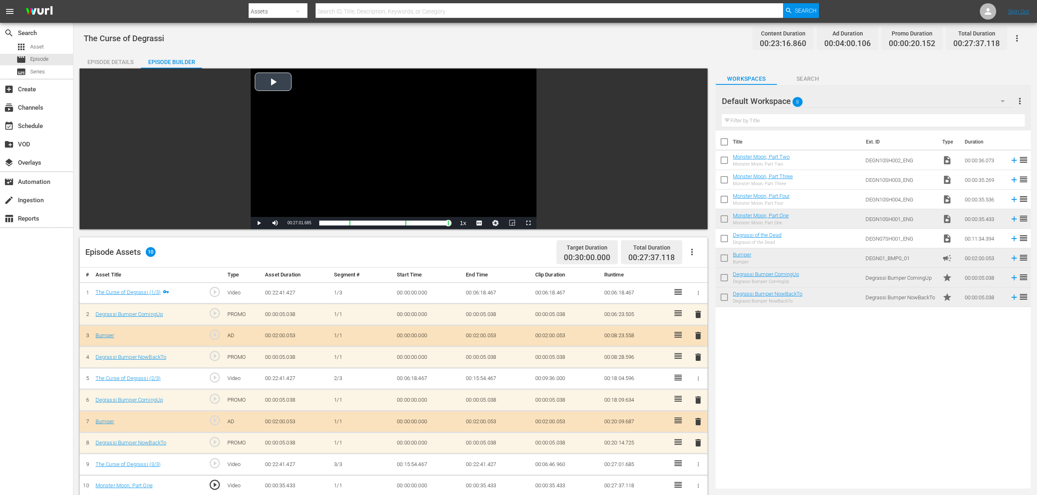
click at [280, 84] on div "Video Player" at bounding box center [394, 143] width 286 height 149
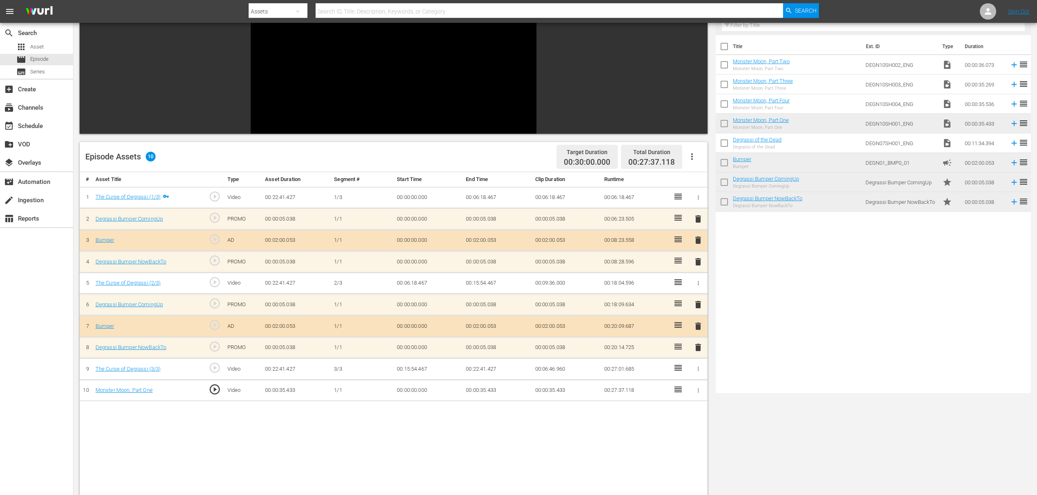
scroll to position [109, 0]
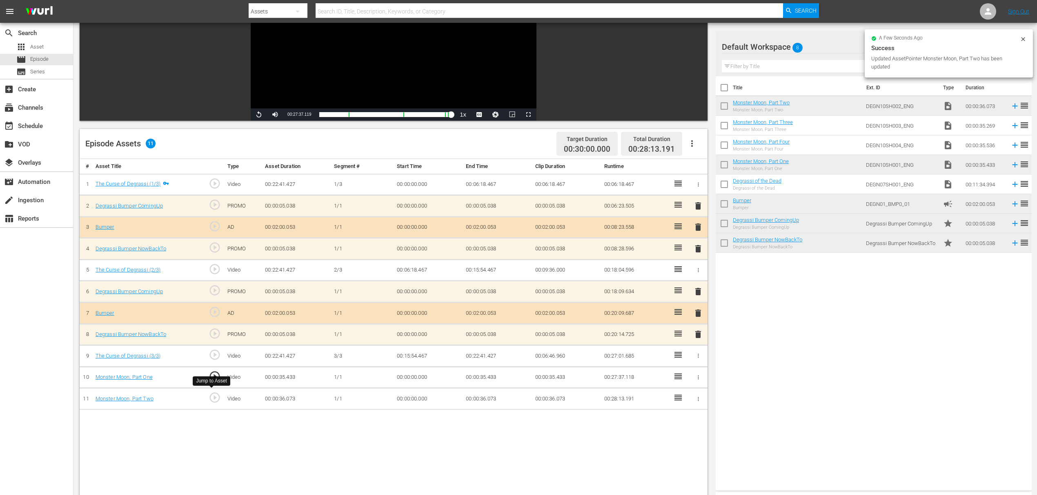
click at [216, 393] on span "play_circle_outline" at bounding box center [215, 398] width 12 height 12
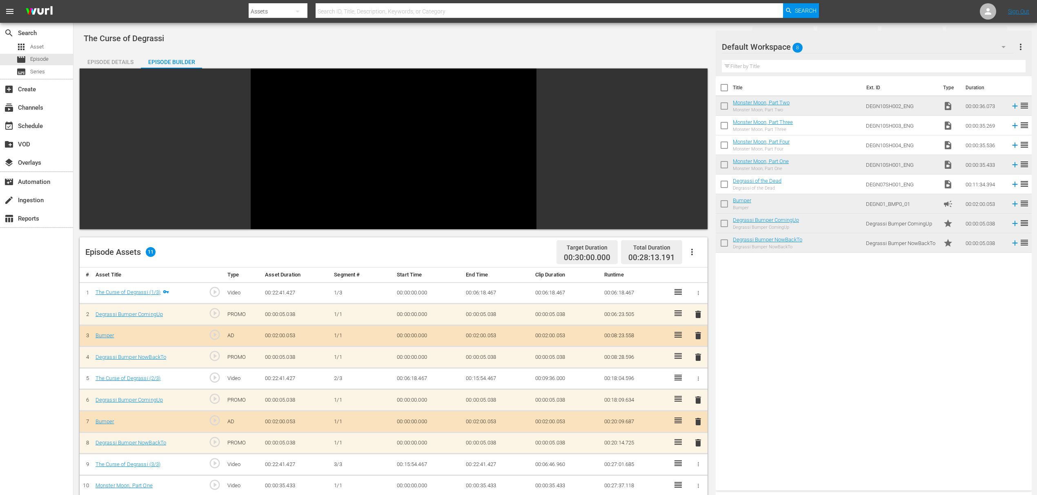
scroll to position [212, 0]
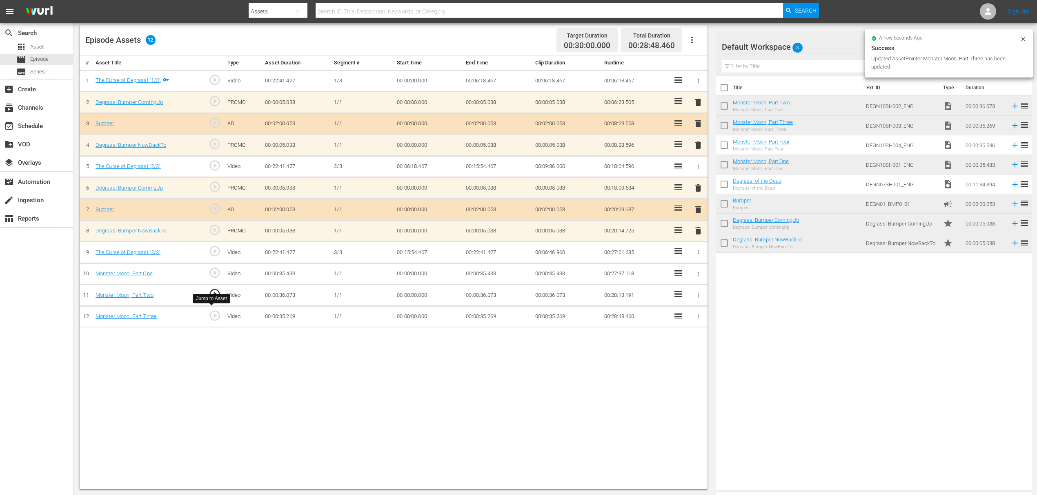
click at [211, 314] on span "play_circle_outline" at bounding box center [215, 316] width 12 height 12
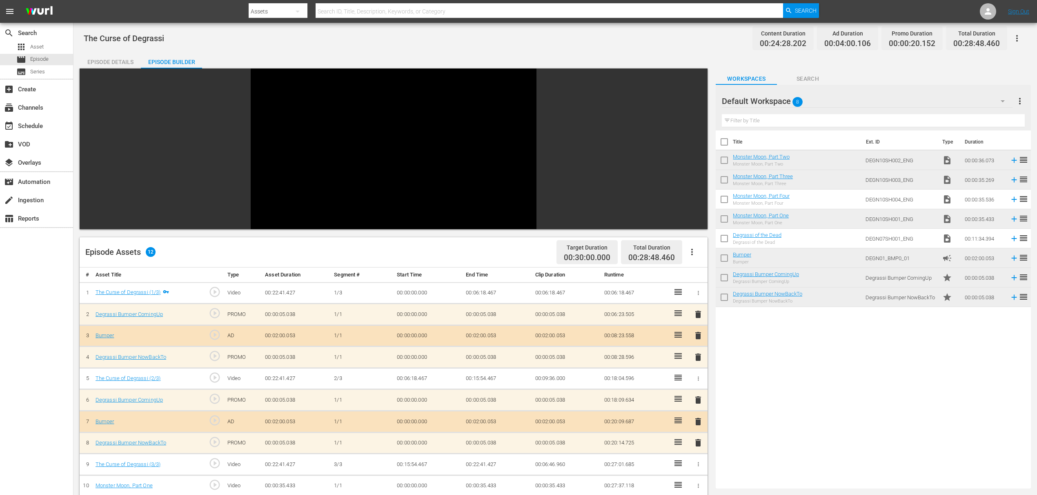
scroll to position [109, 0]
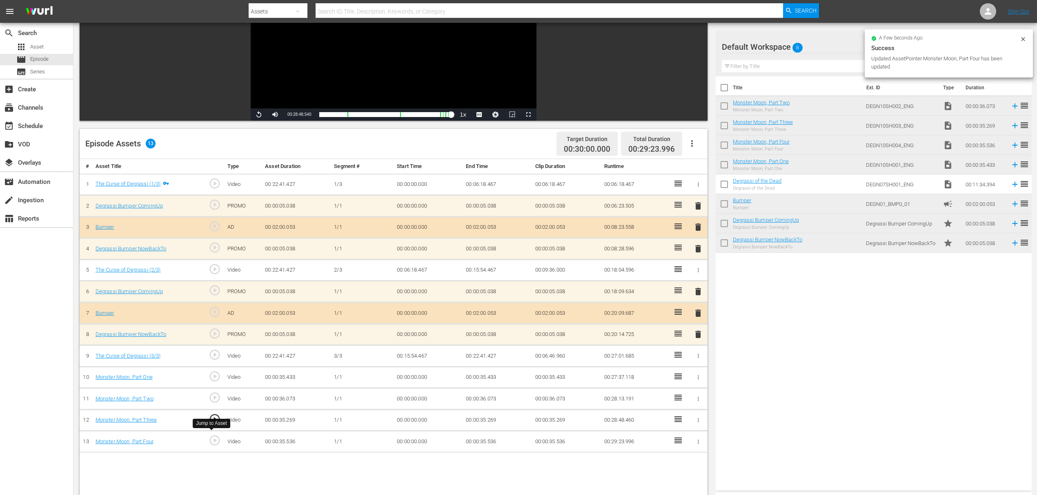
click at [218, 436] on span "play_circle_outline" at bounding box center [215, 441] width 12 height 12
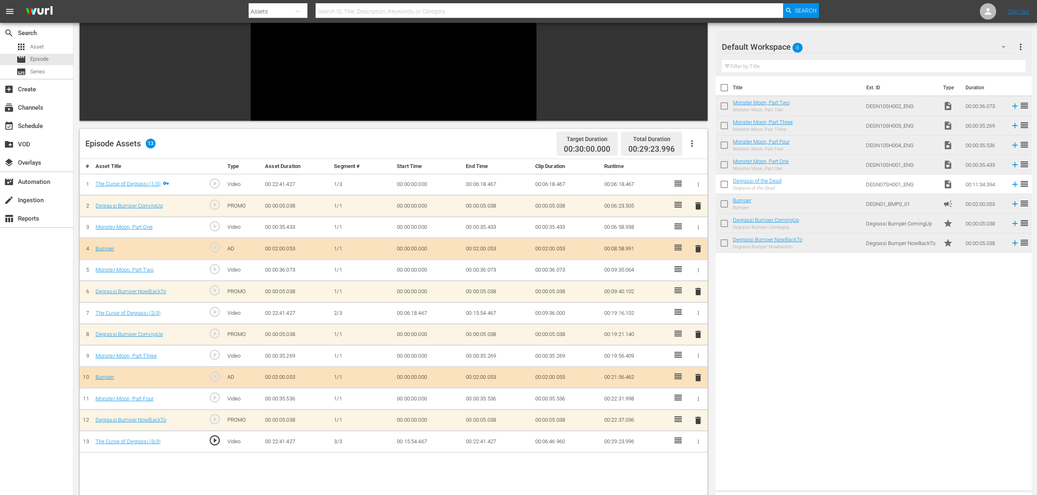
click at [823, 385] on div "Title Ext. ID Type Duration Monster Moon, Part Two Monster Moon, Part Two DEGN1…" at bounding box center [872, 281] width 315 height 411
click at [700, 228] on icon "button" at bounding box center [698, 227] width 6 height 6
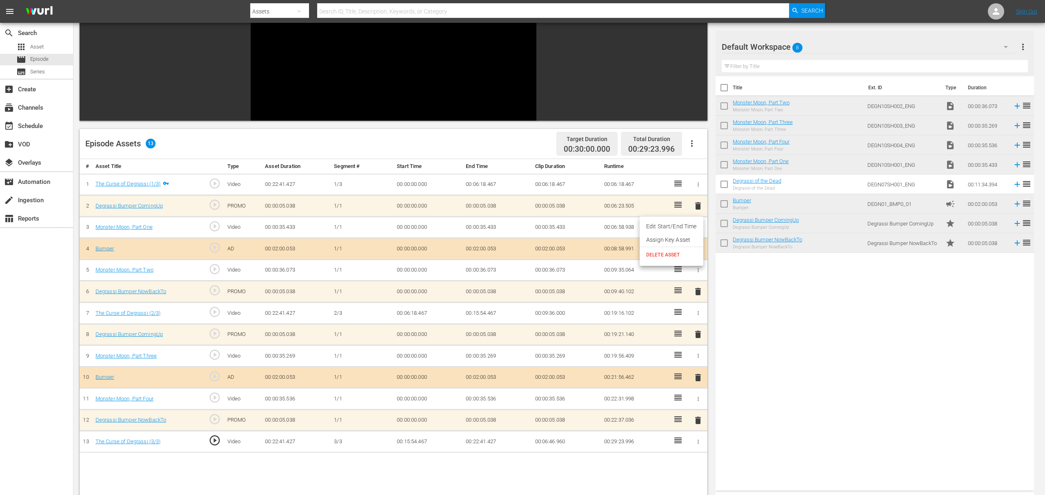
click at [489, 225] on div at bounding box center [522, 247] width 1045 height 495
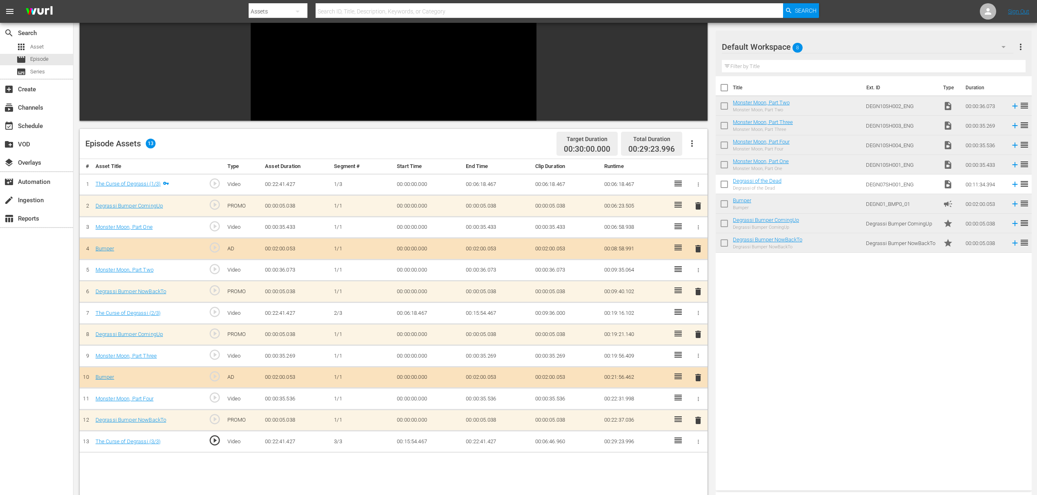
click at [702, 224] on div at bounding box center [698, 227] width 9 height 9
click at [698, 224] on icon "button" at bounding box center [698, 227] width 6 height 6
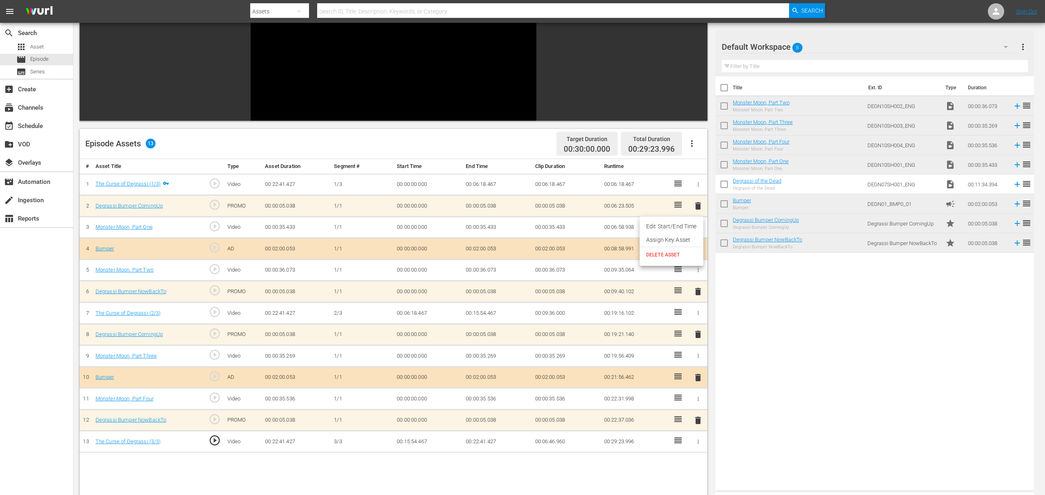
click at [679, 255] on span "DELETE ASSET" at bounding box center [671, 254] width 51 height 7
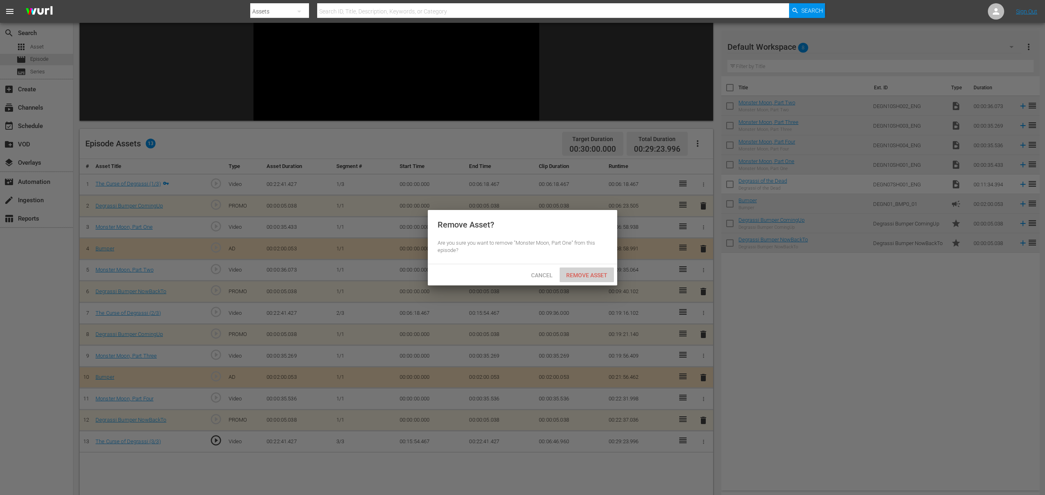
click at [597, 276] on span "Remove Asset" at bounding box center [587, 275] width 54 height 7
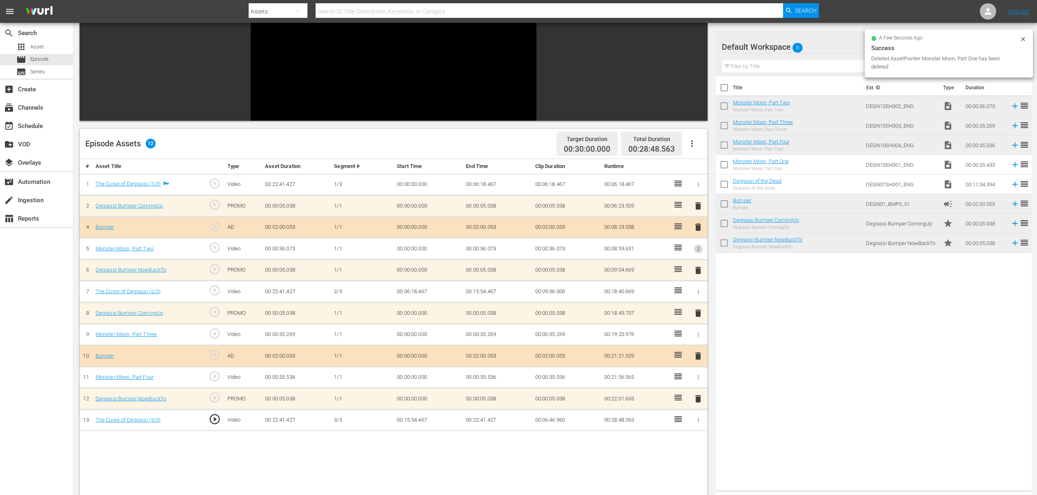
click at [695, 250] on icon "button" at bounding box center [698, 249] width 6 height 6
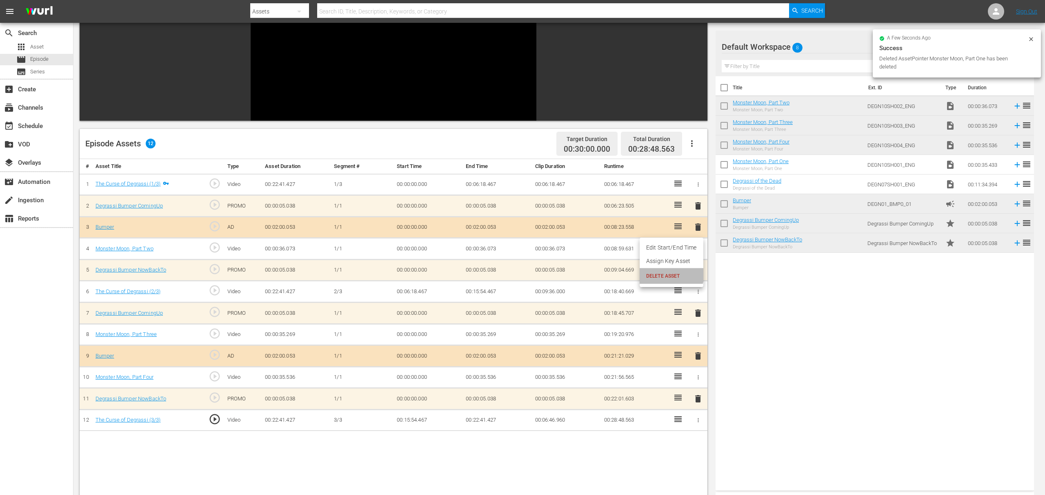
click at [667, 274] on span "DELETE ASSET" at bounding box center [671, 276] width 51 height 7
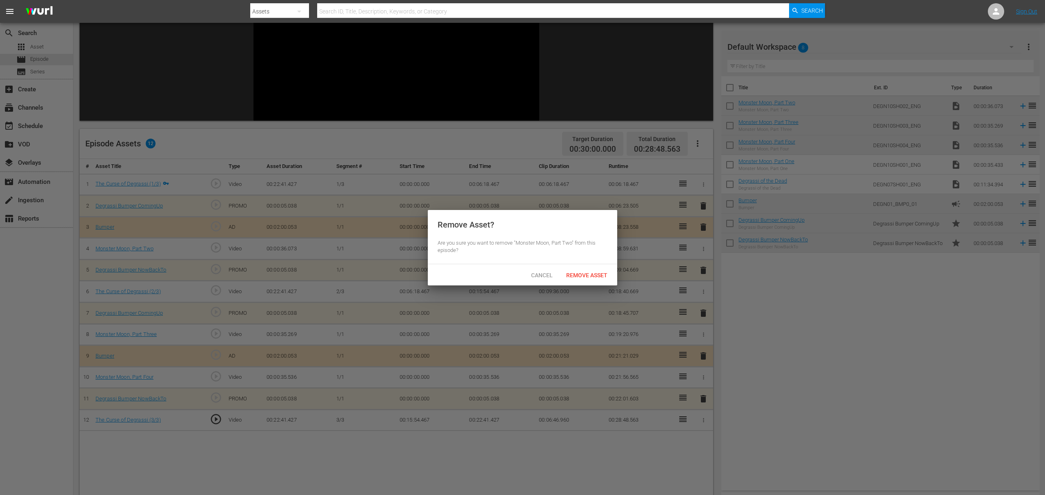
click at [577, 267] on div "Cancel Remove Asset" at bounding box center [522, 274] width 189 height 21
click at [591, 273] on span "Remove Asset" at bounding box center [587, 275] width 54 height 7
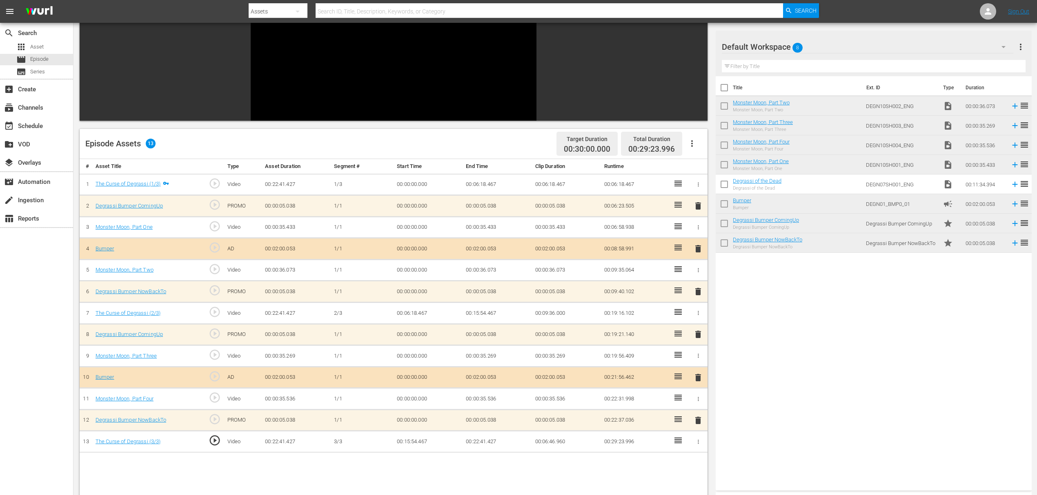
click at [226, 484] on div "# Asset Title Type Asset Duration Segment # Start Time End Time Clip Duration R…" at bounding box center [394, 376] width 628 height 434
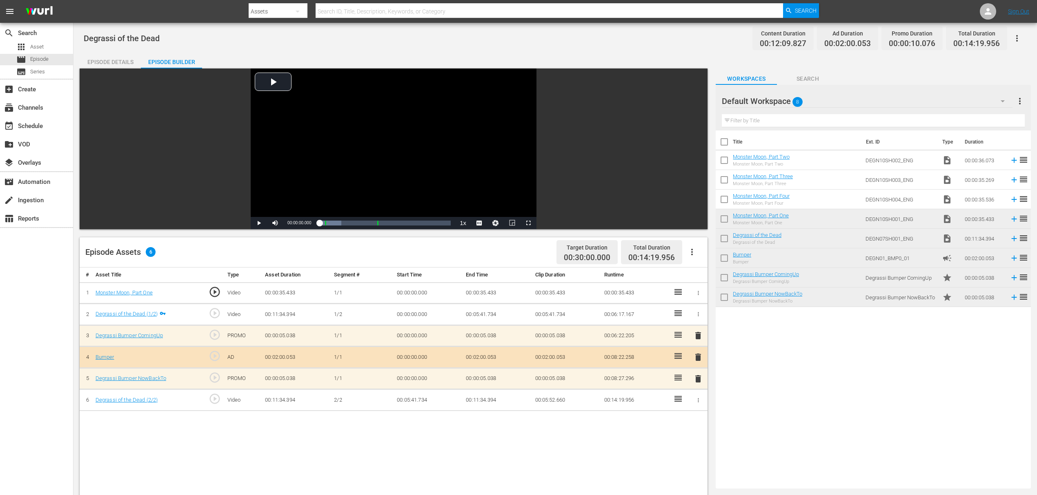
click at [788, 352] on div "Title Ext. ID Type Duration Monster Moon, Part Two Monster Moon, Part Two DEGN1…" at bounding box center [872, 308] width 315 height 355
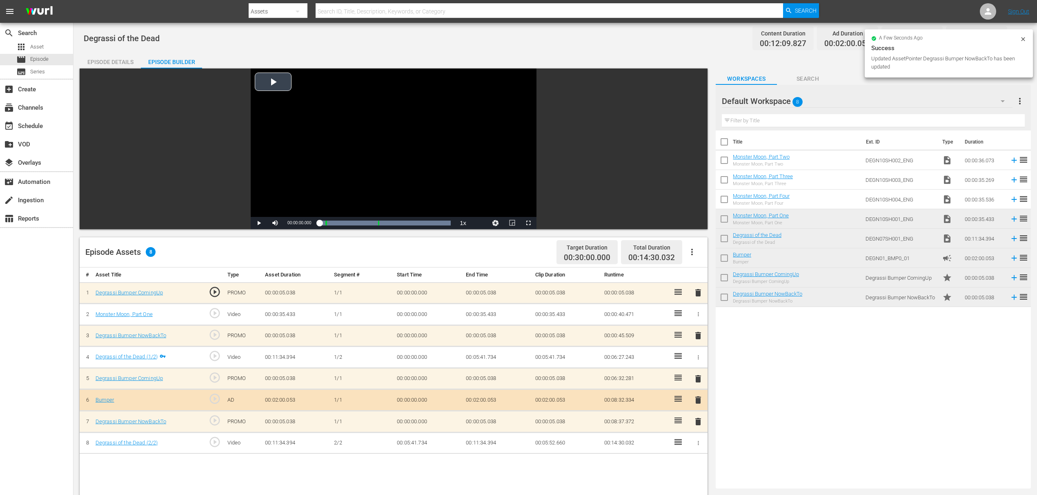
click at [268, 84] on div "Video Player" at bounding box center [394, 143] width 286 height 149
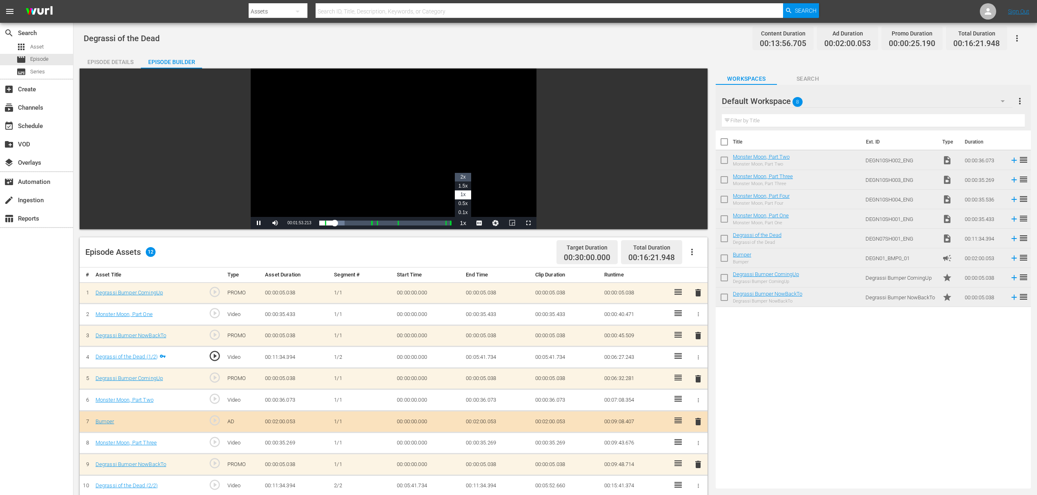
click at [457, 180] on li "2x" at bounding box center [463, 177] width 16 height 9
click at [367, 222] on div "00:05:59.844 Bumper" at bounding box center [367, 223] width 0 height 8
click at [465, 194] on span "1x" at bounding box center [462, 195] width 5 height 6
click at [528, 223] on span "Video Player" at bounding box center [528, 223] width 0 height 0
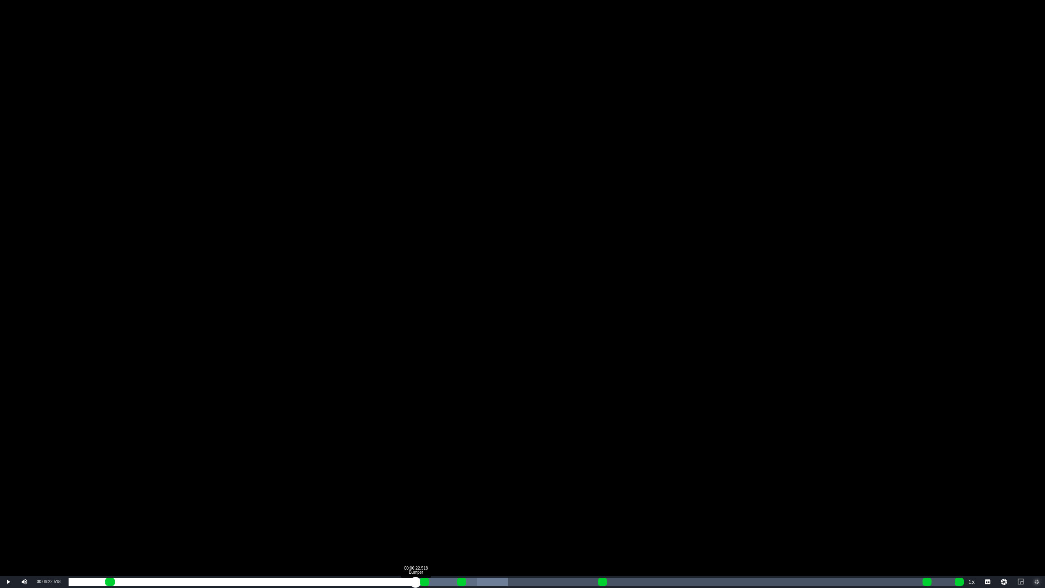
click at [415, 495] on div "Loaded : 49.29% 00:06:22.518 Bumper 00:05:25.277 Cue Point 2: 00:06:27.243" at bounding box center [514, 582] width 891 height 8
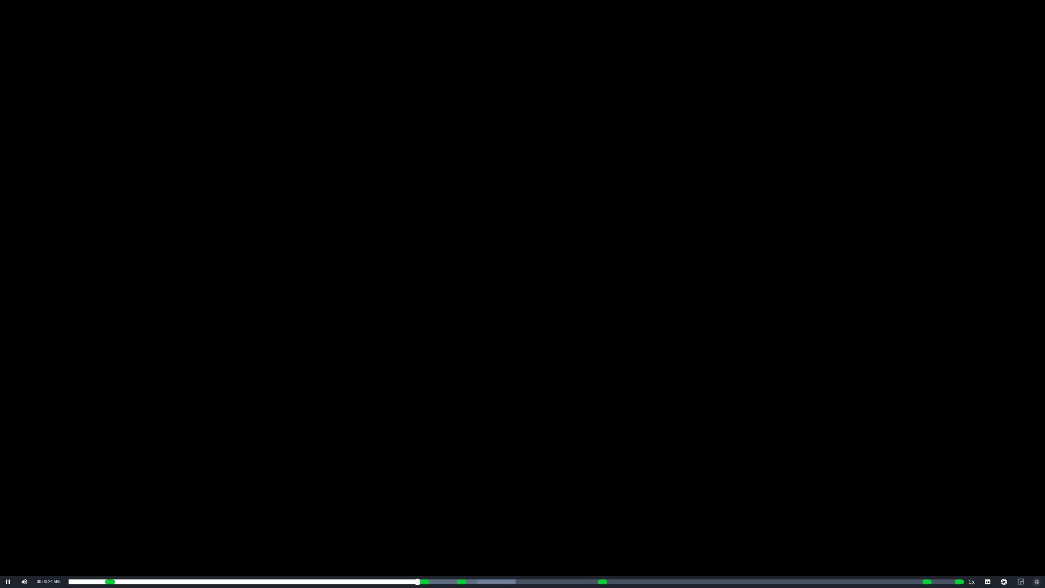
click at [1037, 495] on span "Video Player" at bounding box center [1037, 582] width 0 height 0
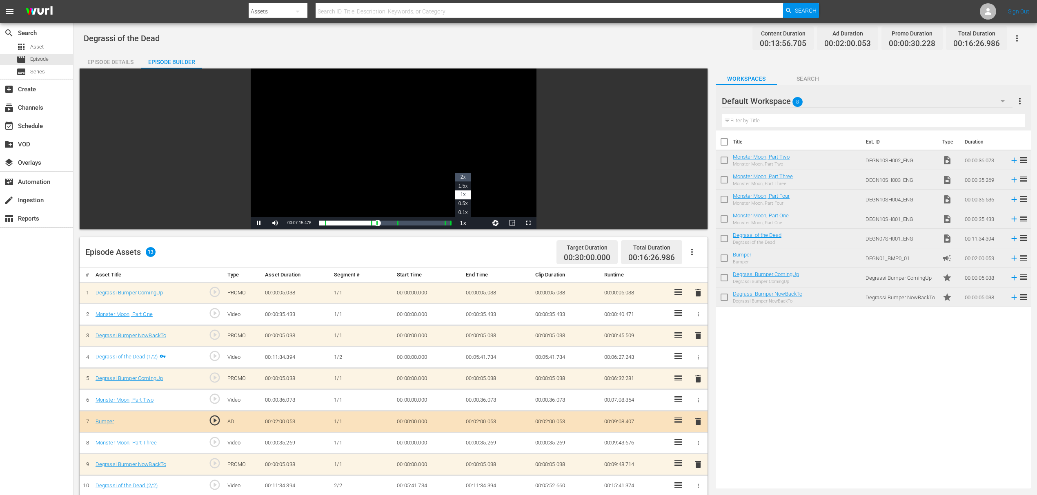
click at [466, 173] on li "2x" at bounding box center [463, 177] width 16 height 9
click at [528, 223] on span "Video Player" at bounding box center [528, 223] width 0 height 0
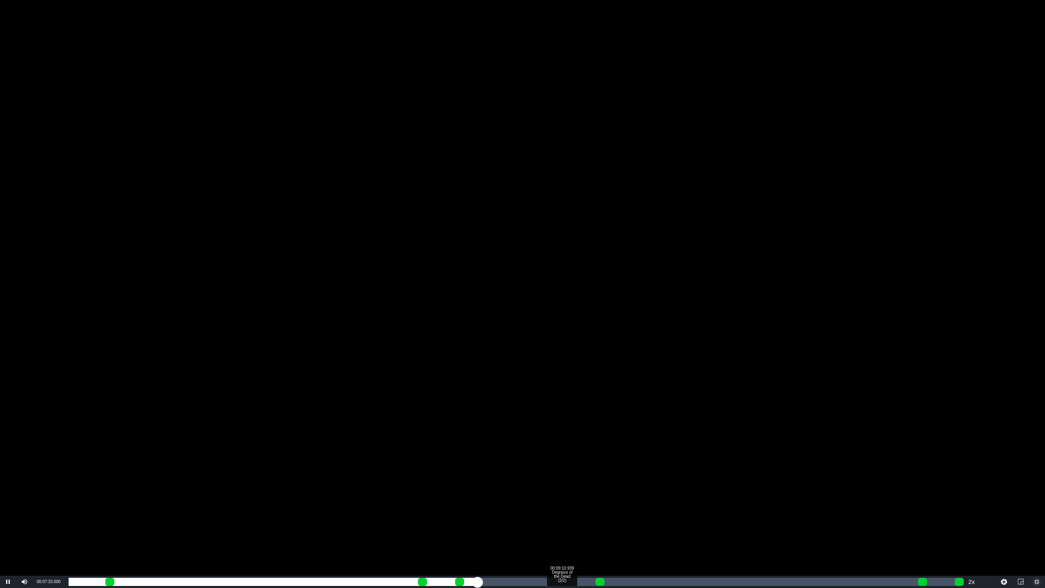
click at [566, 495] on div "Loaded : 24.98% 00:09:10.939 Degrassi of the Dead (2/2) 00:00:24.838 Cue Point …" at bounding box center [514, 582] width 891 height 8
click at [509, 495] on div "00:08:08.517 Degrassi of the Dead (2/2)" at bounding box center [509, 582] width 0 height 8
click at [538, 495] on div "Loaded : 64.91% 00:08:39.728 Degrassi of the Dead (2/2) 00:01:02.684 Cue Point …" at bounding box center [514, 582] width 891 height 8
click at [562, 495] on div "Loaded : 79.93% 00:09:06.415 Degrassi of the Dead (2/2) 00:01:32.586 Cue Point …" at bounding box center [514, 582] width 891 height 8
click at [580, 495] on div "Loaded : 100.00% 00:09:25.413 Degrassi of the Dead (2/2) 00:01:59.598 Cue Point…" at bounding box center [514, 582] width 891 height 8
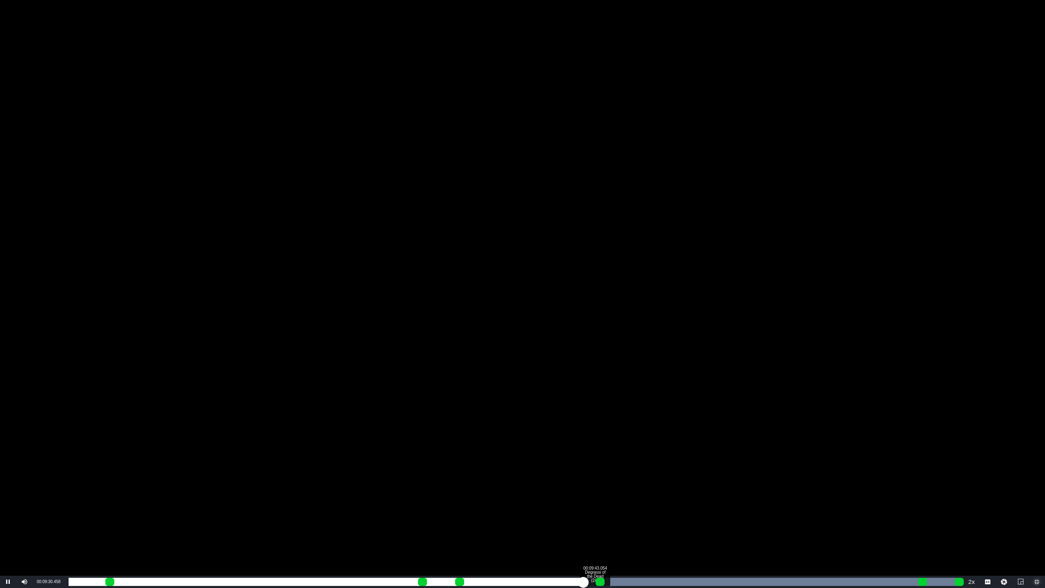
click at [595, 495] on div "Loaded : 100.00% 00:09:43.054 Degrassi of the Dead (2/2) 00:00:22.200 Cue Point…" at bounding box center [514, 582] width 891 height 8
click at [657, 495] on div "Loaded : 58.81% 00:10:52.261 Degrassi of the Dead (2/2) 00:06:11.137 Cue Point …" at bounding box center [514, 582] width 891 height 8
click at [730, 495] on div "Loaded : 59.67% 00:12:13.228 Degrassi of the Dead (2/2) 00:06:45.904 Cue Point …" at bounding box center [513, 581] width 899 height 12
click at [774, 495] on div "Loaded : 71.79% 00:13:02.080 Degrassi of the Dead (2/2) 00:08:11.322 Cue Point …" at bounding box center [513, 581] width 899 height 12
click at [800, 495] on div "Loaded : 79.57% 00:13:31.029 Degrassi of the Dead (2/2) 00:09:03.560 Cue Point …" at bounding box center [514, 582] width 891 height 8
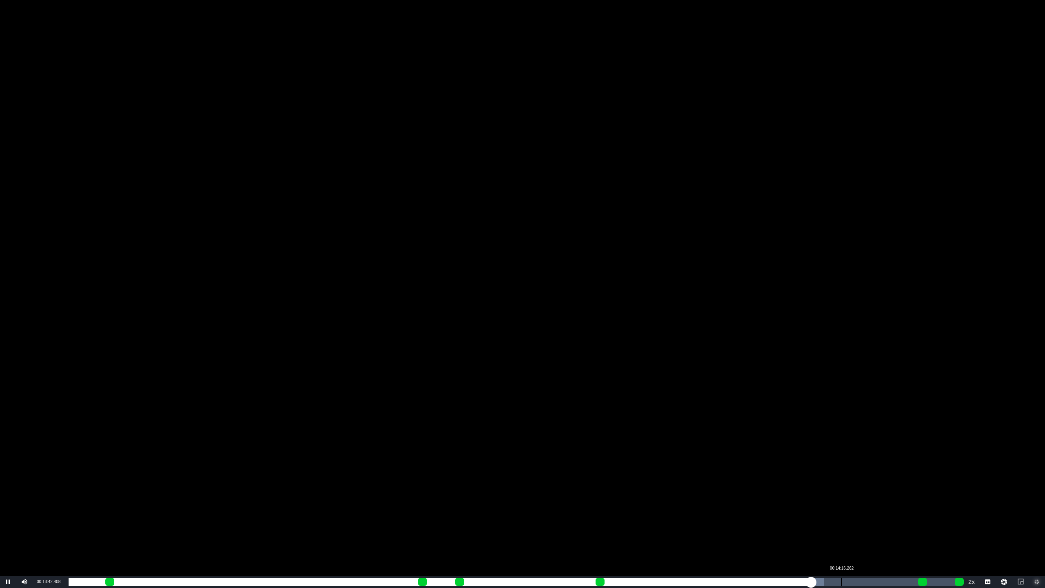
click at [841, 495] on div "00:14:16.262" at bounding box center [841, 582] width 0 height 8
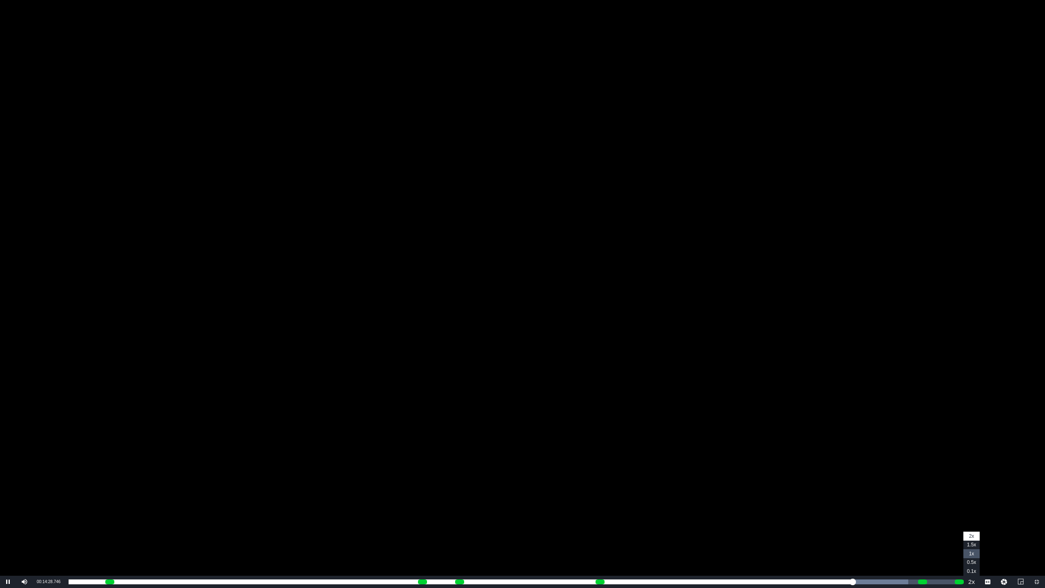
click at [966, 495] on li "1x" at bounding box center [971, 553] width 16 height 9
click at [969, 495] on li "1.5x" at bounding box center [971, 544] width 16 height 9
click at [969, 495] on span "2x" at bounding box center [971, 536] width 5 height 6
click at [970, 495] on span "1x" at bounding box center [971, 554] width 5 height 6
click at [1037, 495] on span "Video Player" at bounding box center [1037, 582] width 0 height 0
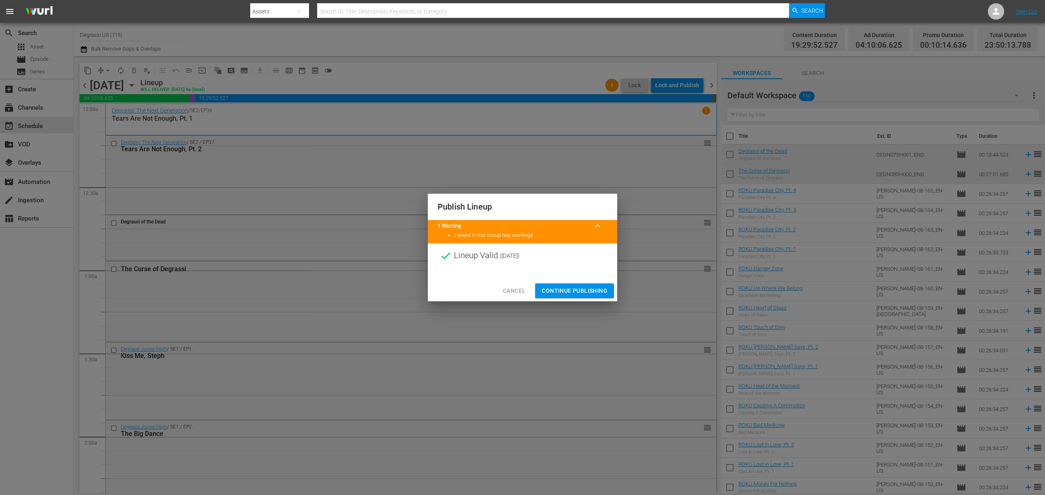
click at [594, 293] on span "Continue Publishing" at bounding box center [575, 291] width 66 height 10
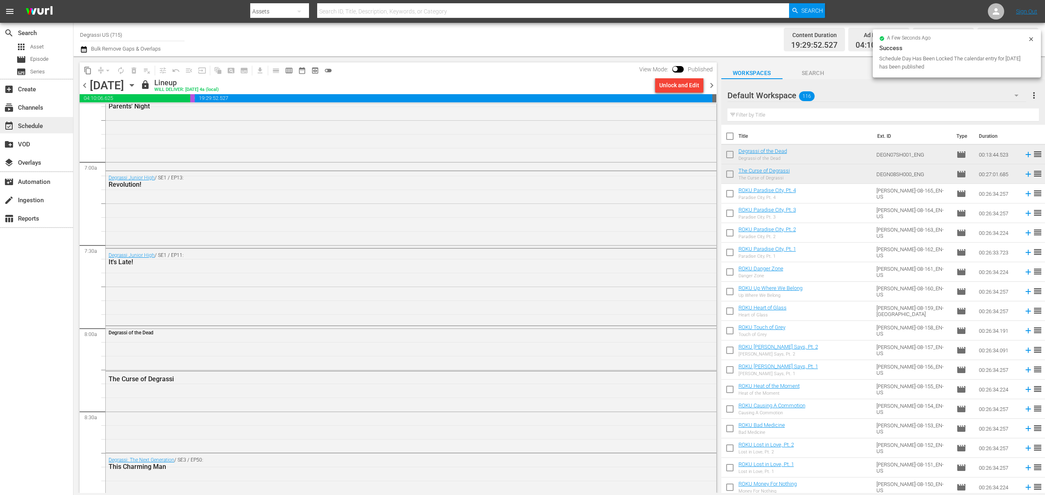
scroll to position [673, 0]
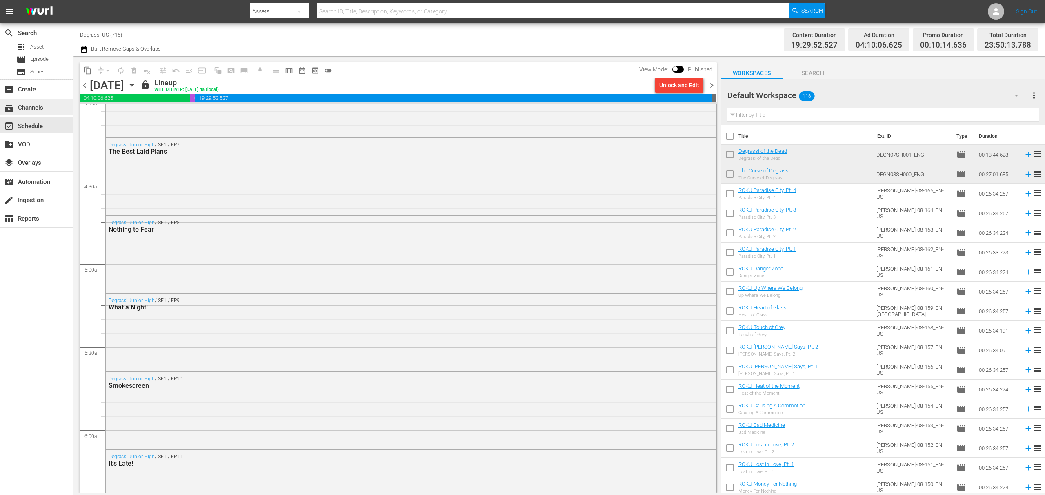
click at [41, 103] on div "subscriptions Channels" at bounding box center [23, 106] width 46 height 7
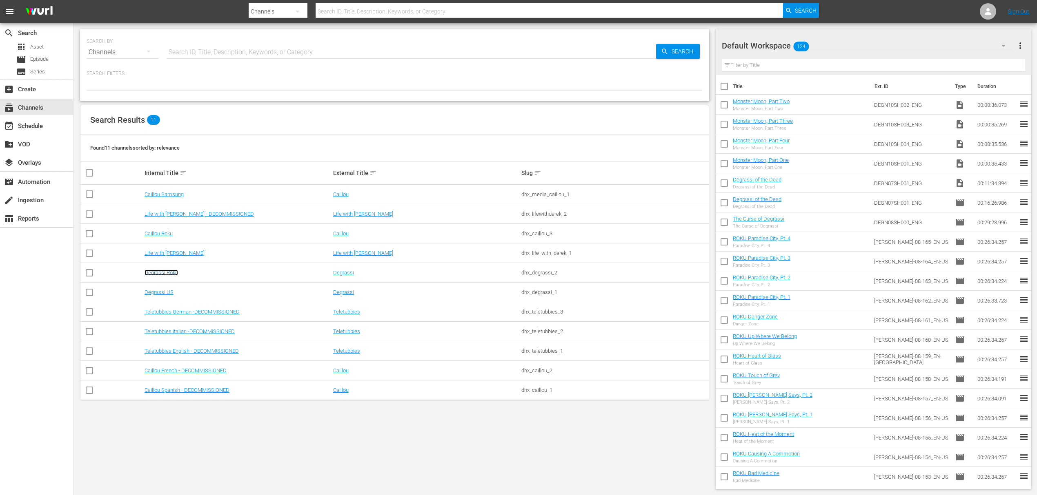
click at [168, 272] on link "Degrassi Roku" at bounding box center [160, 273] width 33 height 6
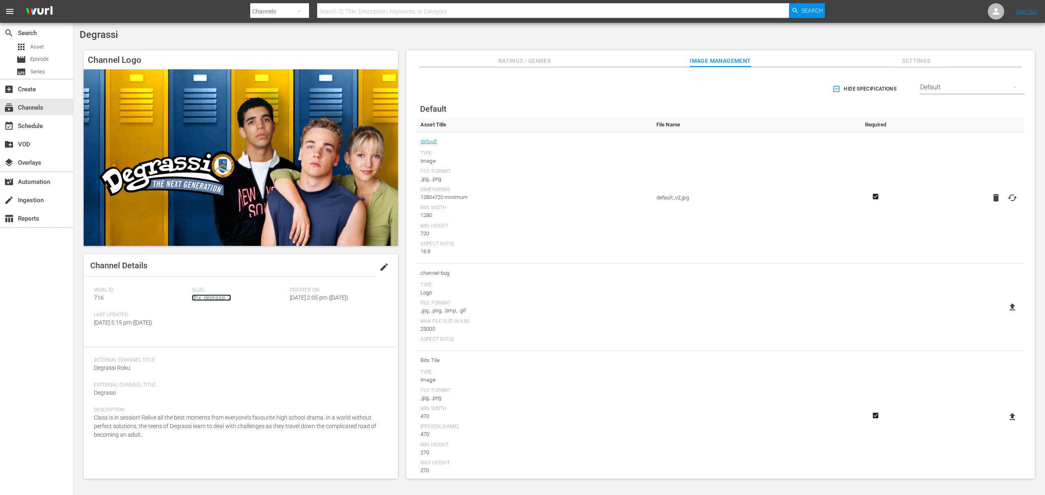
click at [216, 295] on link "dhx_degrassi_2" at bounding box center [211, 298] width 39 height 7
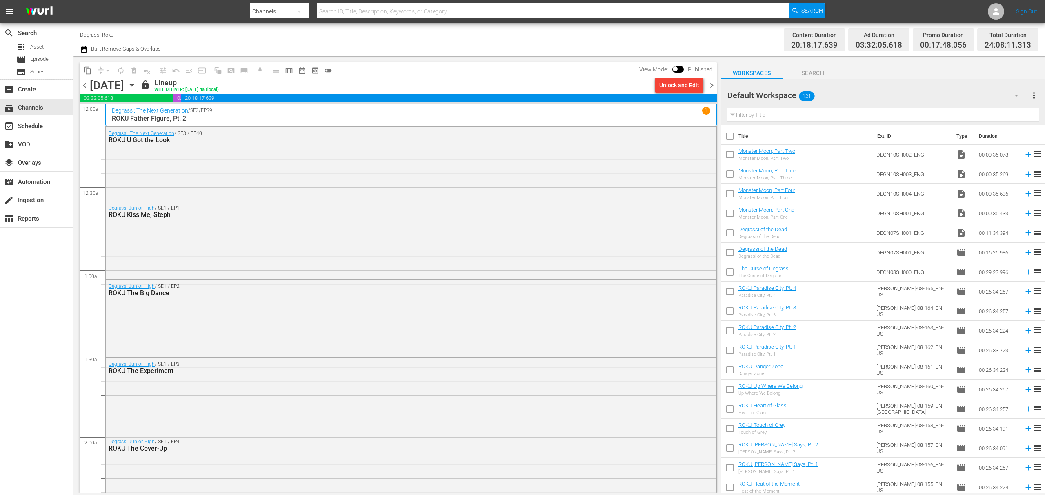
click at [686, 93] on div "chevron_left [DATE] [DATE] lock Lineup WILL DELIVER: [DATE] 4a (local) Unlock a…" at bounding box center [398, 86] width 637 height 16
click at [686, 88] on div "Unlock and Edit" at bounding box center [679, 85] width 40 height 15
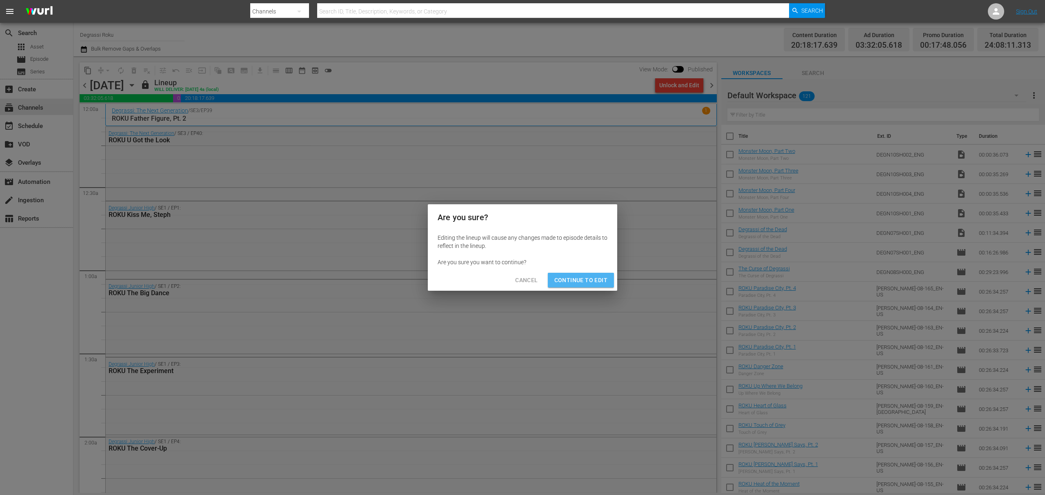
click at [593, 273] on button "Continue to Edit" at bounding box center [581, 280] width 66 height 15
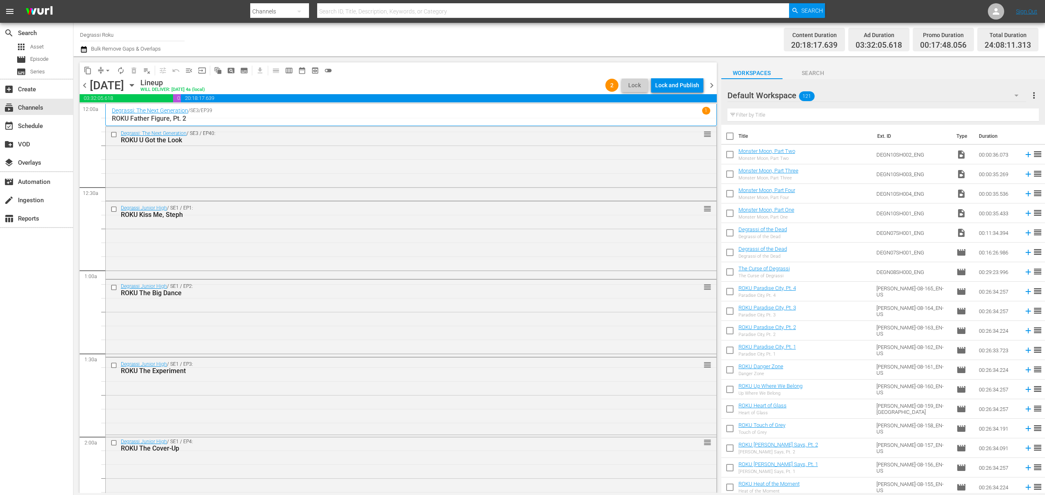
click at [898, 98] on div "Default Workspace 121" at bounding box center [876, 95] width 299 height 23
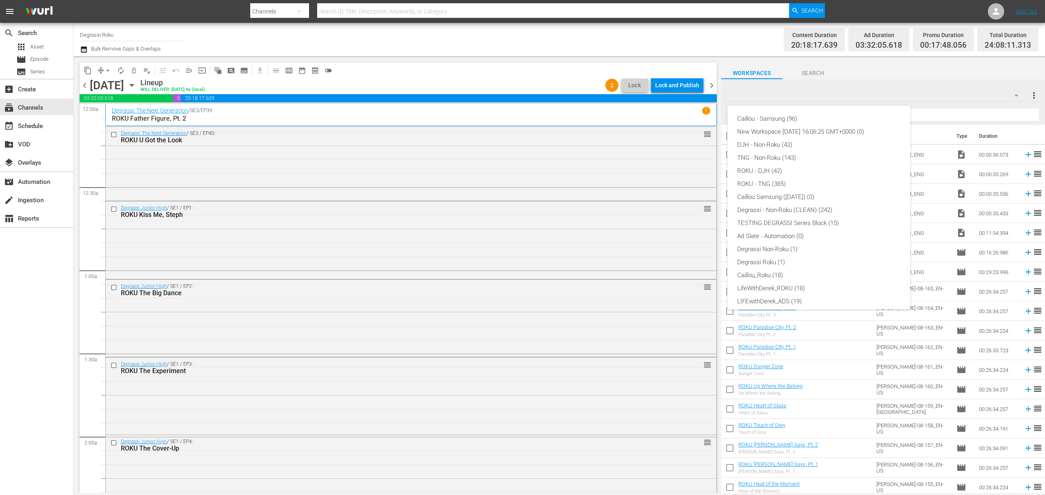
scroll to position [31, 0]
click at [833, 301] on div "Default Workspace (121)" at bounding box center [818, 296] width 163 height 13
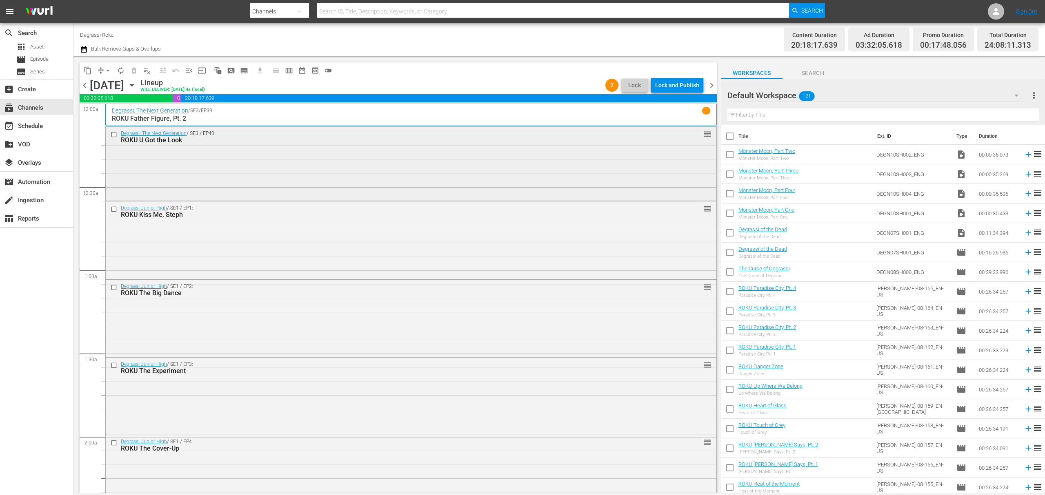
click at [112, 134] on input "checkbox" at bounding box center [115, 134] width 9 height 7
click at [131, 70] on span "delete_forever_outlined" at bounding box center [134, 71] width 8 height 8
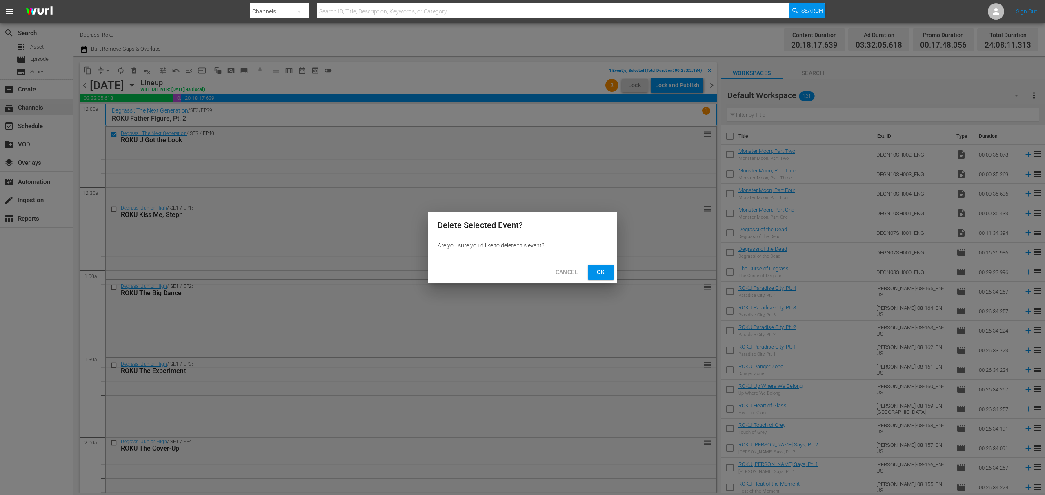
click at [599, 278] on button "Ok" at bounding box center [601, 272] width 26 height 15
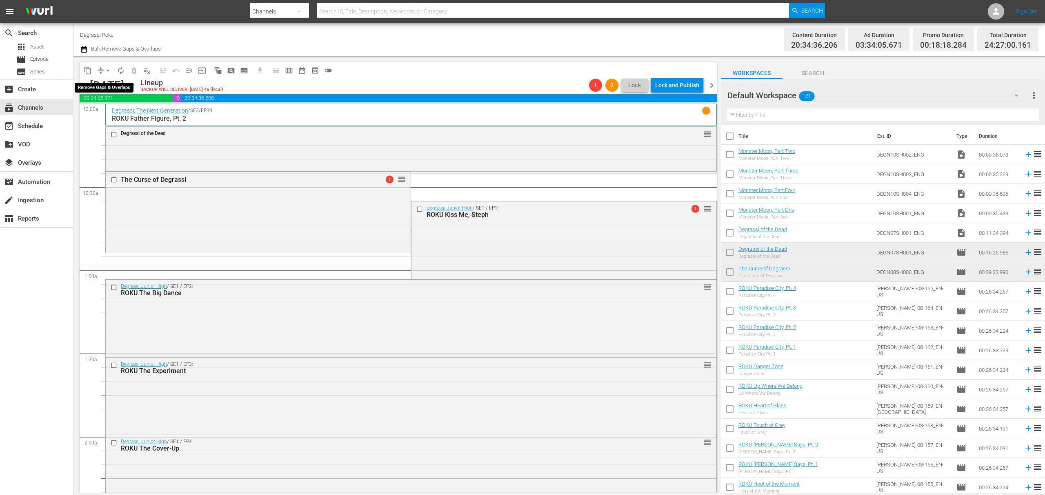
drag, startPoint x: 105, startPoint y: 72, endPoint x: 111, endPoint y: 76, distance: 7.1
click at [105, 72] on span "arrow_drop_down" at bounding box center [108, 71] width 8 height 8
click at [124, 113] on li "Align to End of Previous Day" at bounding box center [108, 113] width 86 height 13
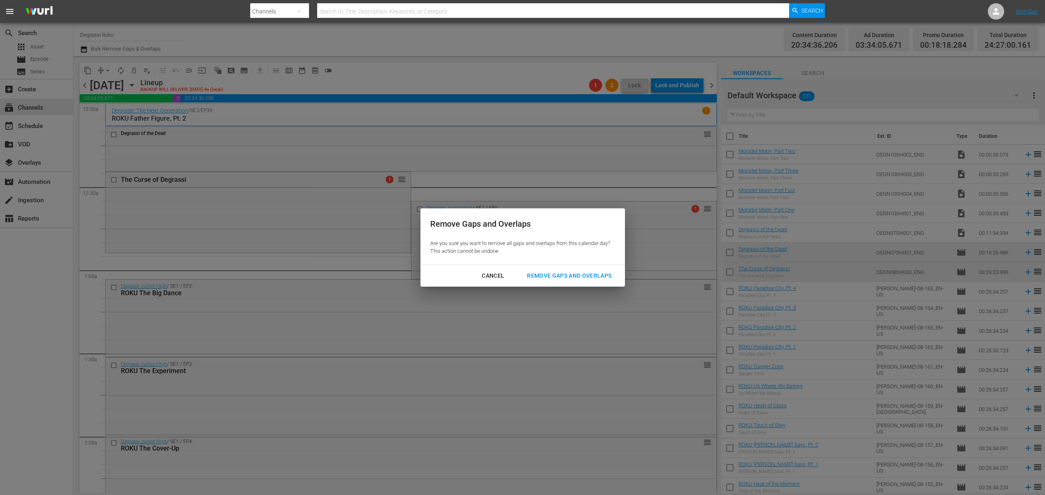
click at [537, 276] on div "Remove Gaps and Overlaps" at bounding box center [569, 276] width 98 height 10
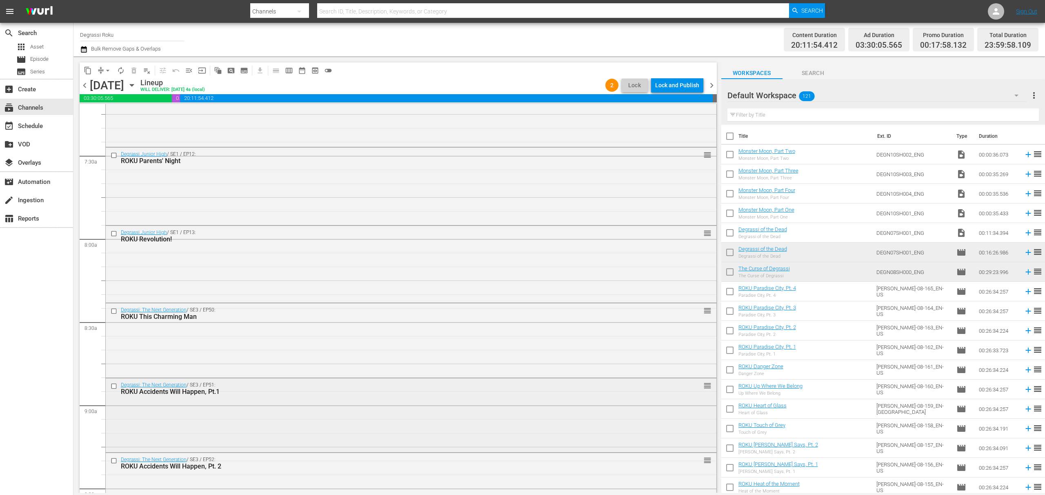
scroll to position [1306, 0]
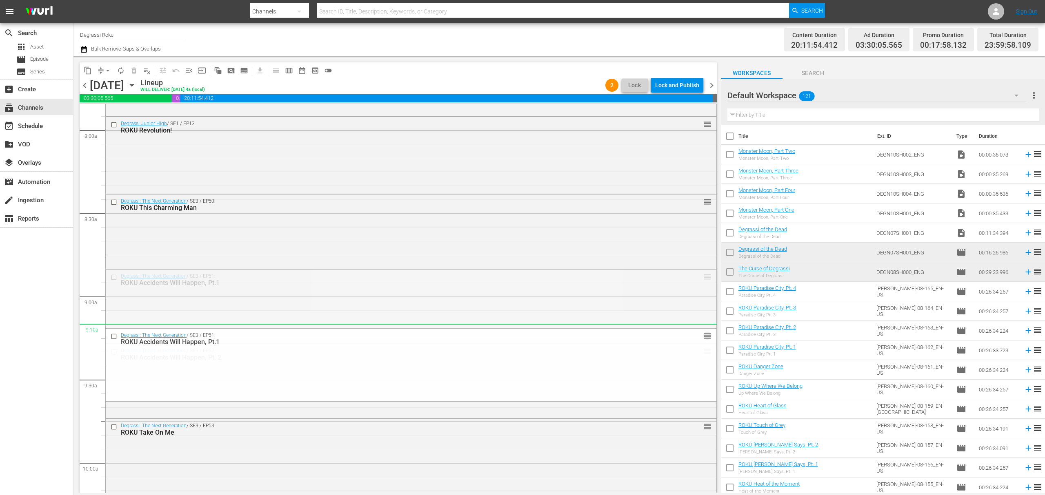
drag, startPoint x: 696, startPoint y: 277, endPoint x: 693, endPoint y: 331, distance: 54.8
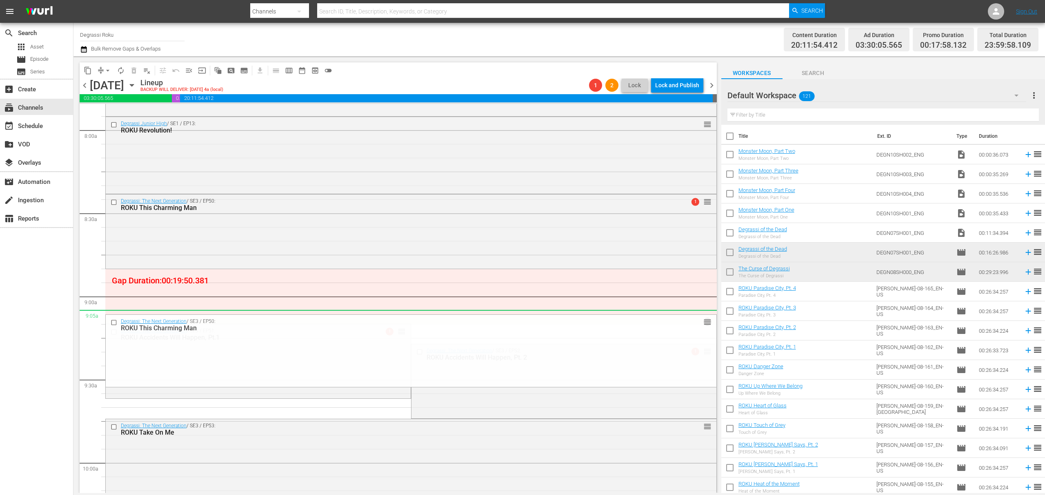
drag, startPoint x: 695, startPoint y: 202, endPoint x: 683, endPoint y: 315, distance: 114.1
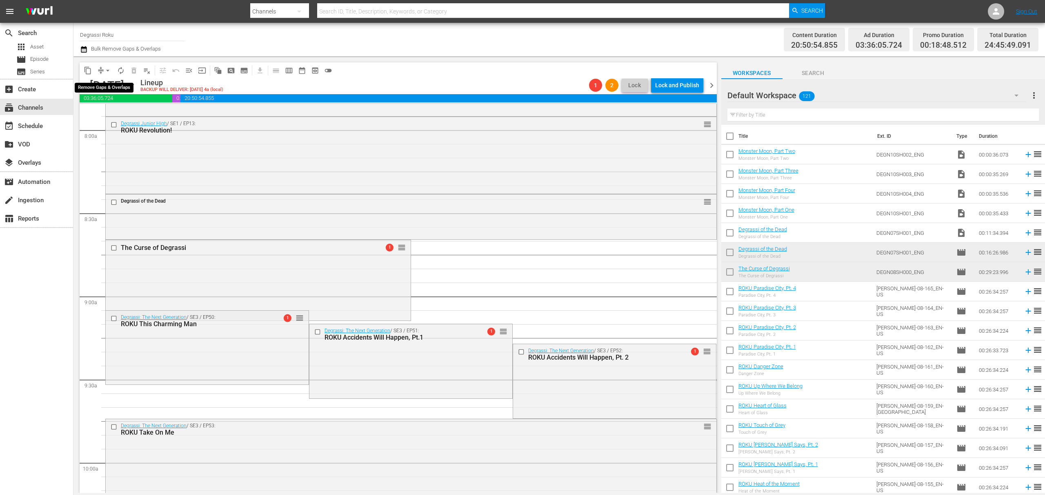
click at [101, 69] on button "arrow_drop_down" at bounding box center [107, 70] width 13 height 13
click at [123, 113] on li "Align to End of Previous Day" at bounding box center [108, 113] width 86 height 13
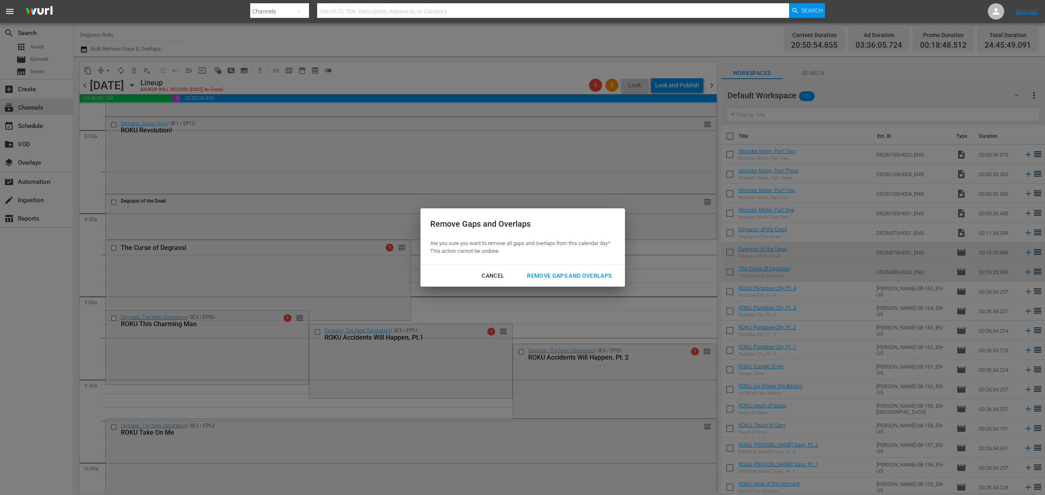
click at [564, 278] on div "Remove Gaps and Overlaps" at bounding box center [569, 276] width 98 height 10
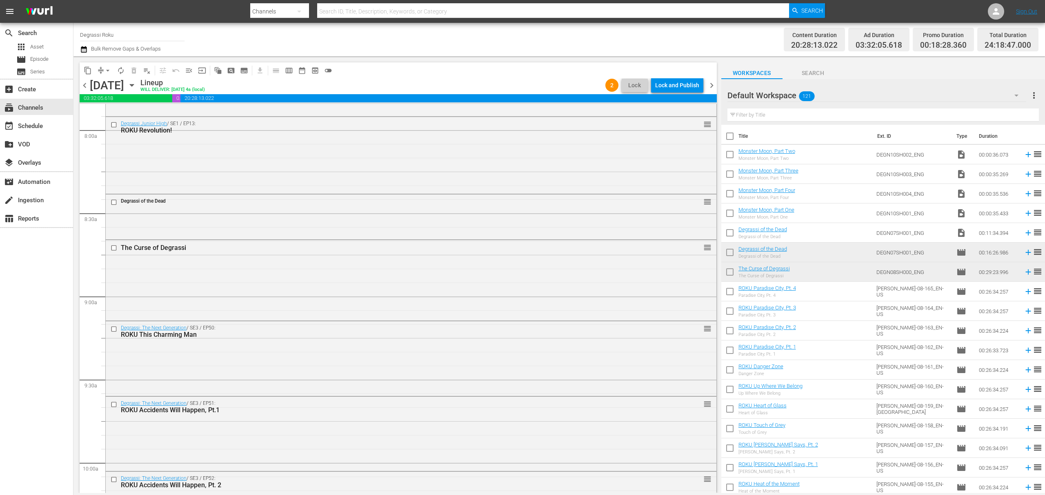
click at [893, 70] on div "Workspaces Search" at bounding box center [883, 71] width 324 height 16
